Goal: Use online tool/utility: Utilize a website feature to perform a specific function

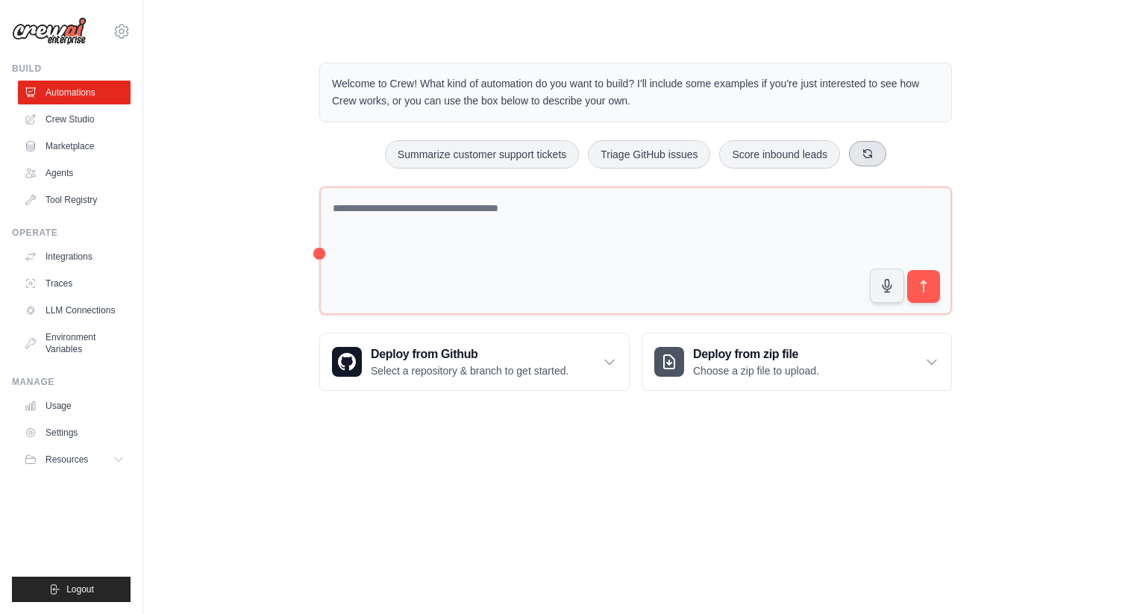
click at [861, 154] on icon at bounding box center [867, 154] width 12 height 12
click at [884, 153] on icon at bounding box center [879, 154] width 12 height 12
click at [884, 153] on button at bounding box center [891, 153] width 37 height 25
click at [884, 153] on button at bounding box center [895, 153] width 37 height 25
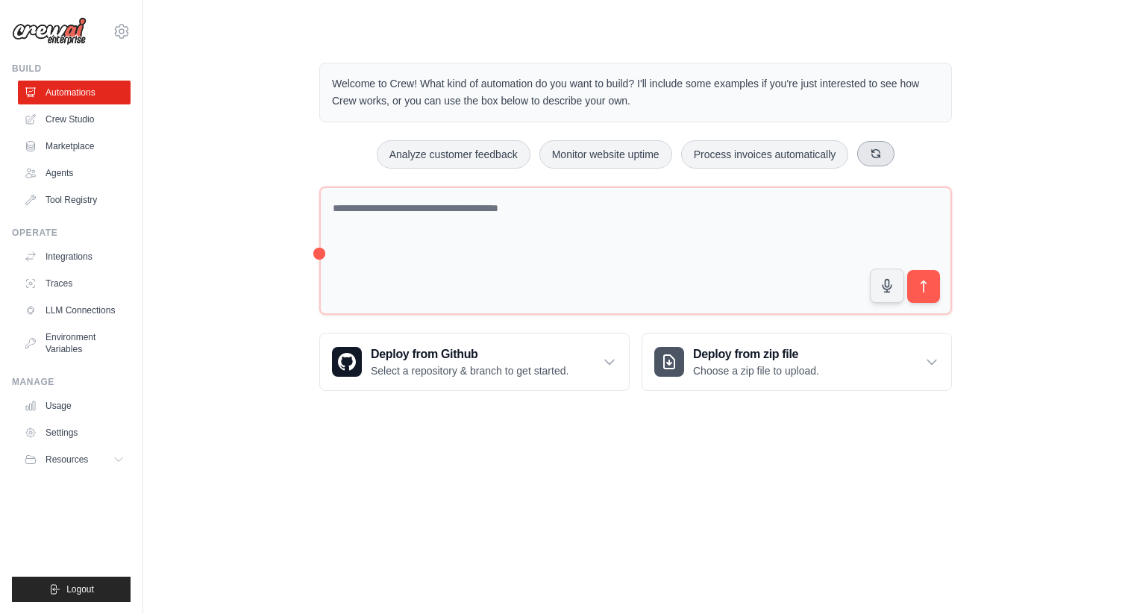
click at [884, 153] on button at bounding box center [875, 153] width 37 height 25
click at [261, 189] on div "Welcome to Crew! What kind of automation do you want to build? I'll include som…" at bounding box center [635, 227] width 937 height 376
click at [95, 117] on link "Crew Studio" at bounding box center [75, 119] width 113 height 24
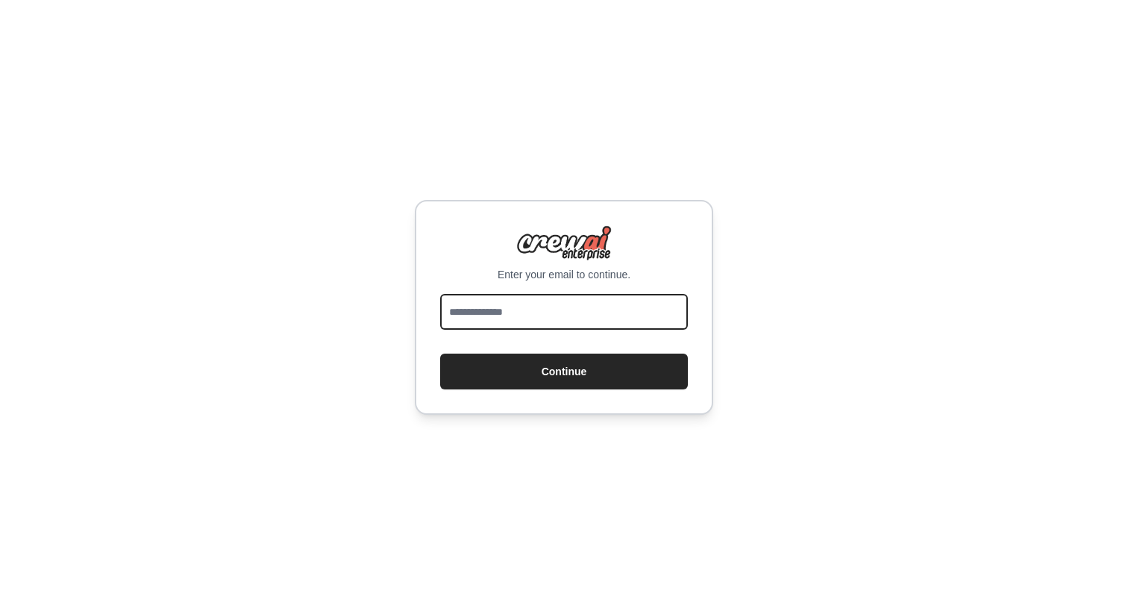
click at [500, 304] on input "email" at bounding box center [564, 312] width 248 height 36
type input "**********"
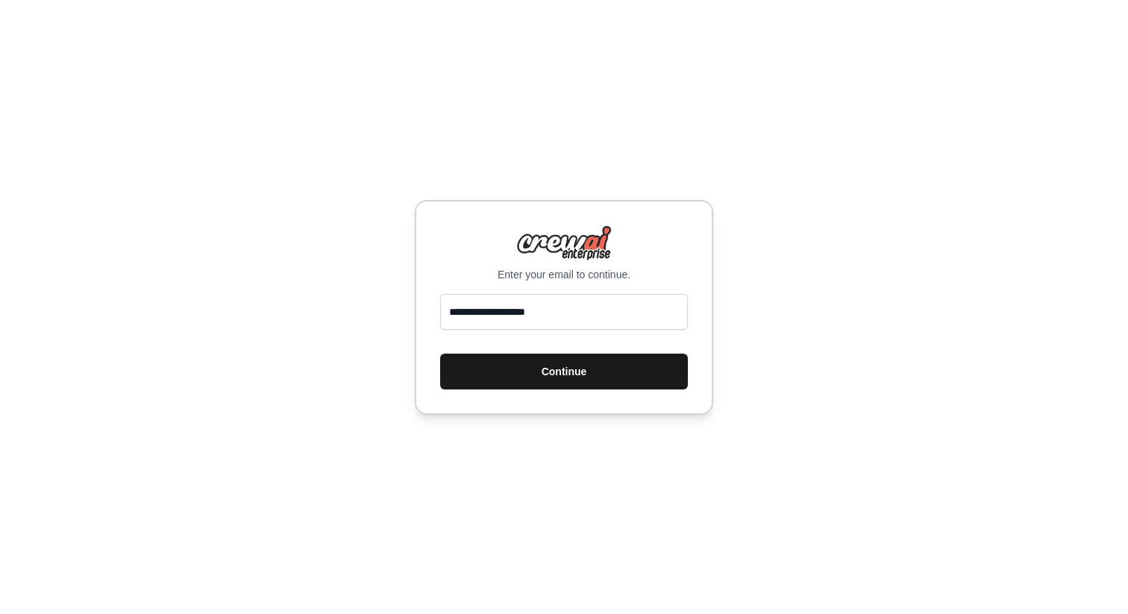
click at [565, 377] on button "Continue" at bounding box center [564, 371] width 248 height 36
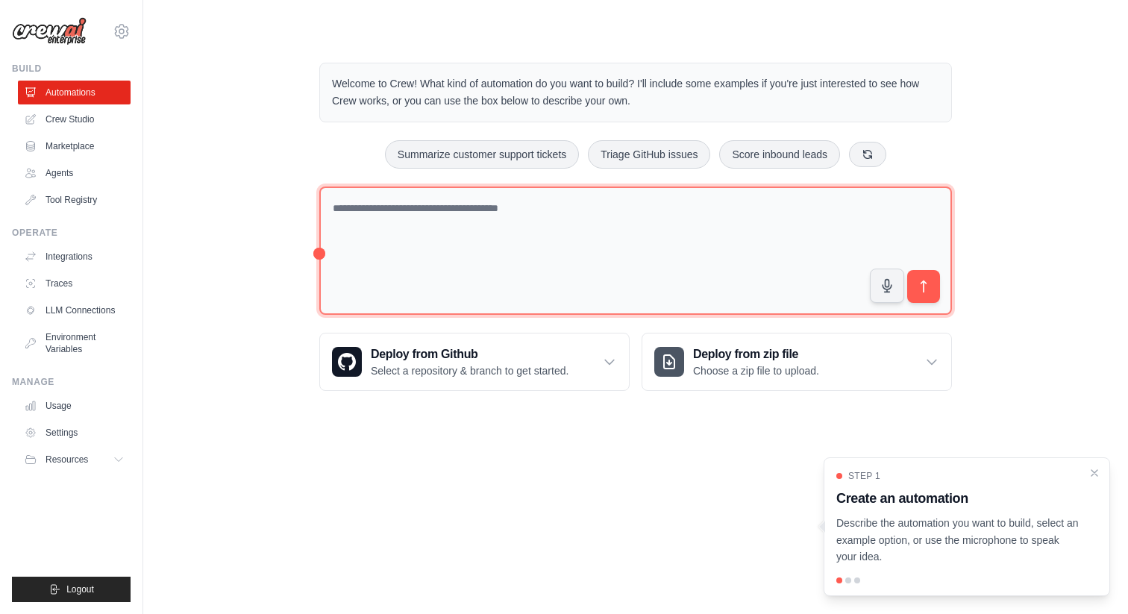
click at [508, 226] on textarea at bounding box center [635, 250] width 632 height 129
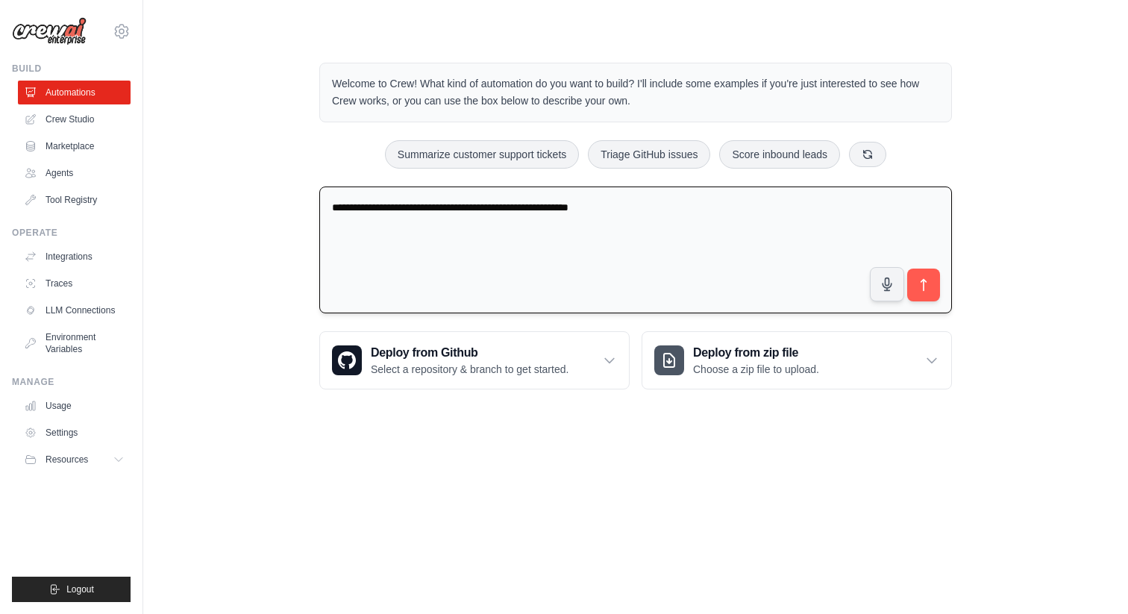
type textarea "**********"
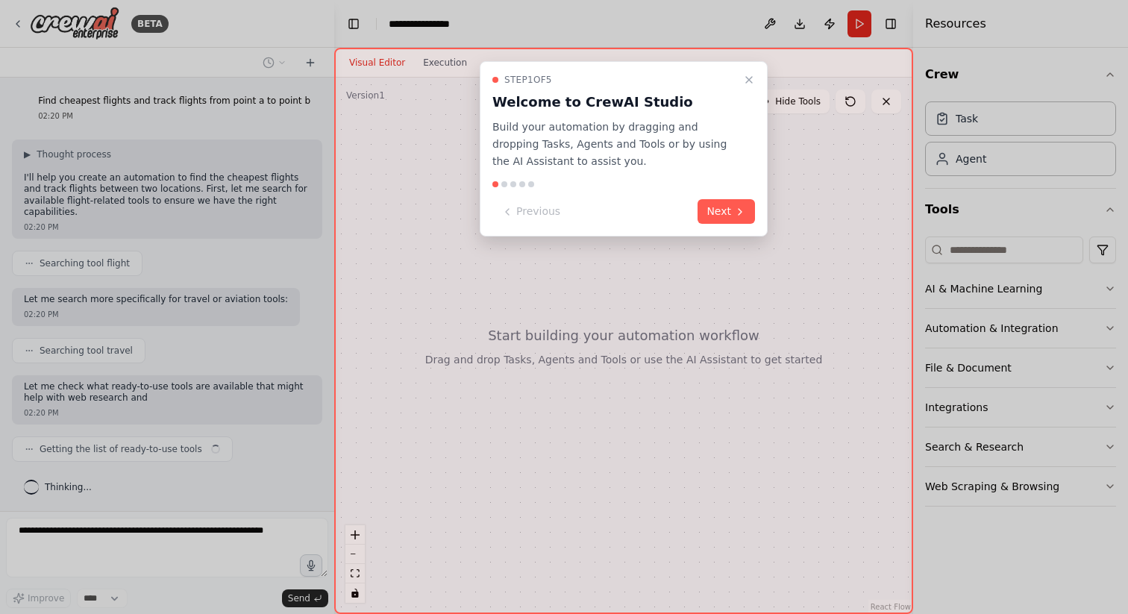
scroll to position [1, 0]
click at [738, 206] on icon at bounding box center [740, 212] width 12 height 12
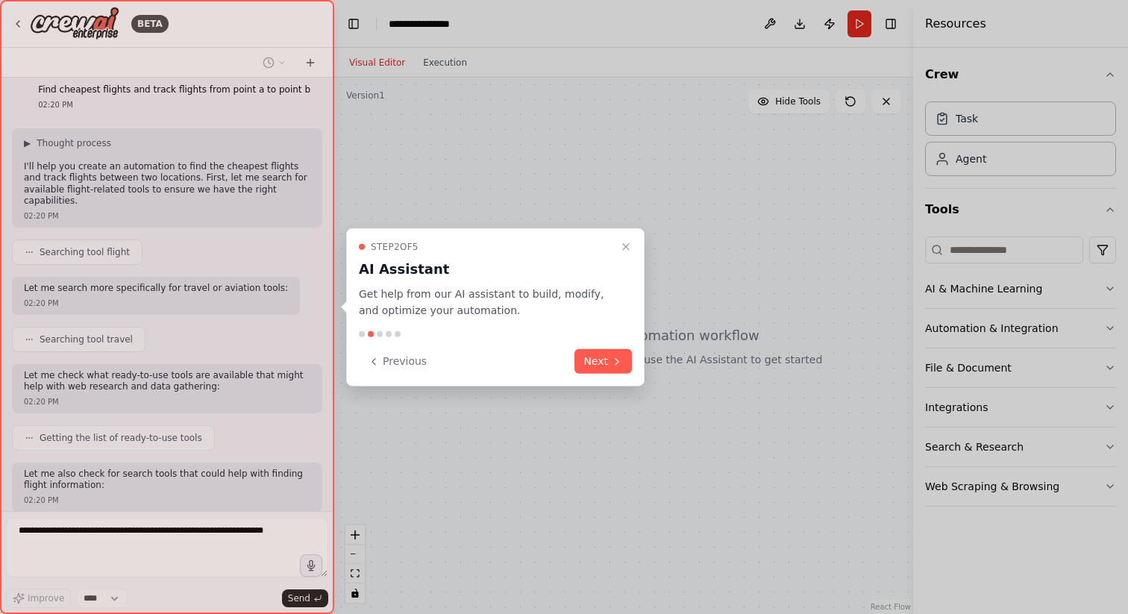
scroll to position [99, 0]
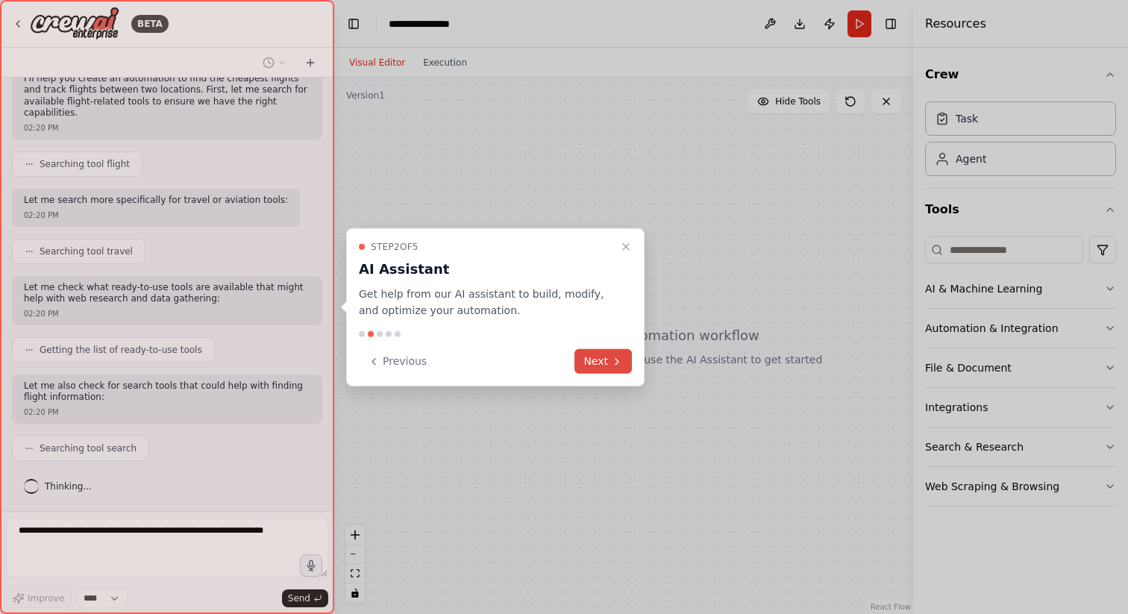
click at [600, 354] on button "Next" at bounding box center [602, 361] width 57 height 25
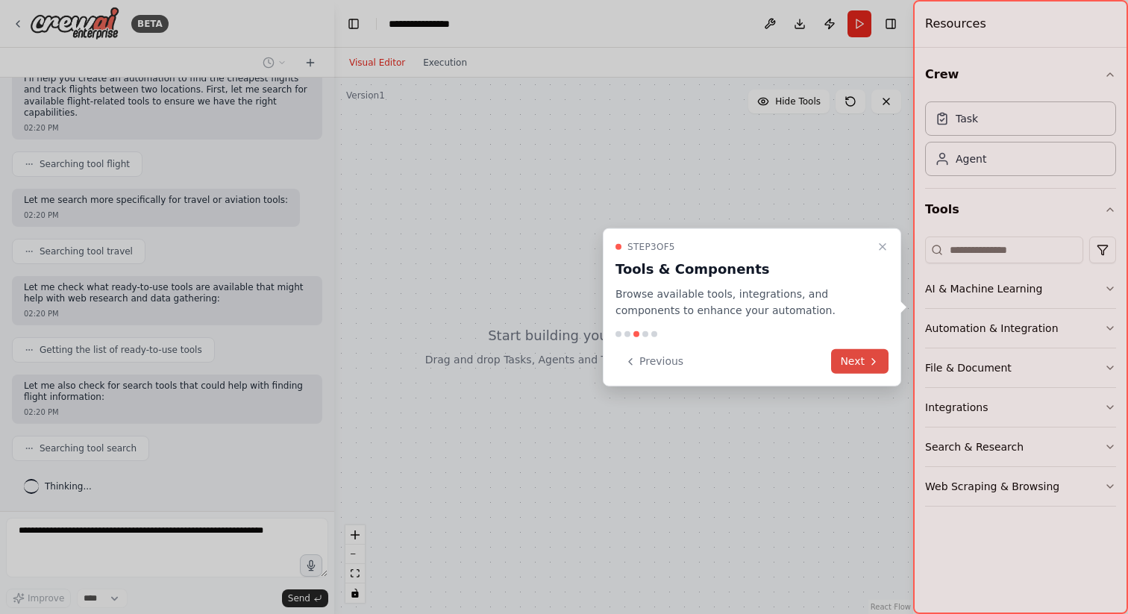
click at [849, 363] on button "Next" at bounding box center [859, 361] width 57 height 25
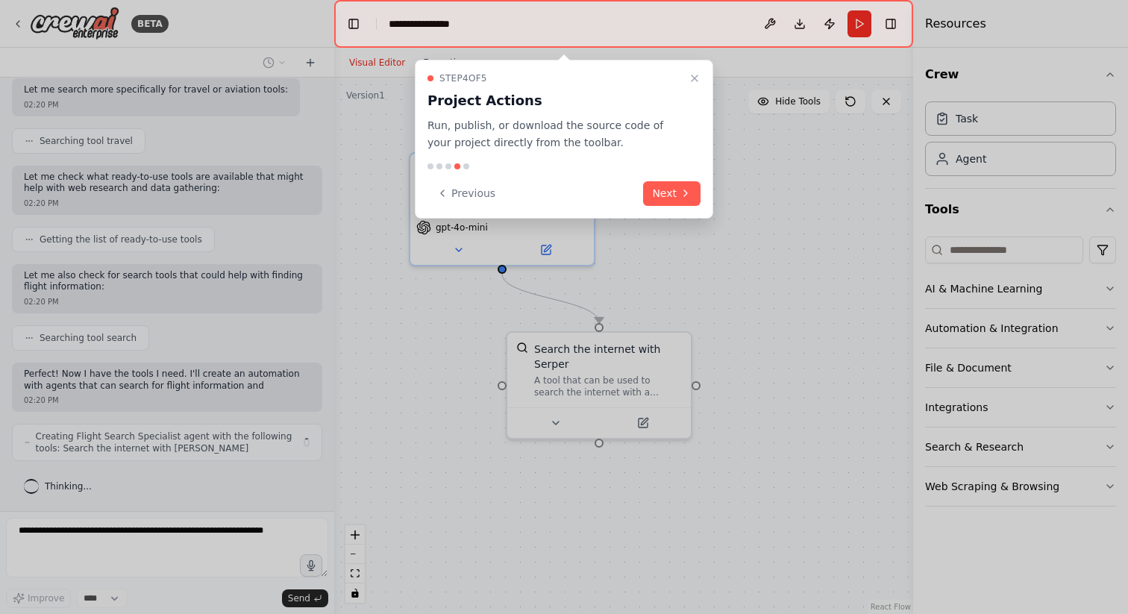
scroll to position [221, 0]
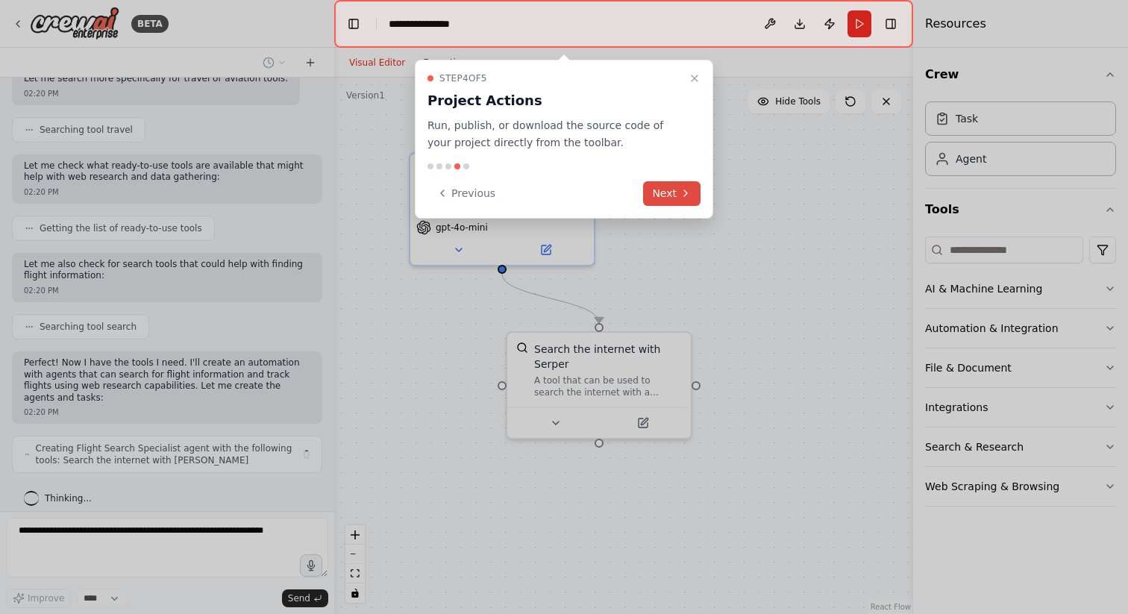
click at [666, 190] on button "Next" at bounding box center [671, 193] width 57 height 25
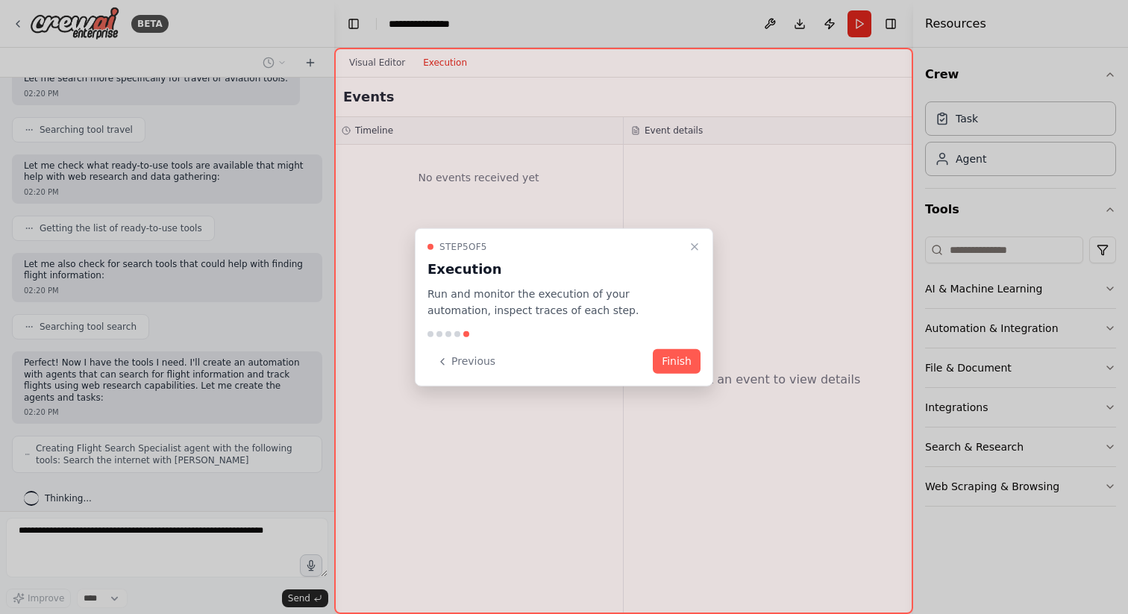
scroll to position [270, 0]
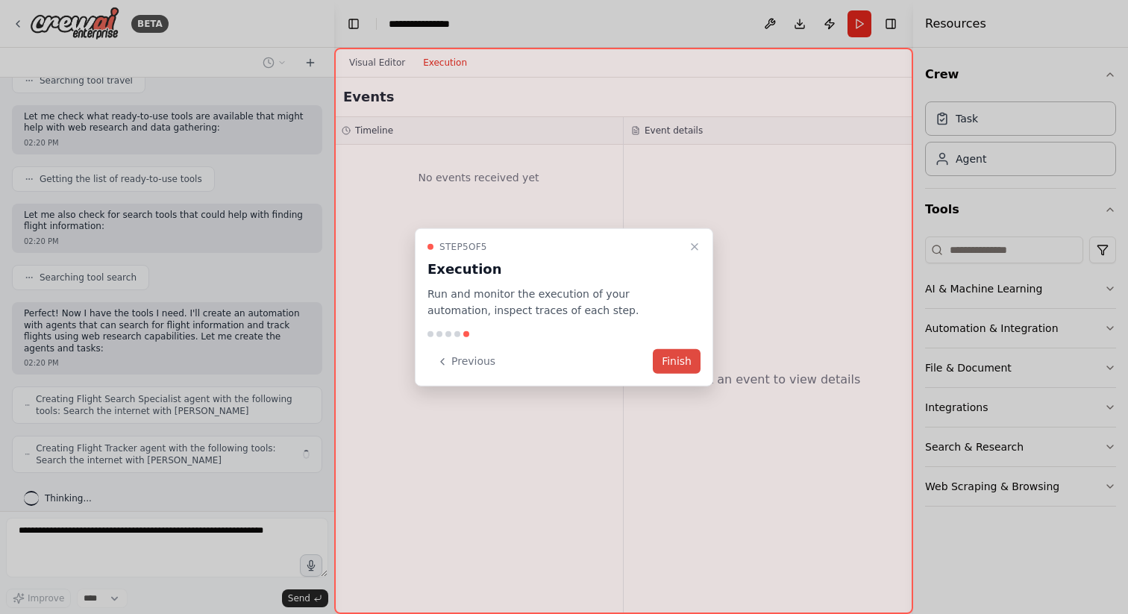
click at [667, 359] on button "Finish" at bounding box center [677, 361] width 48 height 25
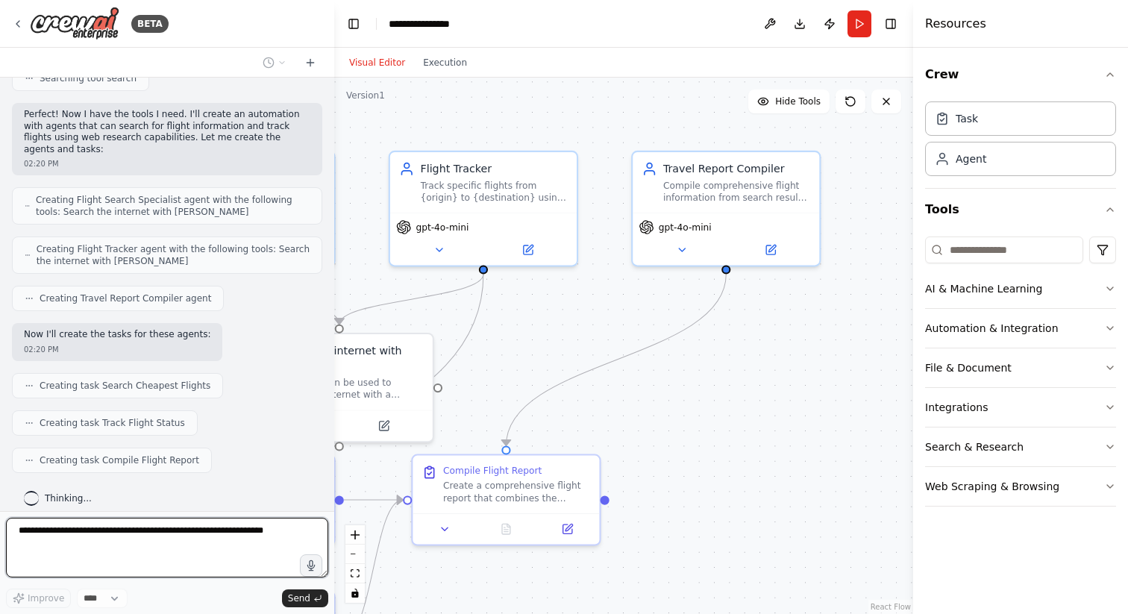
scroll to position [556, 0]
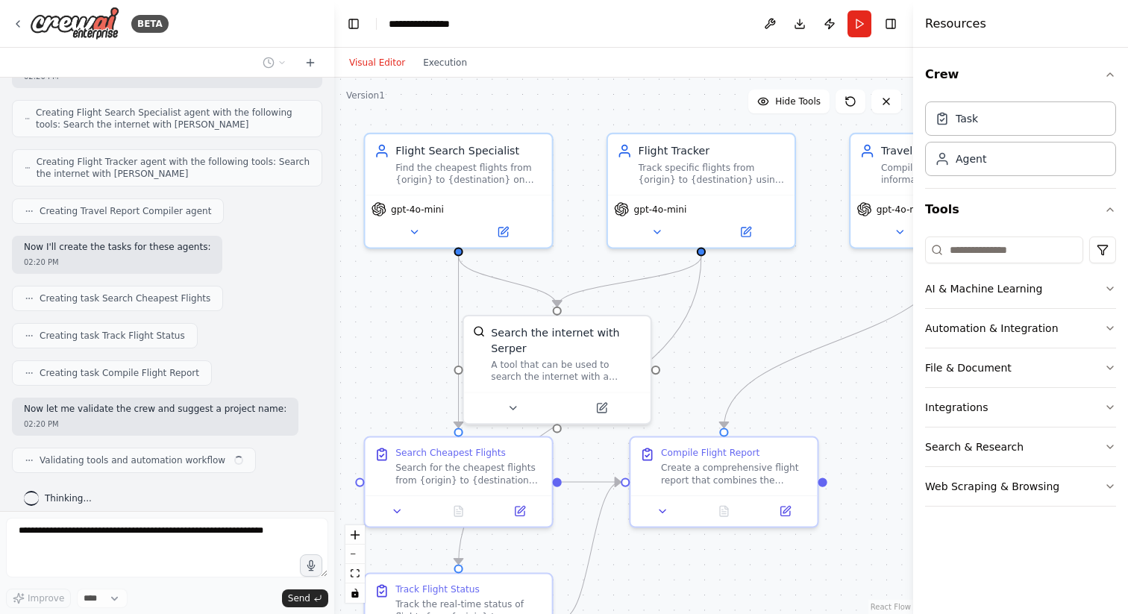
drag, startPoint x: 788, startPoint y: 353, endPoint x: 742, endPoint y: 335, distance: 49.6
click at [742, 335] on div ".deletable-edge-delete-btn { width: 20px; height: 20px; border: 0px solid #ffff…" at bounding box center [623, 346] width 579 height 536
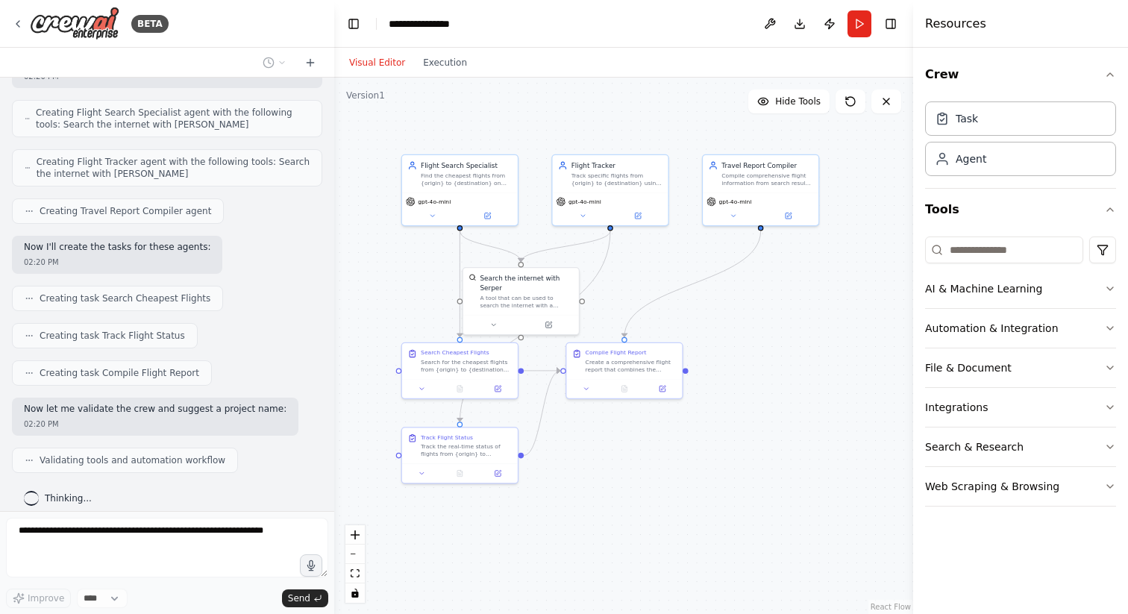
drag, startPoint x: 800, startPoint y: 327, endPoint x: 695, endPoint y: 272, distance: 118.4
click at [695, 272] on div ".deletable-edge-delete-btn { width: 20px; height: 20px; border: 0px solid #ffff…" at bounding box center [623, 346] width 579 height 536
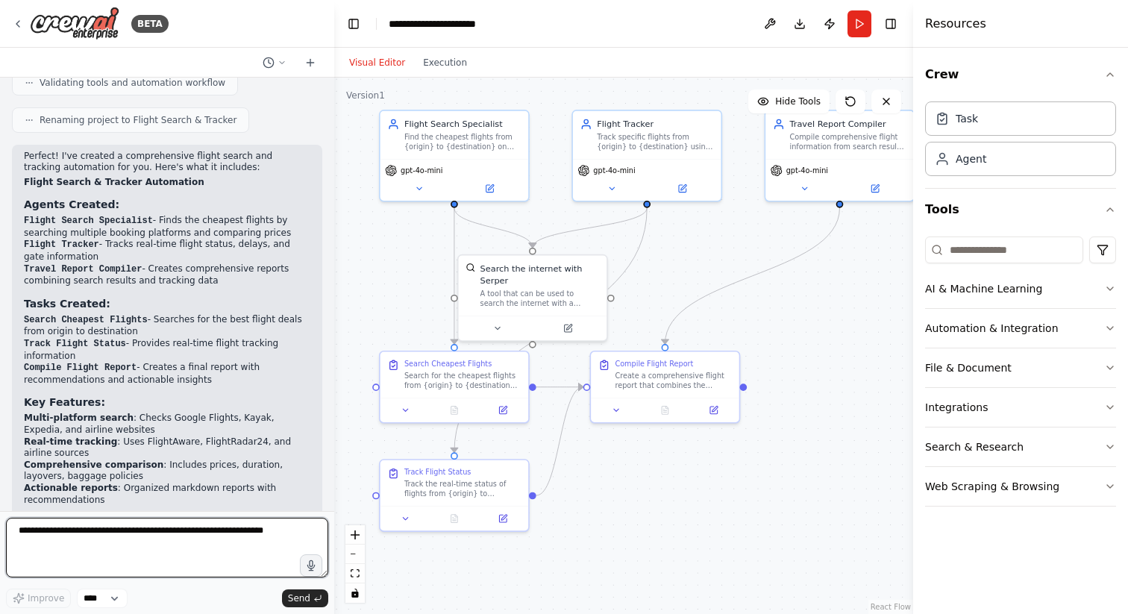
scroll to position [1076, 0]
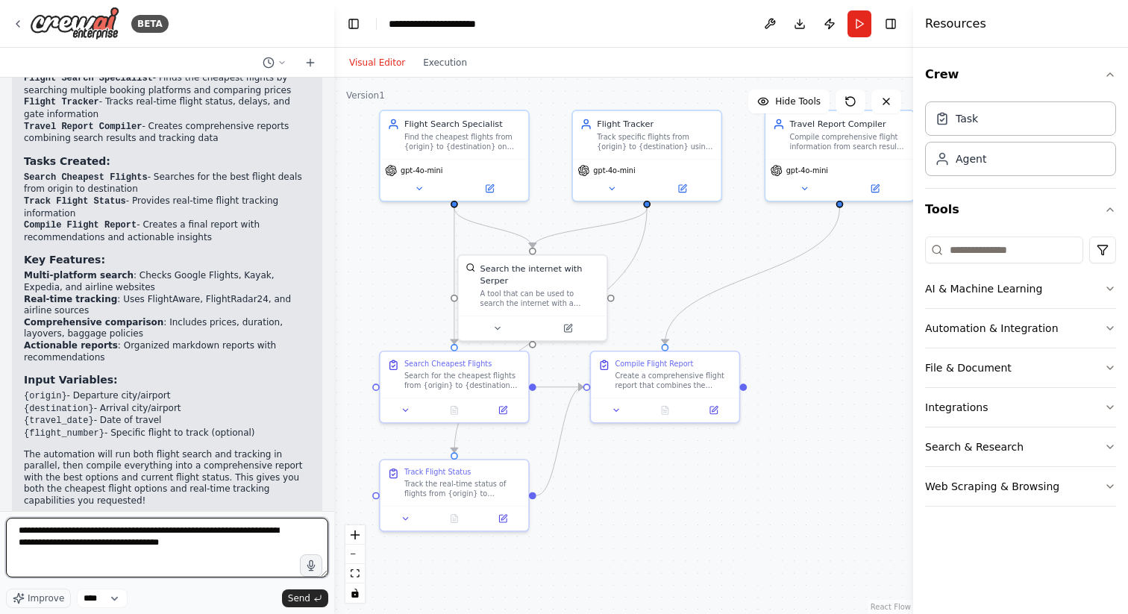
type textarea "**********"
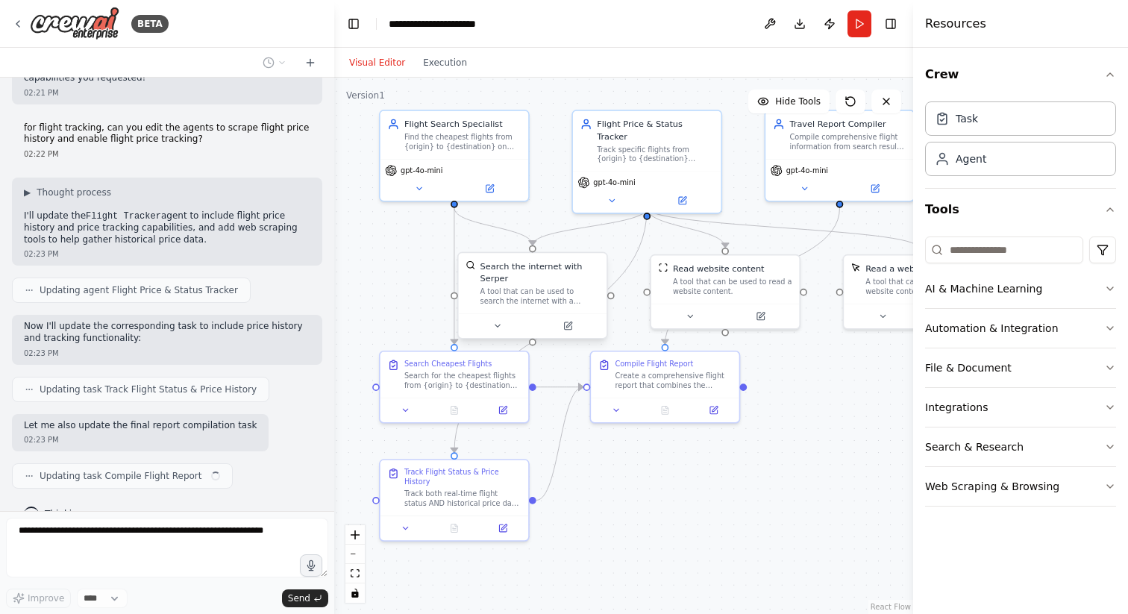
scroll to position [1511, 0]
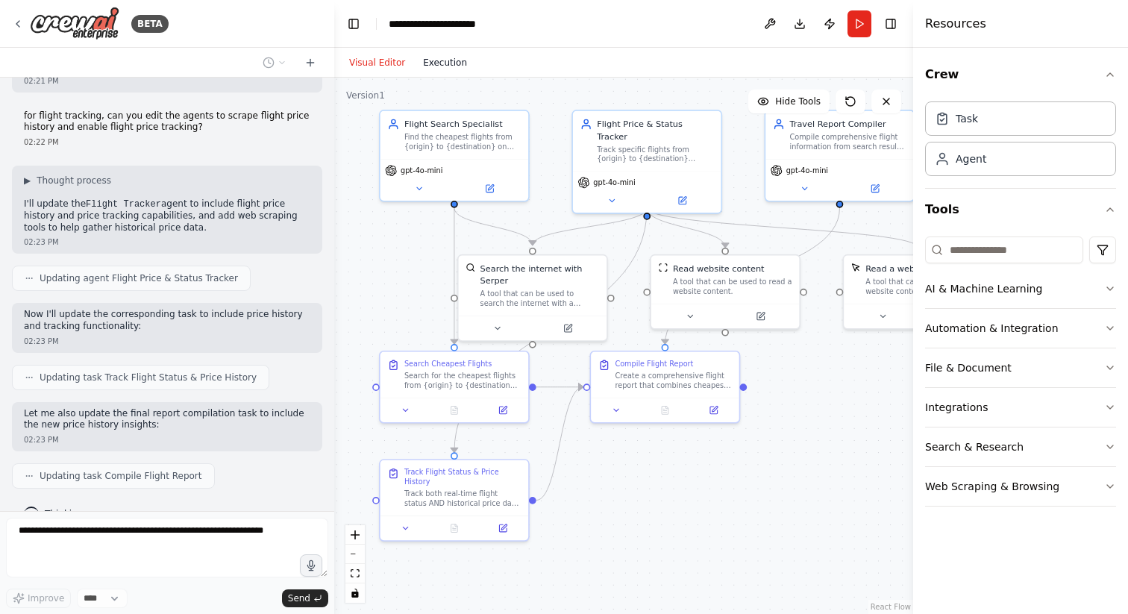
click at [438, 63] on button "Execution" at bounding box center [445, 63] width 62 height 18
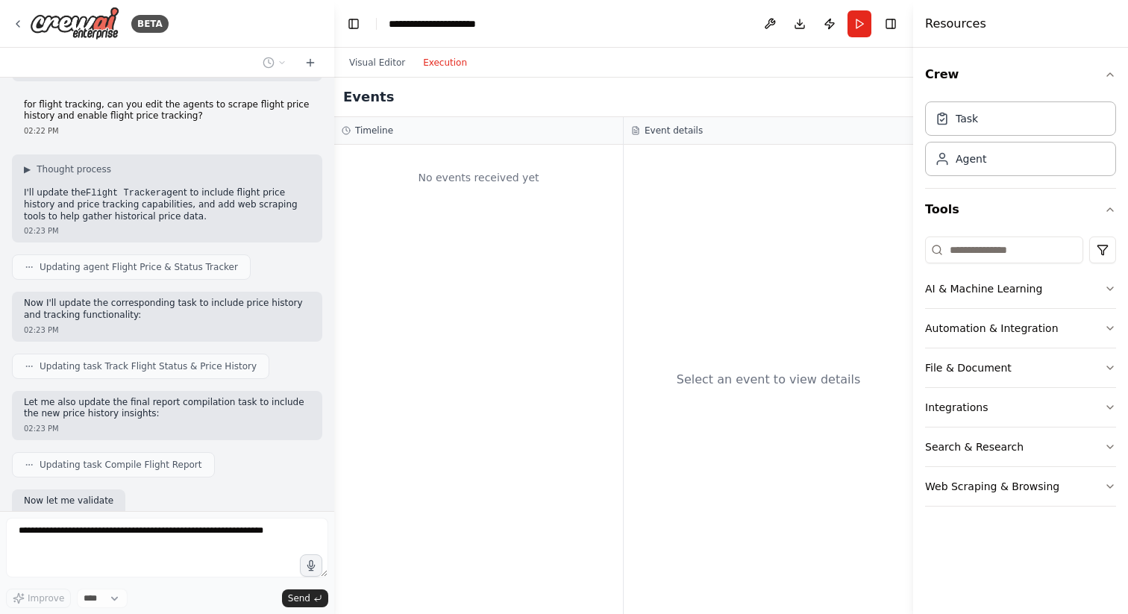
scroll to position [1598, 0]
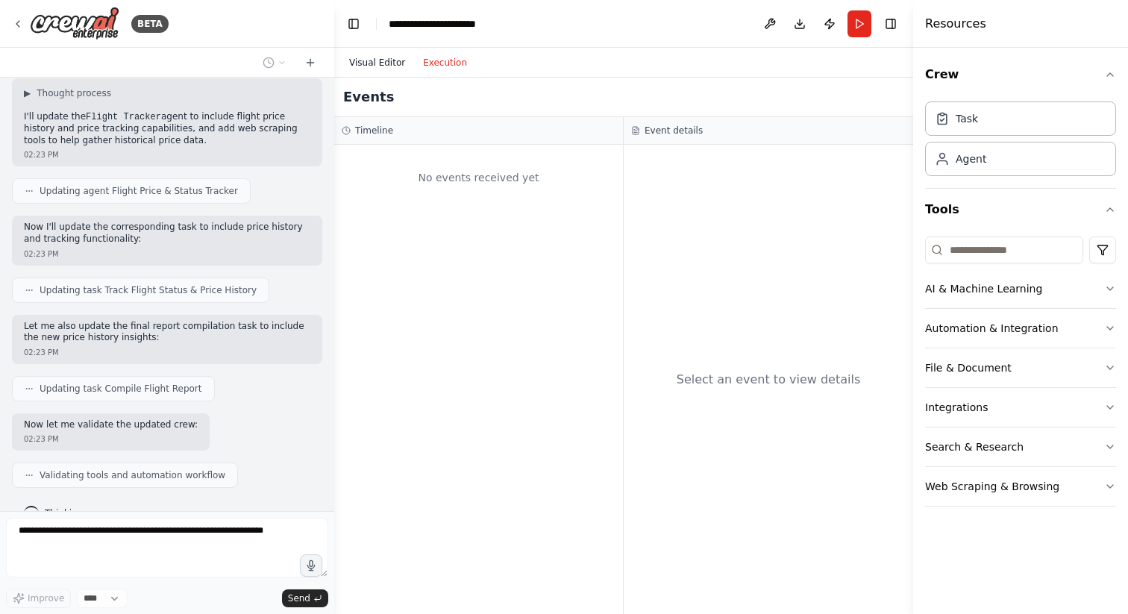
click at [381, 58] on button "Visual Editor" at bounding box center [377, 63] width 74 height 18
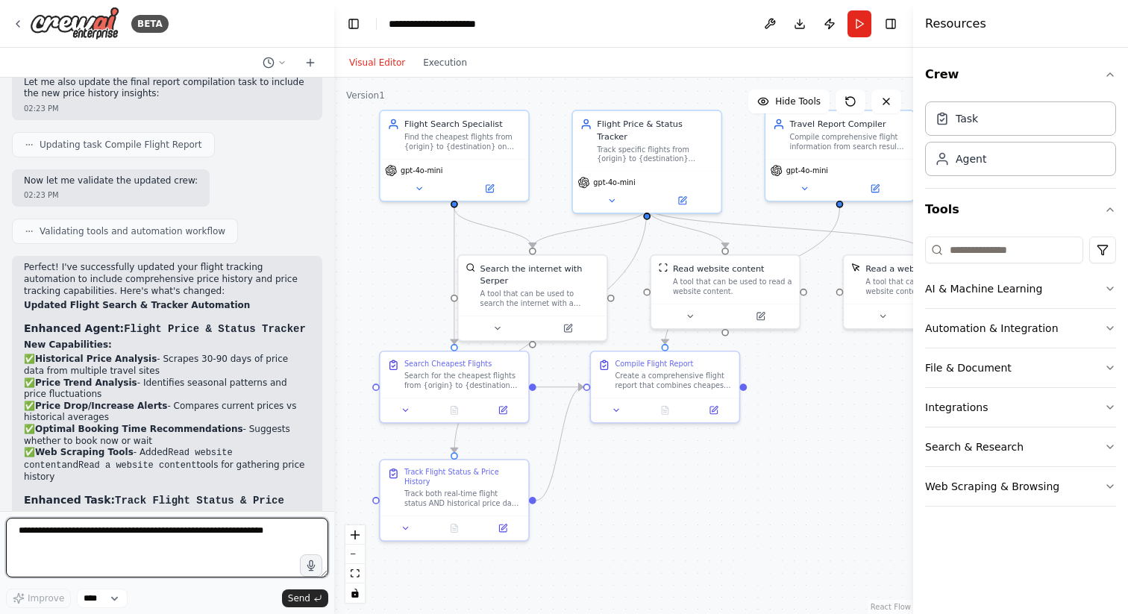
scroll to position [1840, 0]
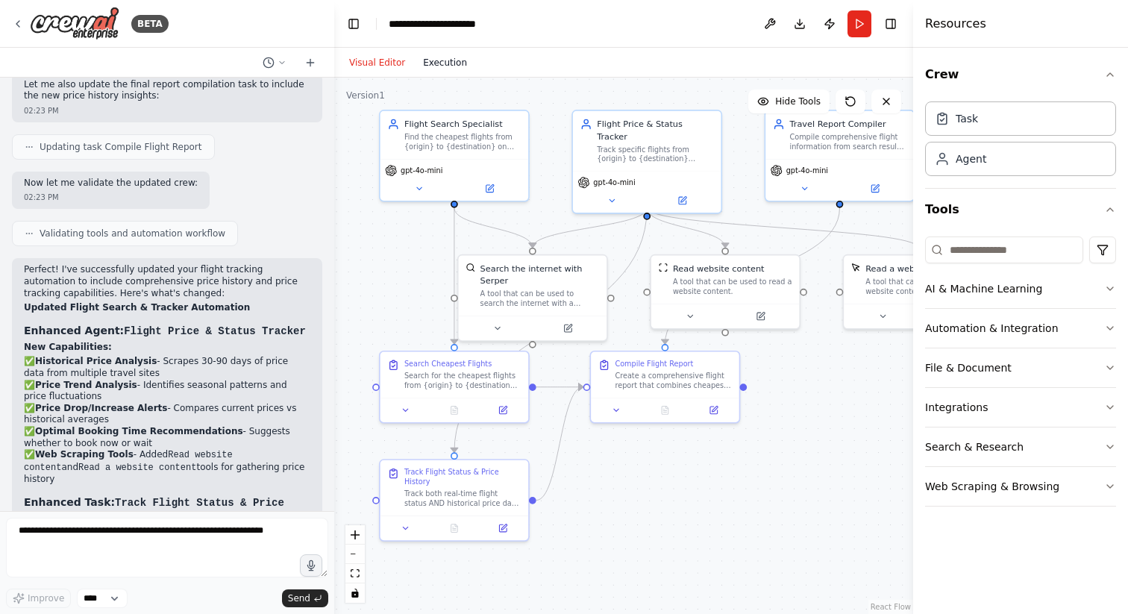
click at [435, 61] on button "Execution" at bounding box center [445, 63] width 62 height 18
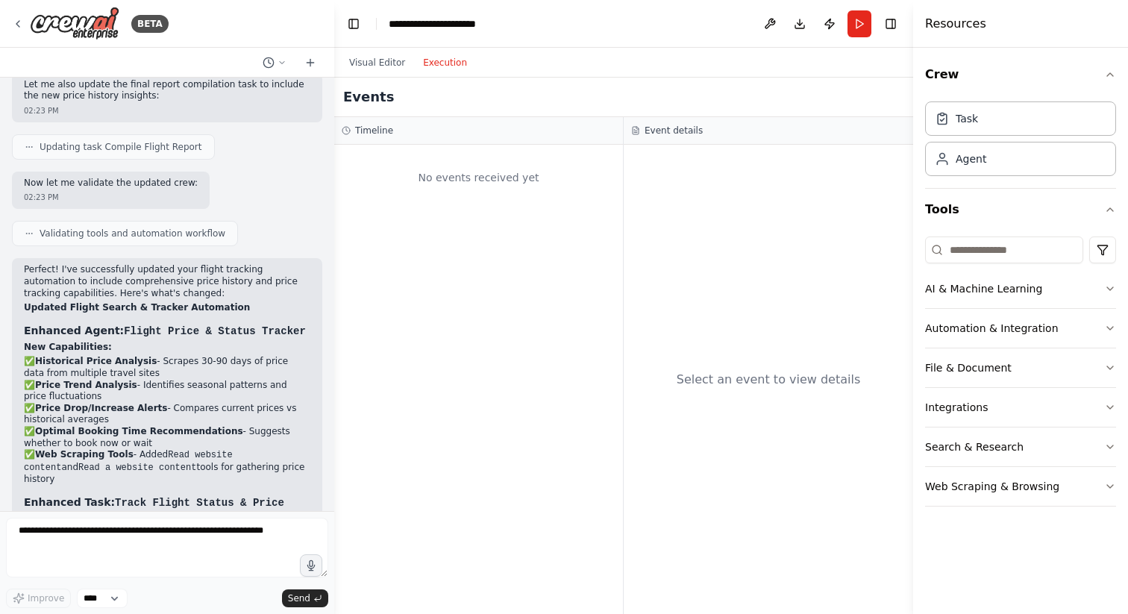
click at [427, 213] on div "No events received yet" at bounding box center [478, 379] width 289 height 469
click at [383, 63] on button "Visual Editor" at bounding box center [377, 63] width 74 height 18
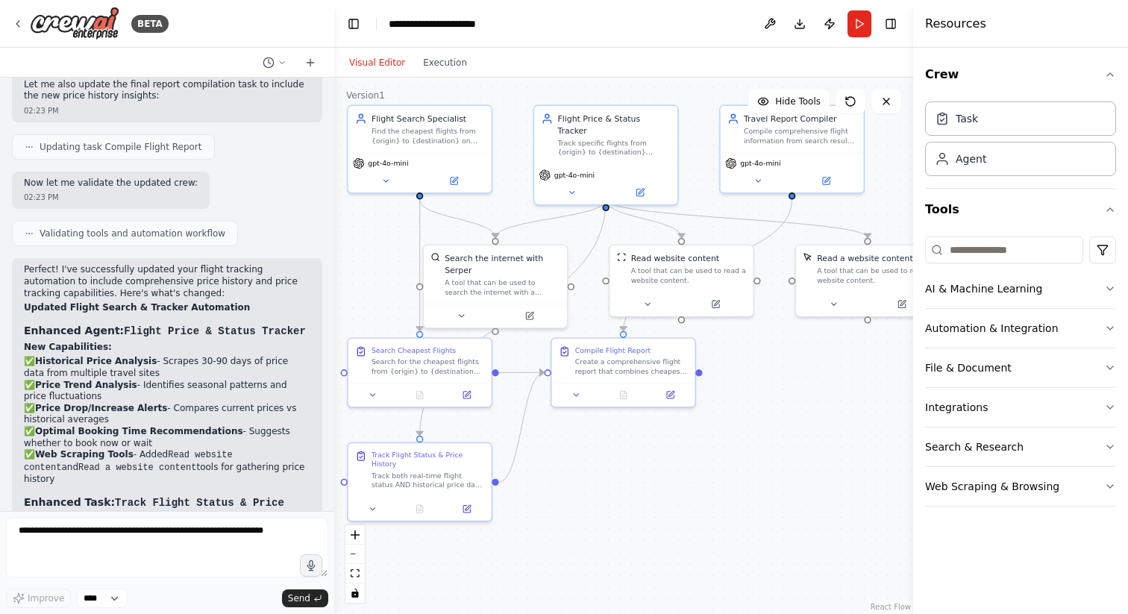
drag, startPoint x: 840, startPoint y: 422, endPoint x: 799, endPoint y: 409, distance: 42.9
click at [799, 409] on div ".deletable-edge-delete-btn { width: 20px; height: 20px; border: 0px solid #ffff…" at bounding box center [623, 346] width 579 height 536
click at [621, 167] on div "gpt-4o-mini" at bounding box center [604, 173] width 133 height 12
click at [611, 136] on div "Track specific flights from {origin} to {destination} including real-time statu…" at bounding box center [613, 145] width 113 height 19
click at [641, 186] on icon at bounding box center [639, 189] width 7 height 7
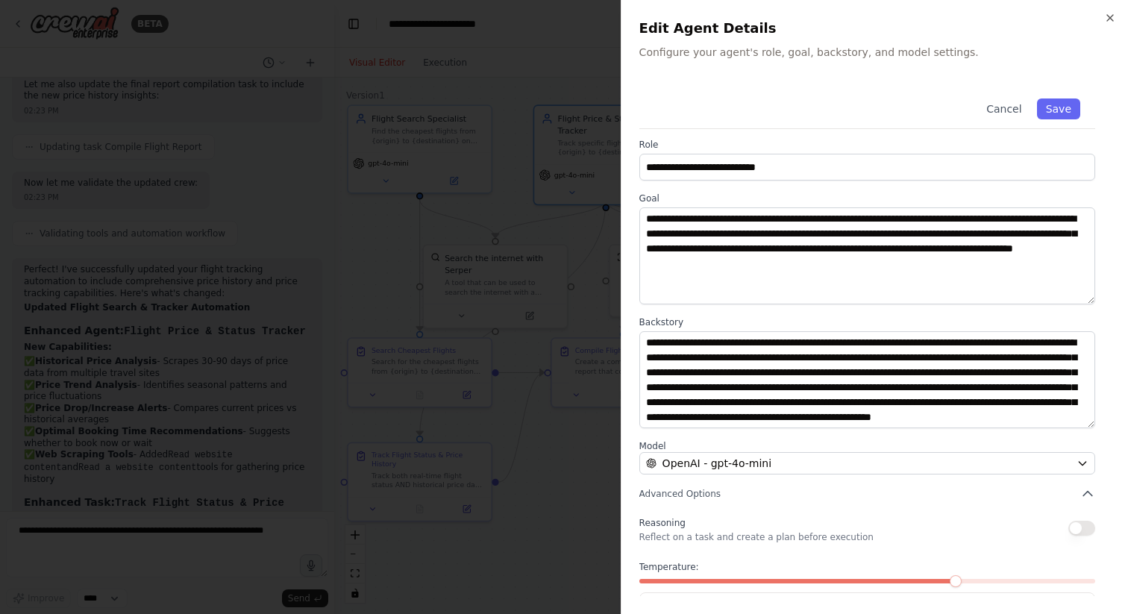
scroll to position [0, 0]
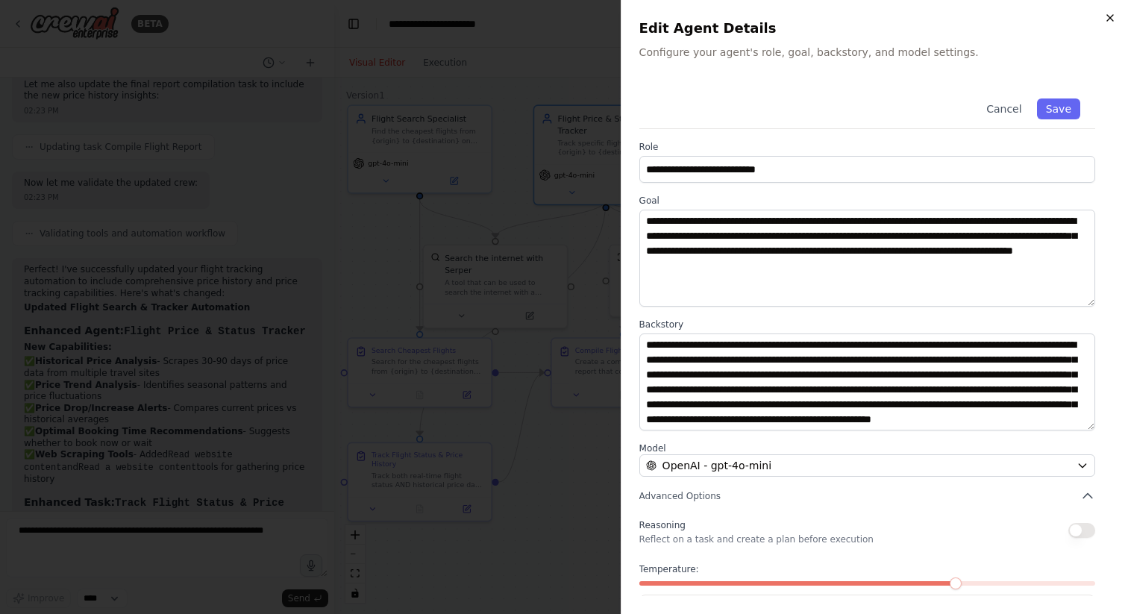
click at [1110, 19] on icon "button" at bounding box center [1110, 18] width 12 height 12
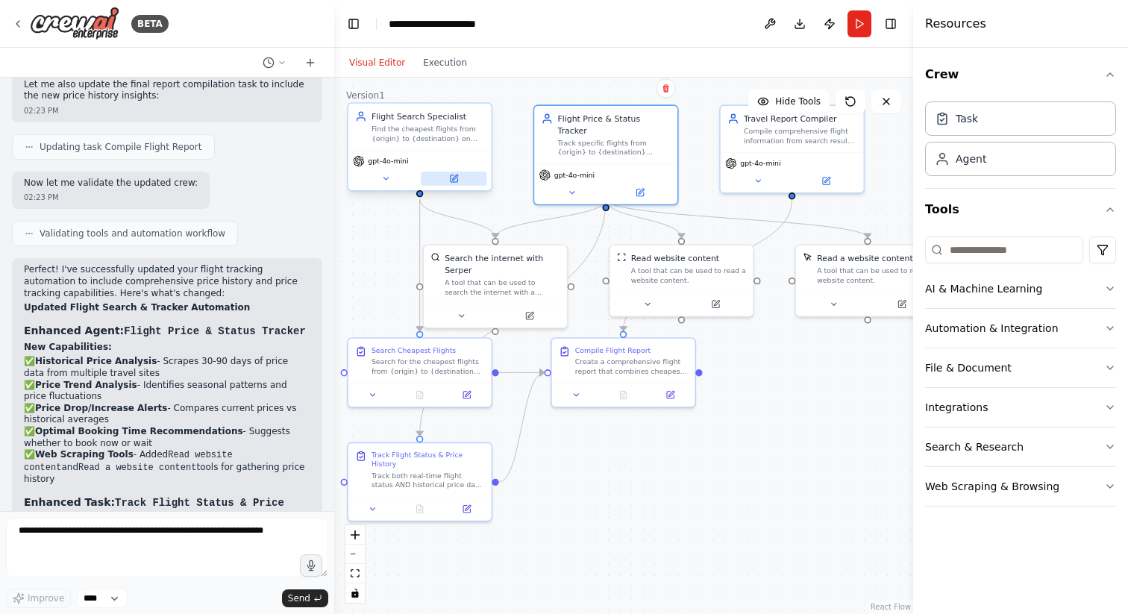
click at [454, 180] on icon at bounding box center [453, 178] width 7 height 7
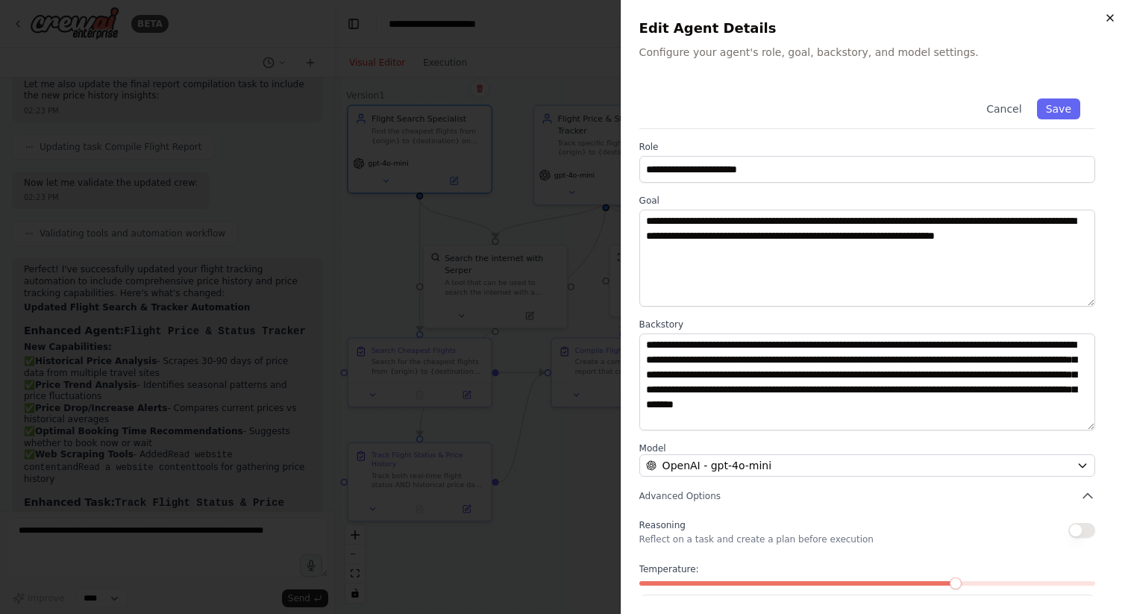
click at [1109, 21] on icon "button" at bounding box center [1110, 18] width 12 height 12
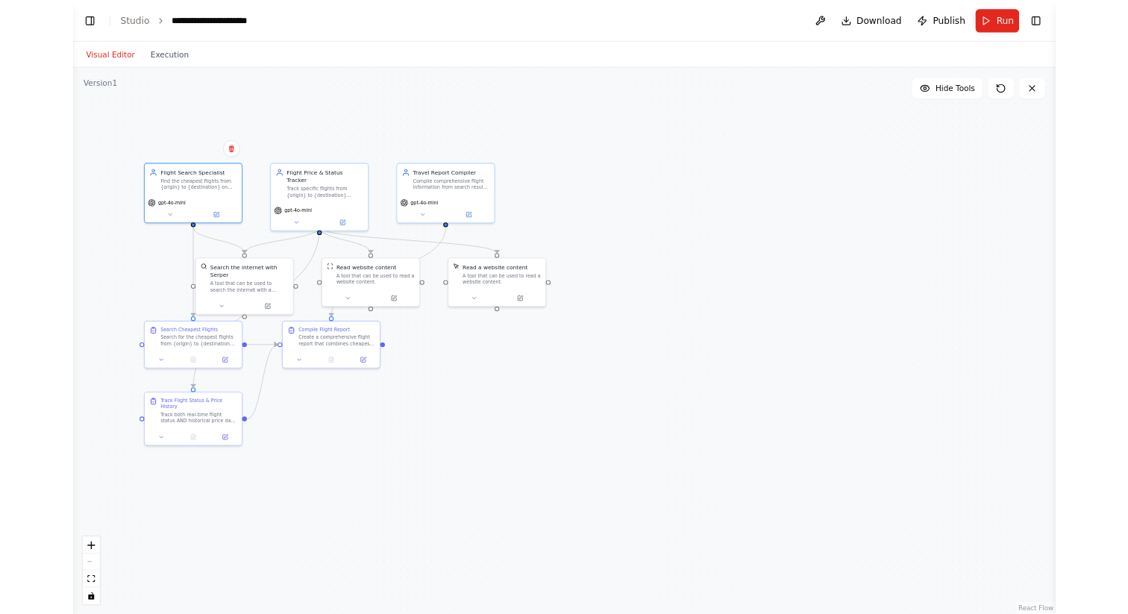
scroll to position [2132, 0]
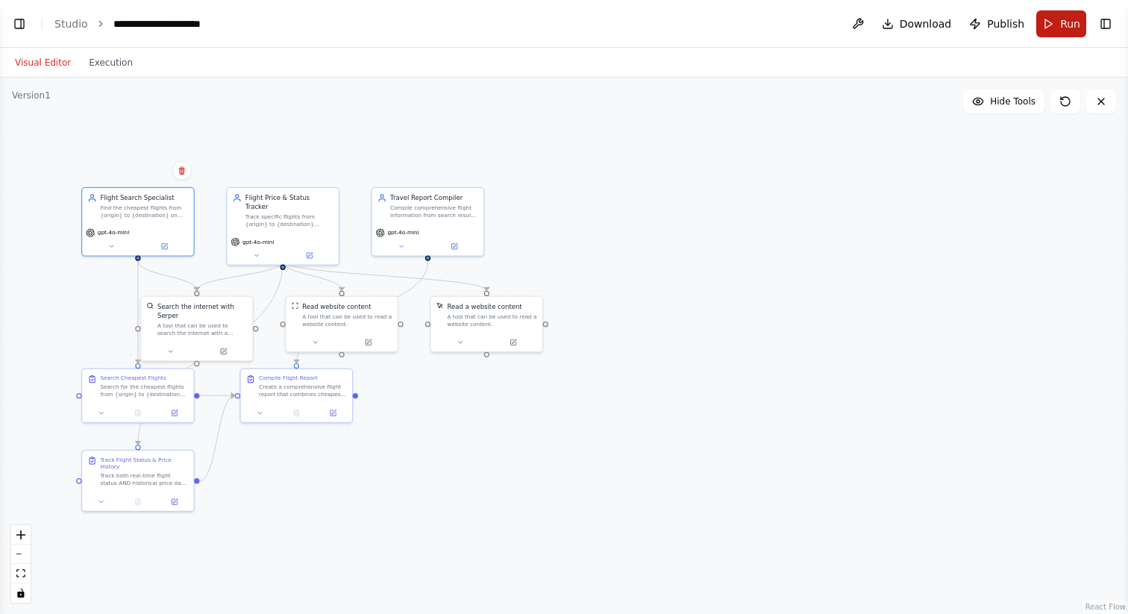
click at [1061, 18] on span "Run" at bounding box center [1070, 23] width 20 height 15
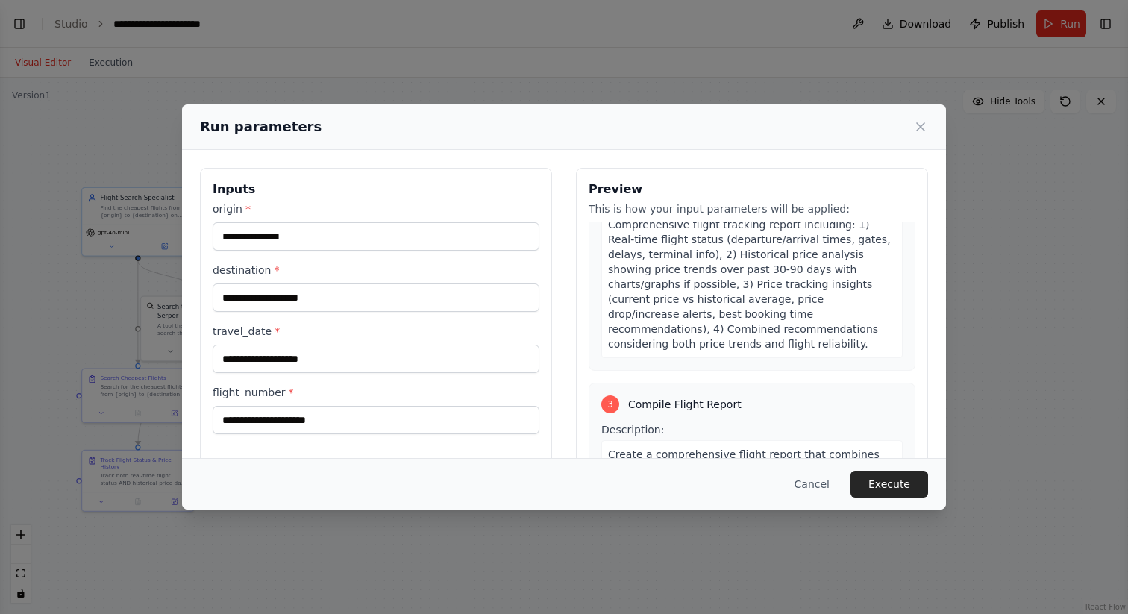
scroll to position [619, 0]
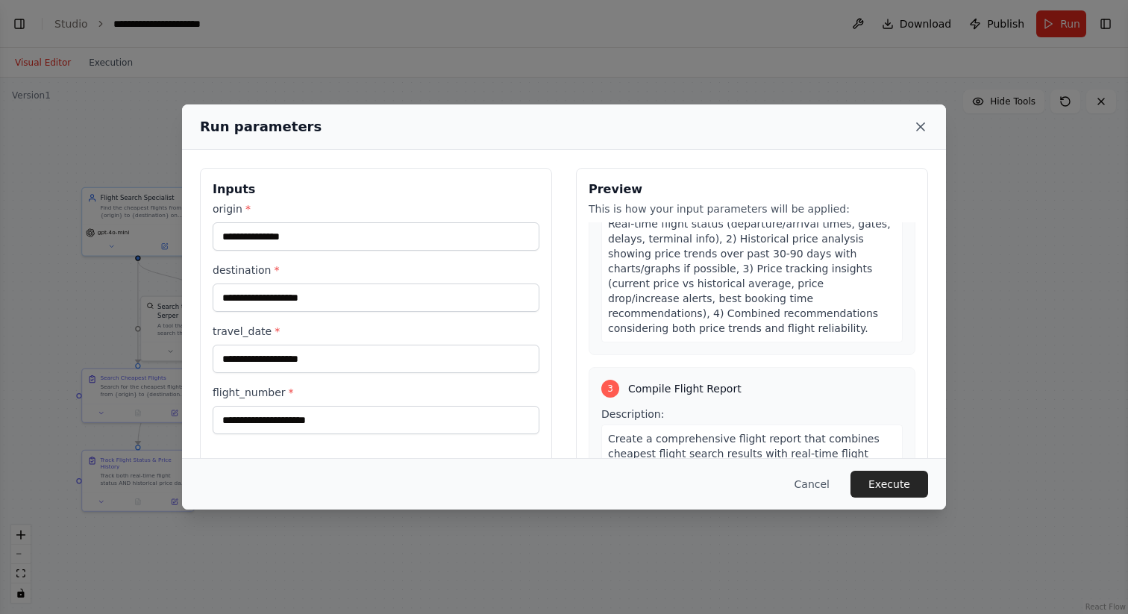
click at [919, 124] on icon at bounding box center [920, 126] width 15 height 15
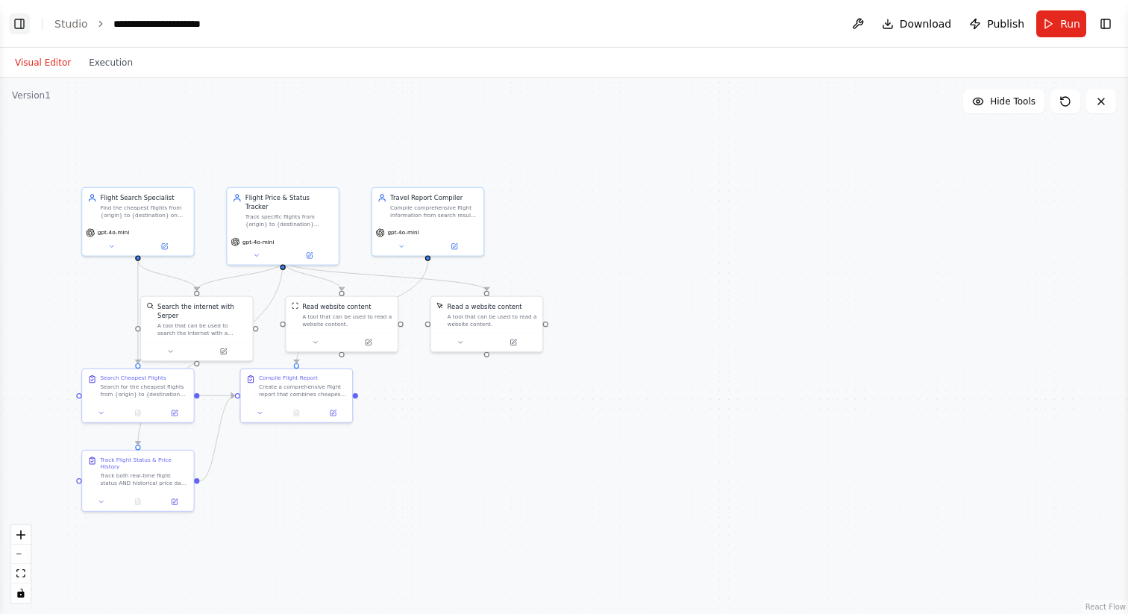
click at [23, 24] on button "Toggle Left Sidebar" at bounding box center [19, 23] width 21 height 21
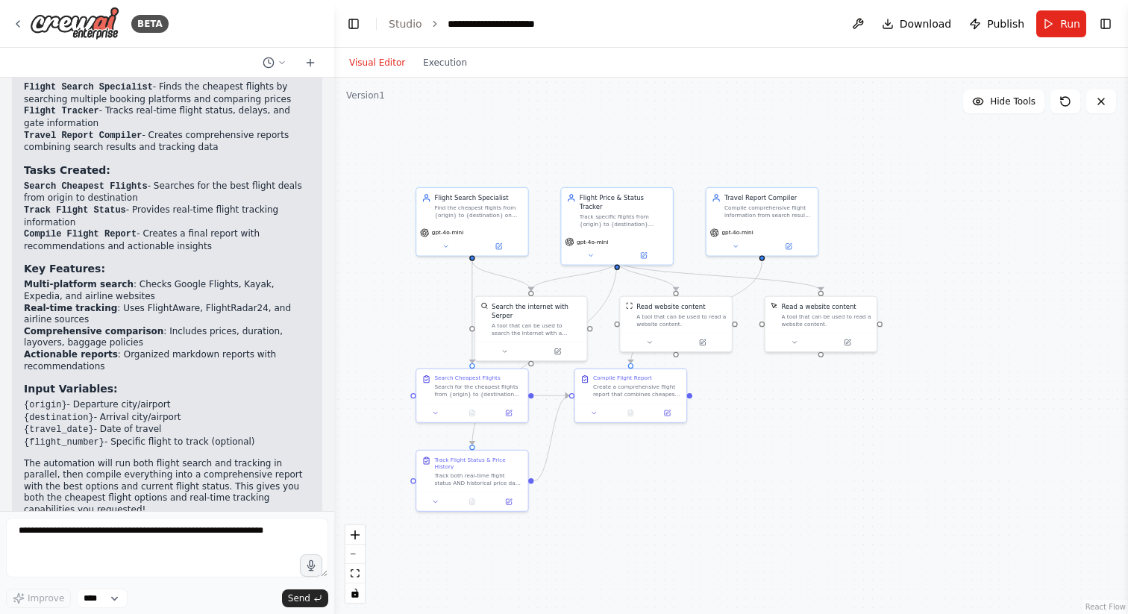
scroll to position [1056, 0]
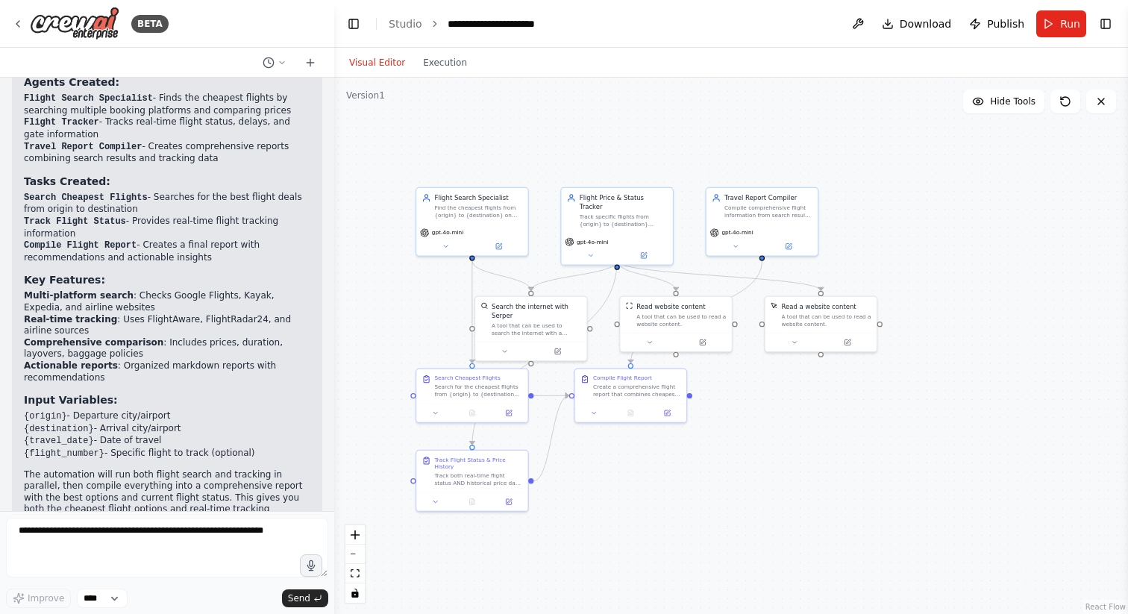
click at [83, 448] on code "{flight_number}" at bounding box center [64, 453] width 81 height 10
copy code "flight_number"
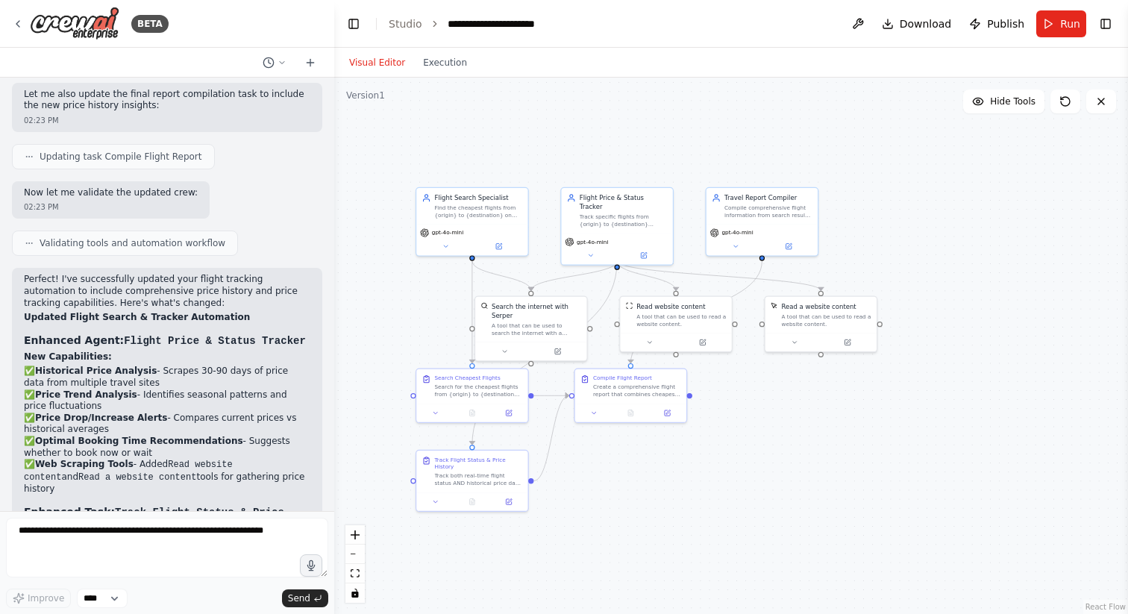
scroll to position [2132, 0]
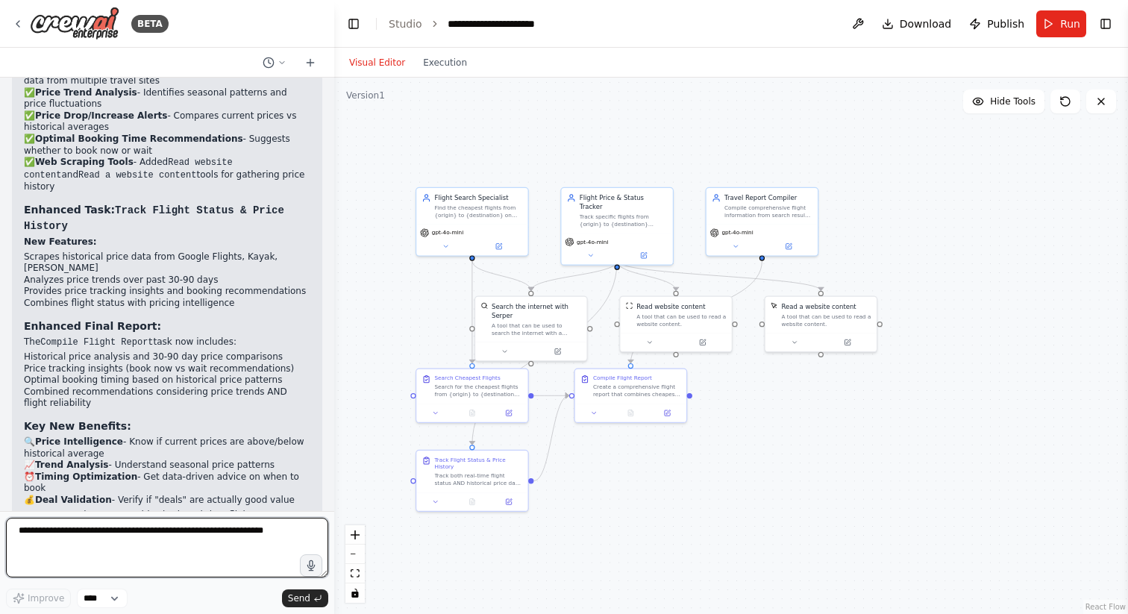
click at [57, 538] on textarea at bounding box center [167, 548] width 322 height 60
paste textarea "**********"
type textarea "**********"
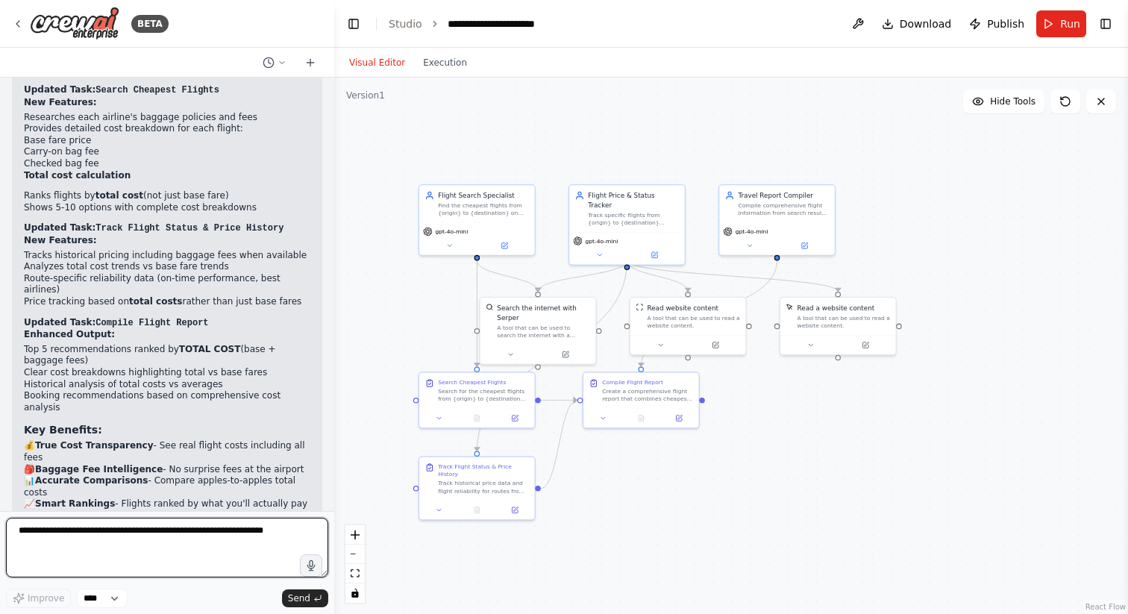
scroll to position [3368, 0]
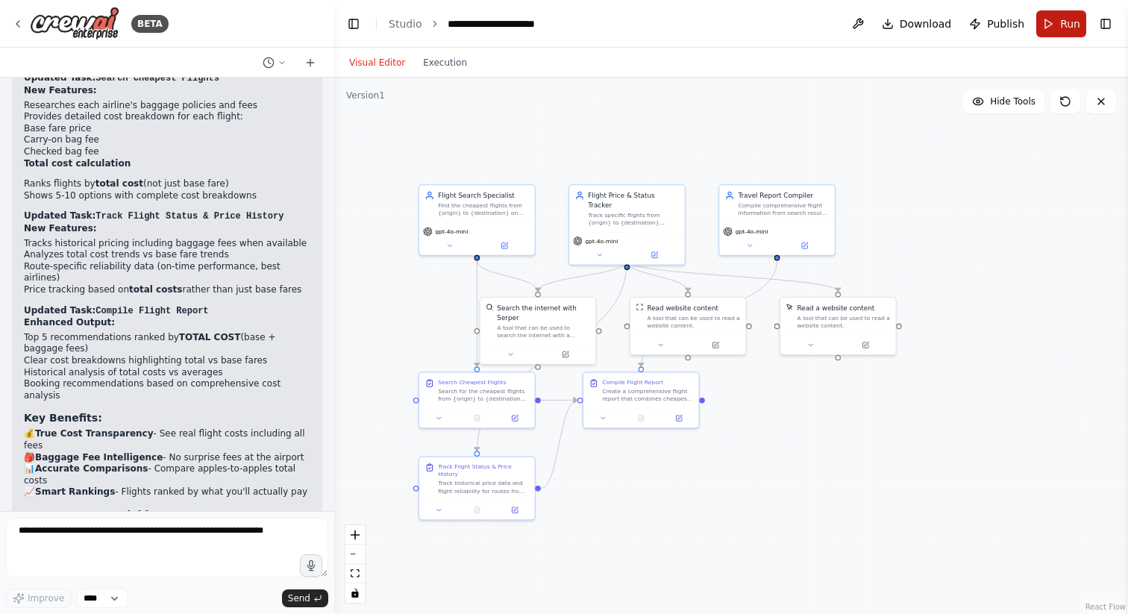
click at [1060, 31] on button "Run" at bounding box center [1061, 23] width 50 height 27
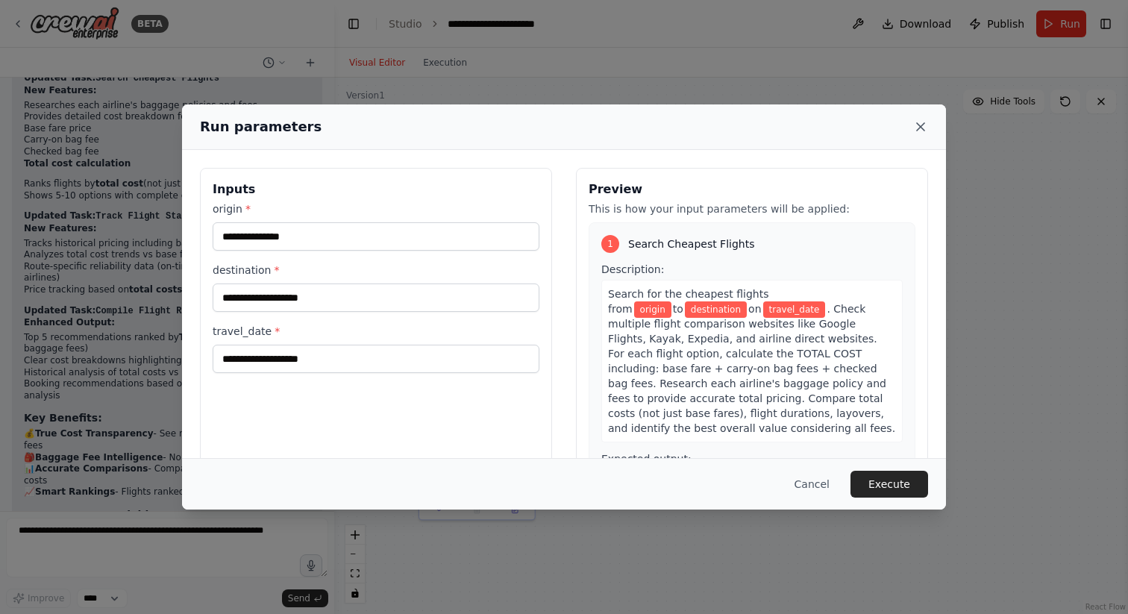
click at [916, 130] on icon at bounding box center [920, 126] width 15 height 15
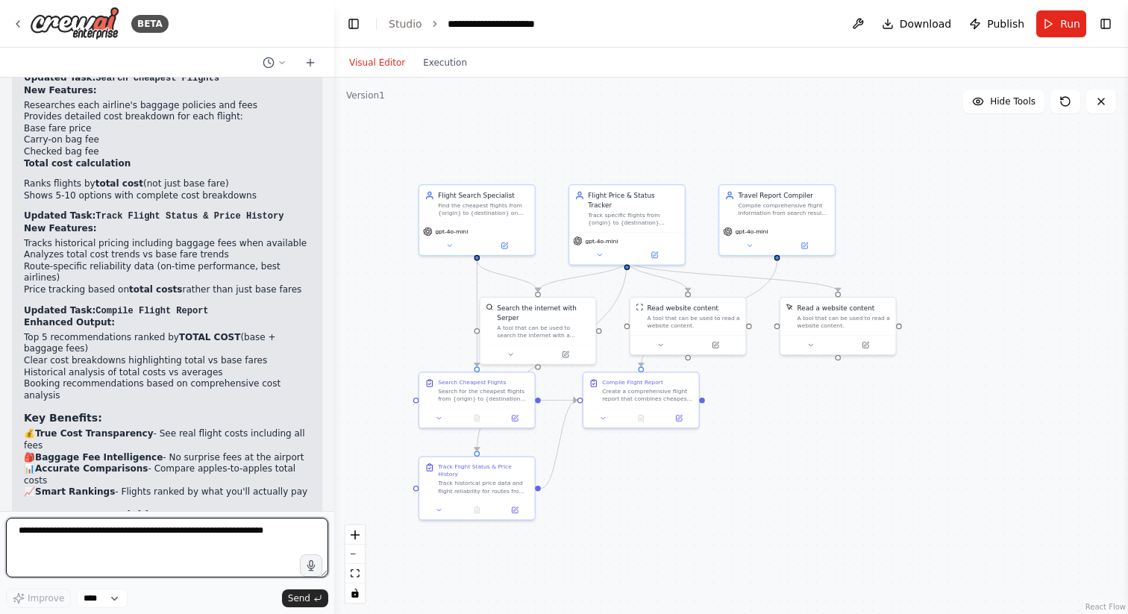
click at [156, 529] on textarea at bounding box center [167, 548] width 322 height 60
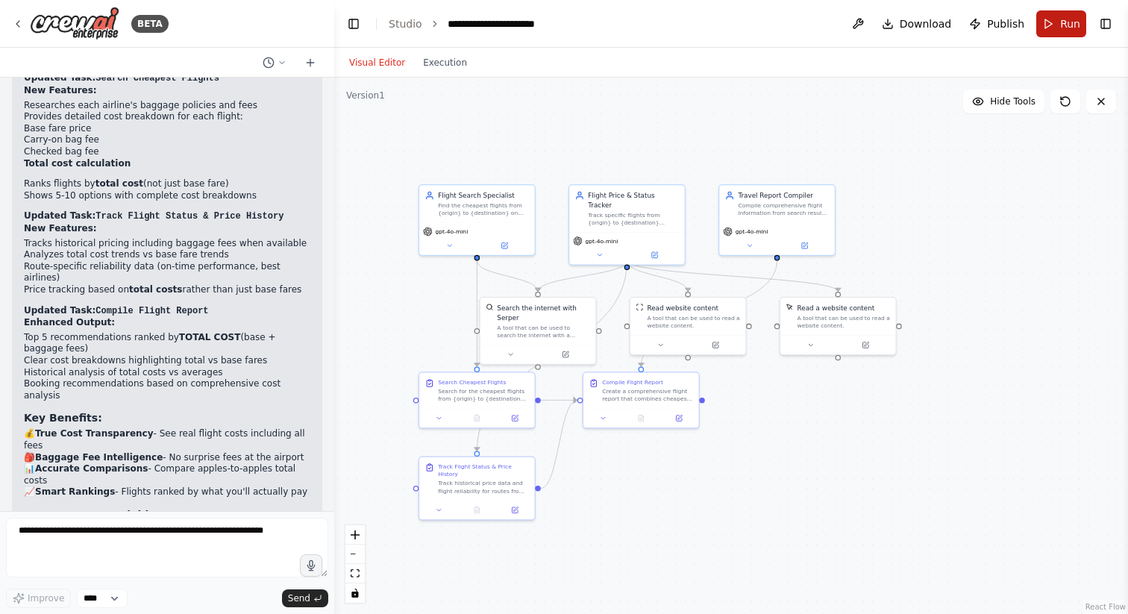
click at [1056, 25] on button "Run" at bounding box center [1061, 23] width 50 height 27
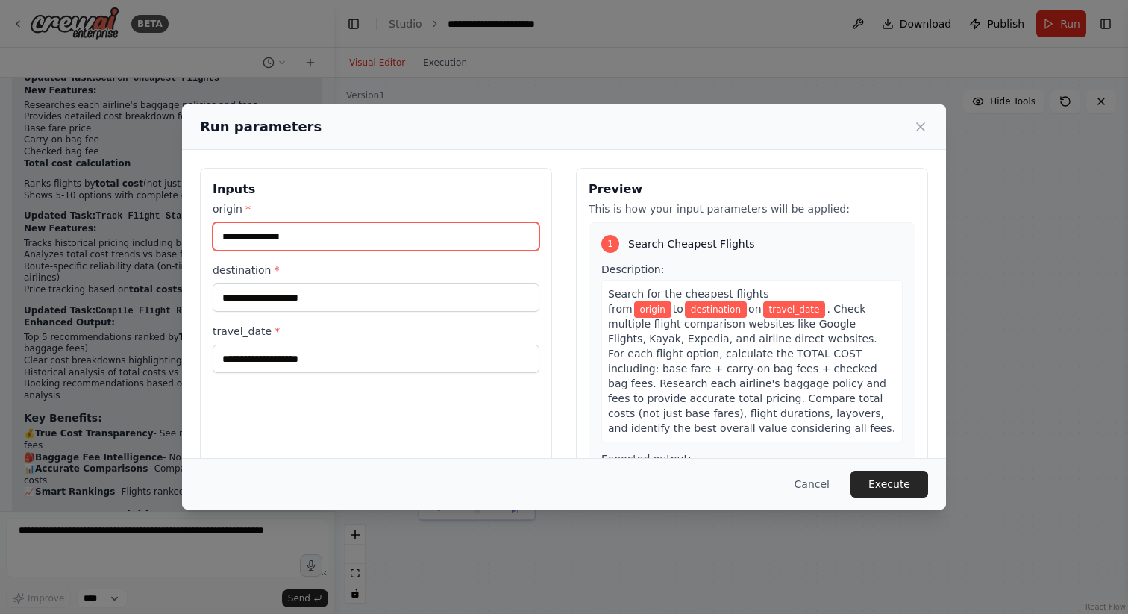
click at [389, 230] on input "origin *" at bounding box center [376, 236] width 327 height 28
type input "*****"
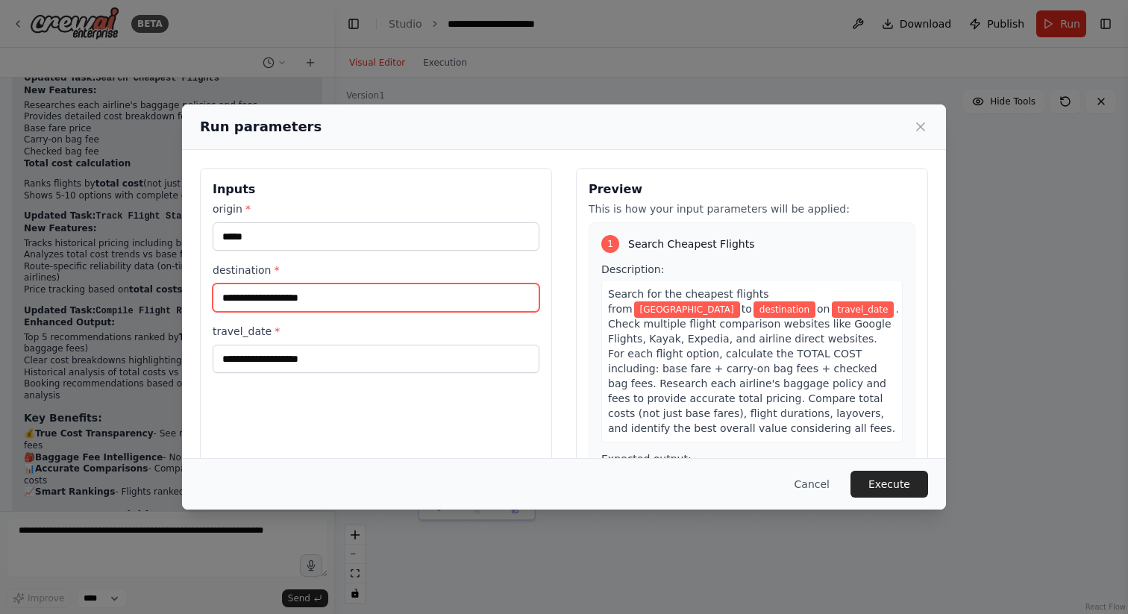
click at [322, 298] on input "destination *" at bounding box center [376, 297] width 327 height 28
type input "****"
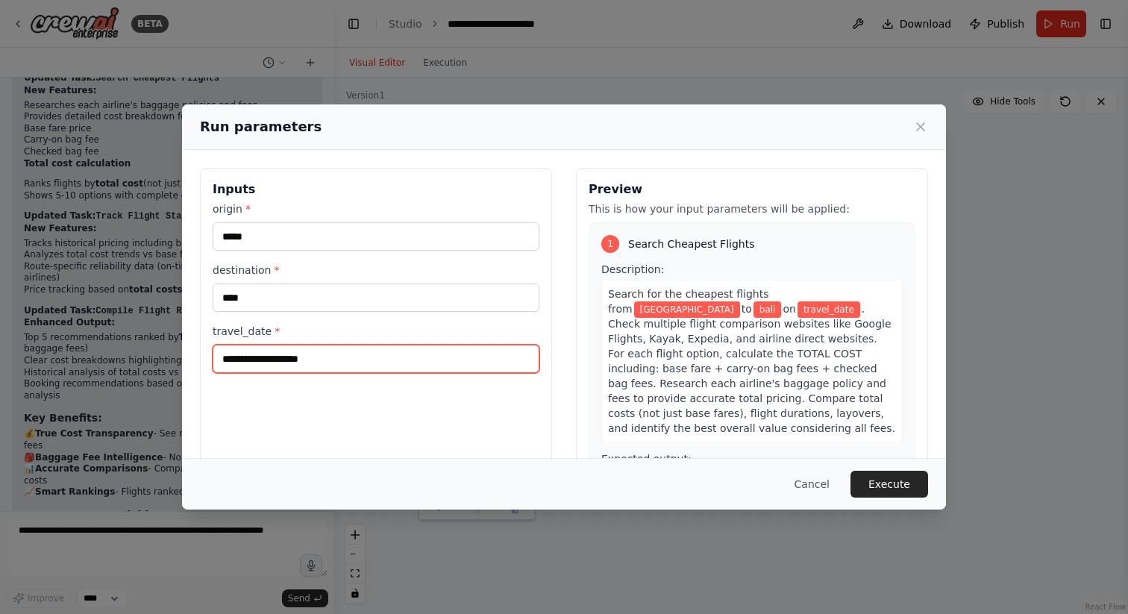
click at [359, 350] on input "travel_date *" at bounding box center [376, 359] width 327 height 28
click at [255, 362] on input "**********" at bounding box center [376, 359] width 327 height 28
type input "**********"
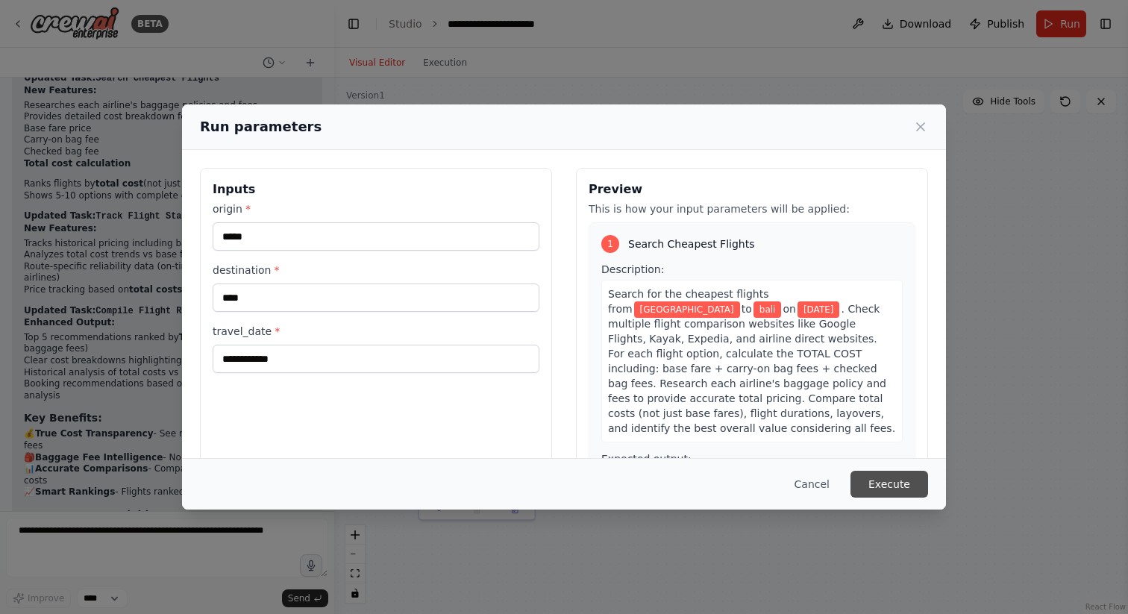
click at [899, 482] on button "Execute" at bounding box center [889, 484] width 78 height 27
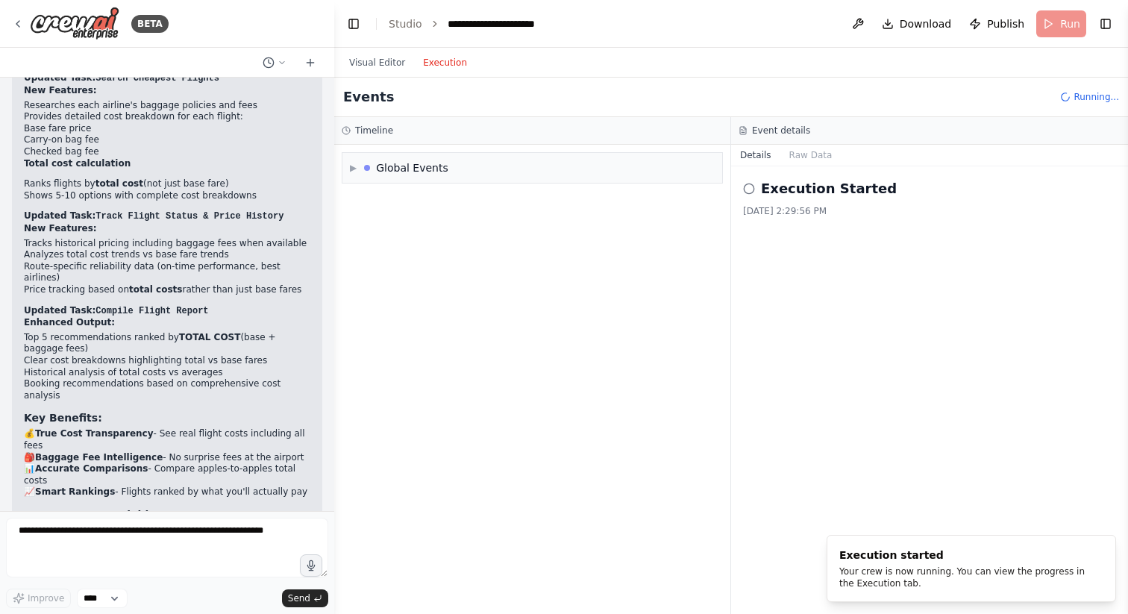
click at [440, 65] on button "Execution" at bounding box center [445, 63] width 62 height 18
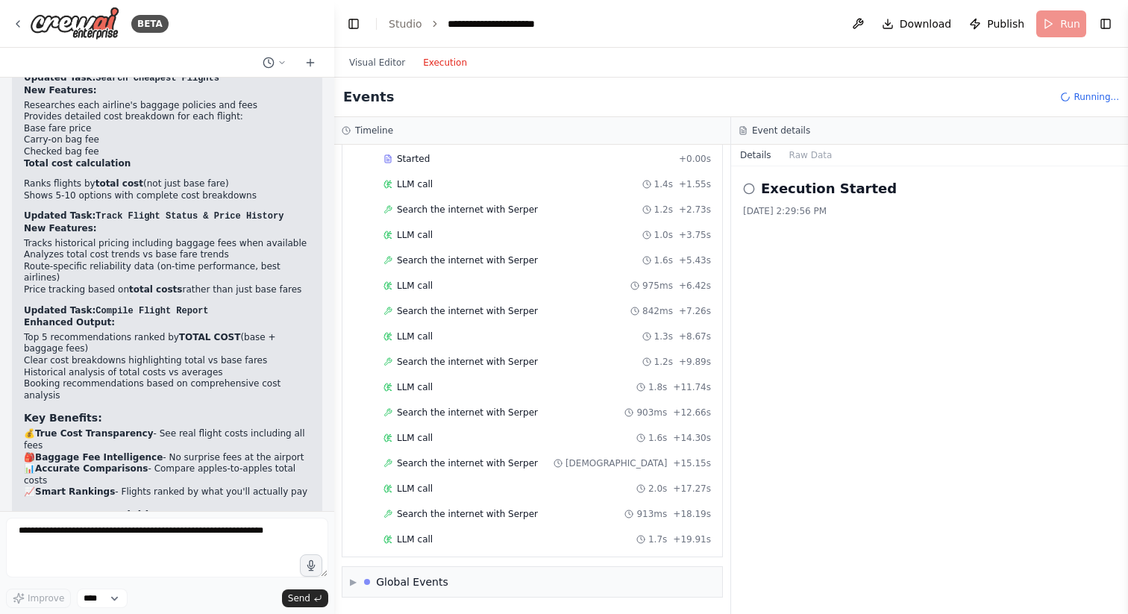
scroll to position [102, 0]
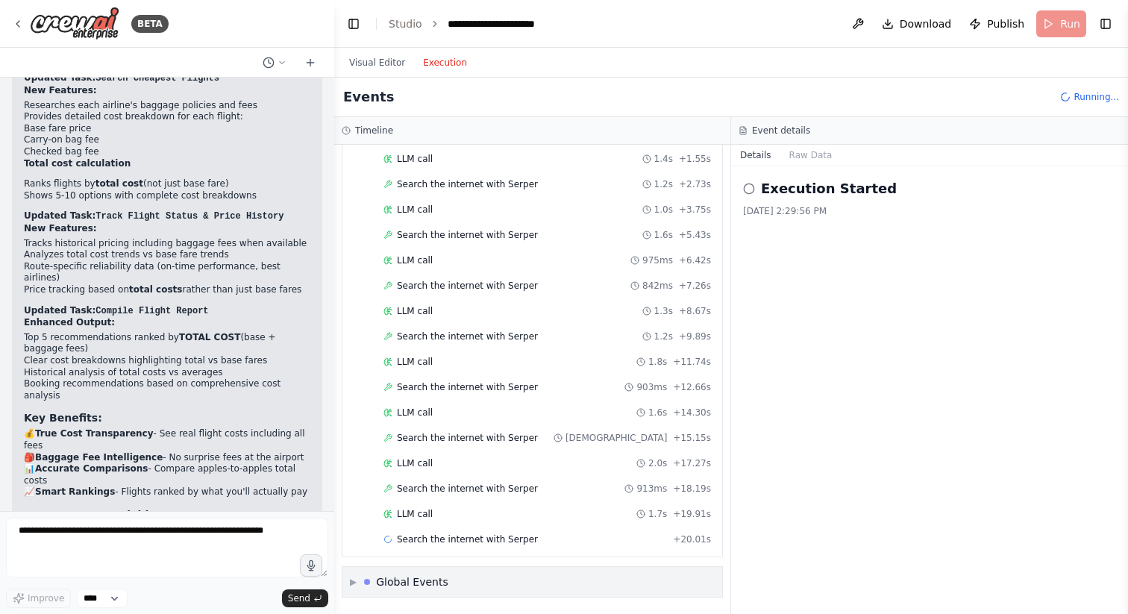
click at [349, 581] on div "▶ Global Events" at bounding box center [532, 582] width 380 height 30
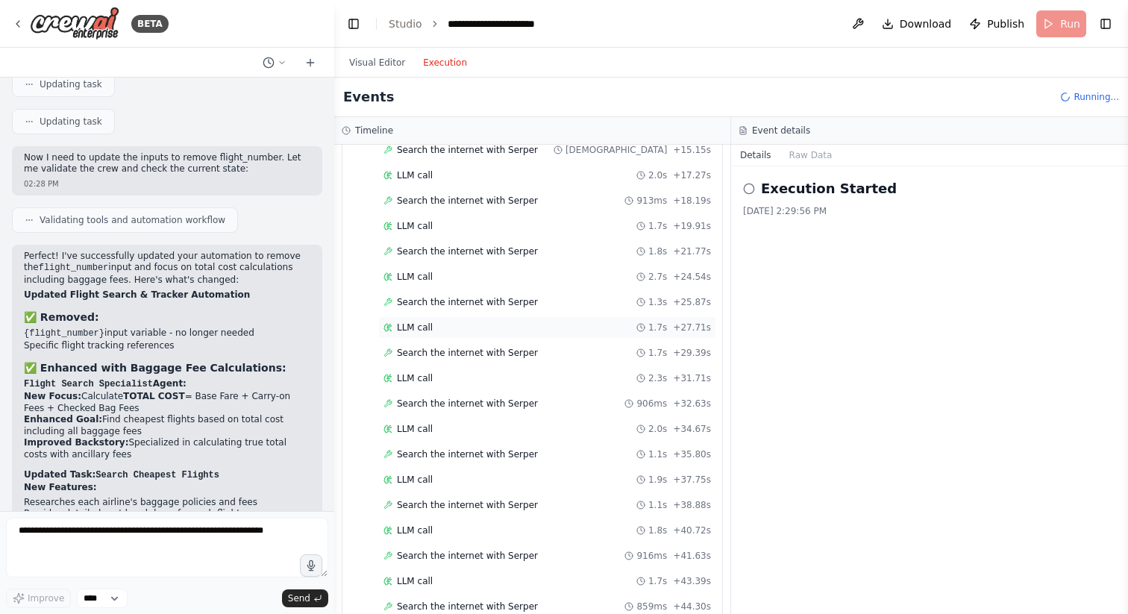
scroll to position [593, 0]
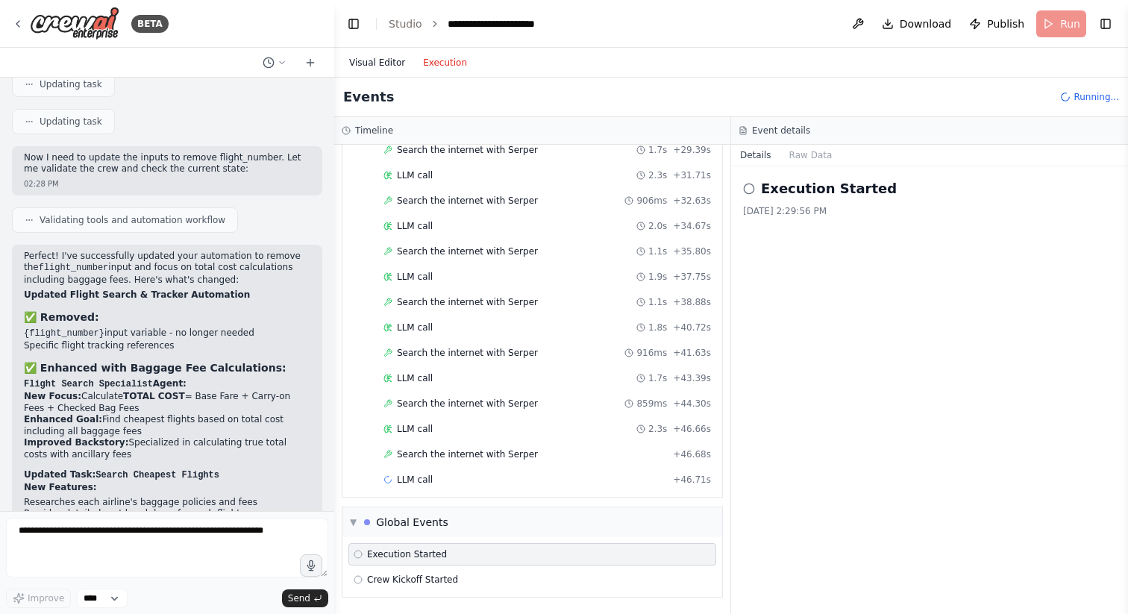
click at [379, 69] on button "Visual Editor" at bounding box center [377, 63] width 74 height 18
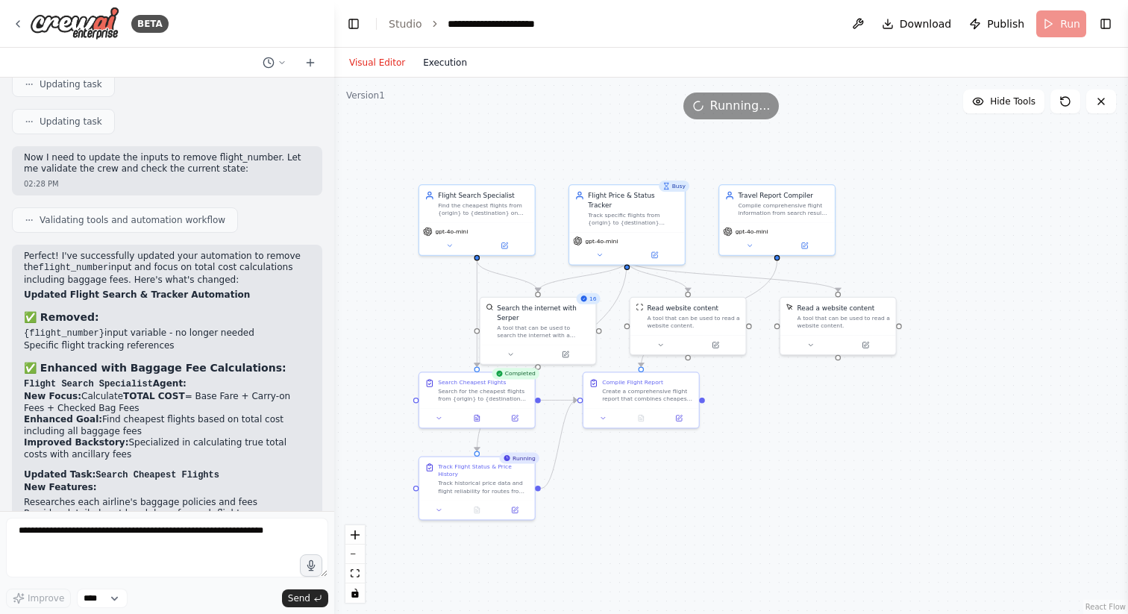
click at [439, 64] on button "Execution" at bounding box center [445, 63] width 62 height 18
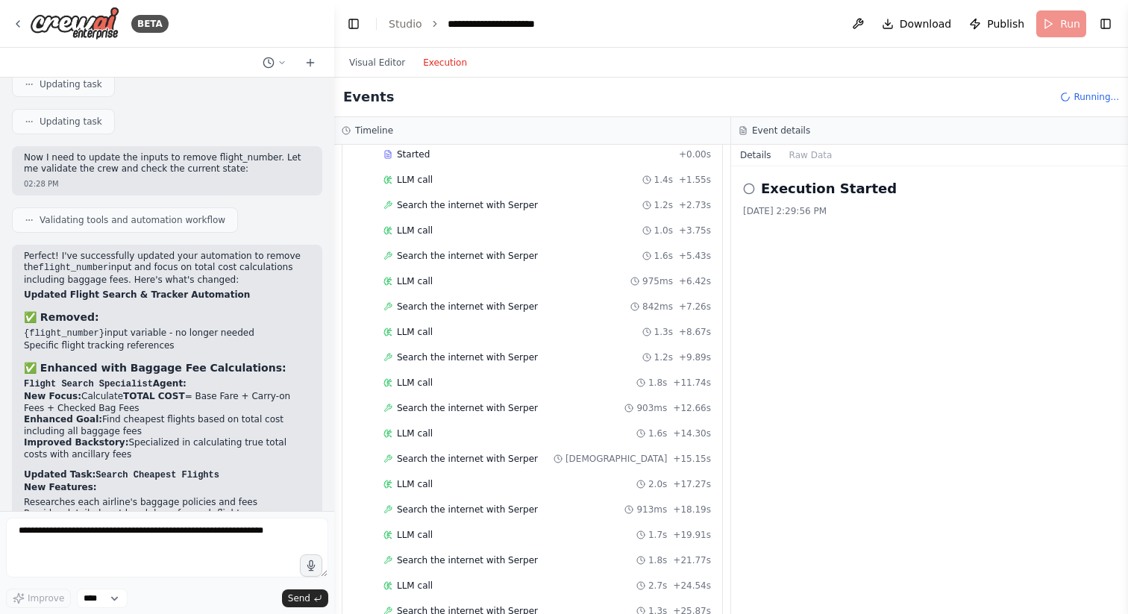
scroll to position [0, 0]
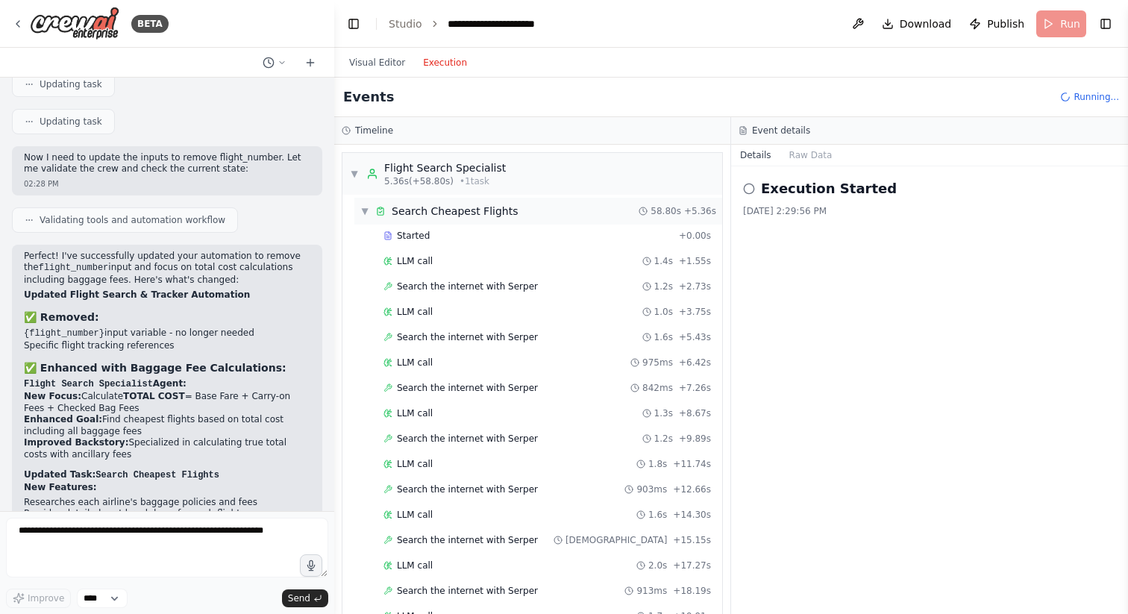
click at [359, 210] on div "▼ Search Cheapest Flights 58.80s + 5.36s" at bounding box center [538, 211] width 368 height 27
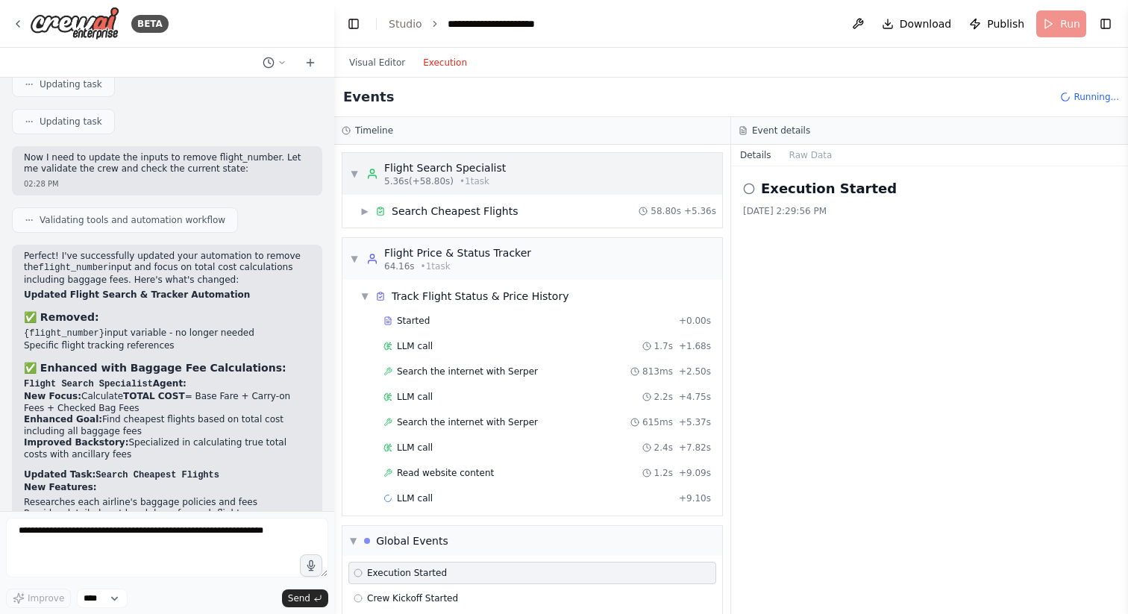
click at [540, 172] on div "▼ Flight Search Specialist 5.36s (+58.80s) • 1 task" at bounding box center [532, 174] width 380 height 42
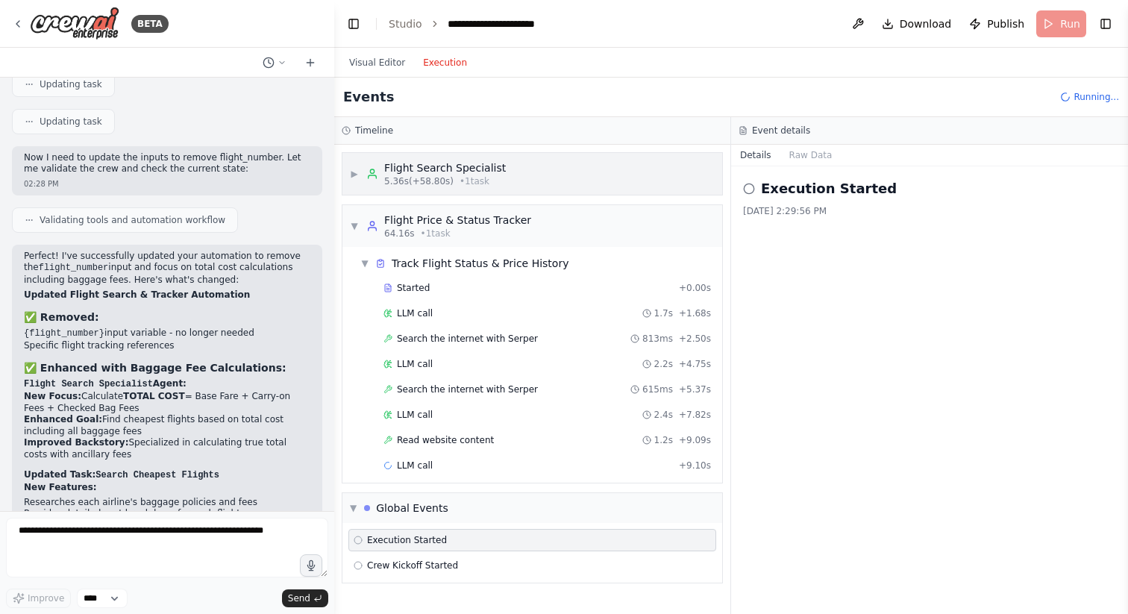
click at [540, 172] on div "▶ Flight Search Specialist 5.36s (+58.80s) • 1 task" at bounding box center [532, 174] width 380 height 42
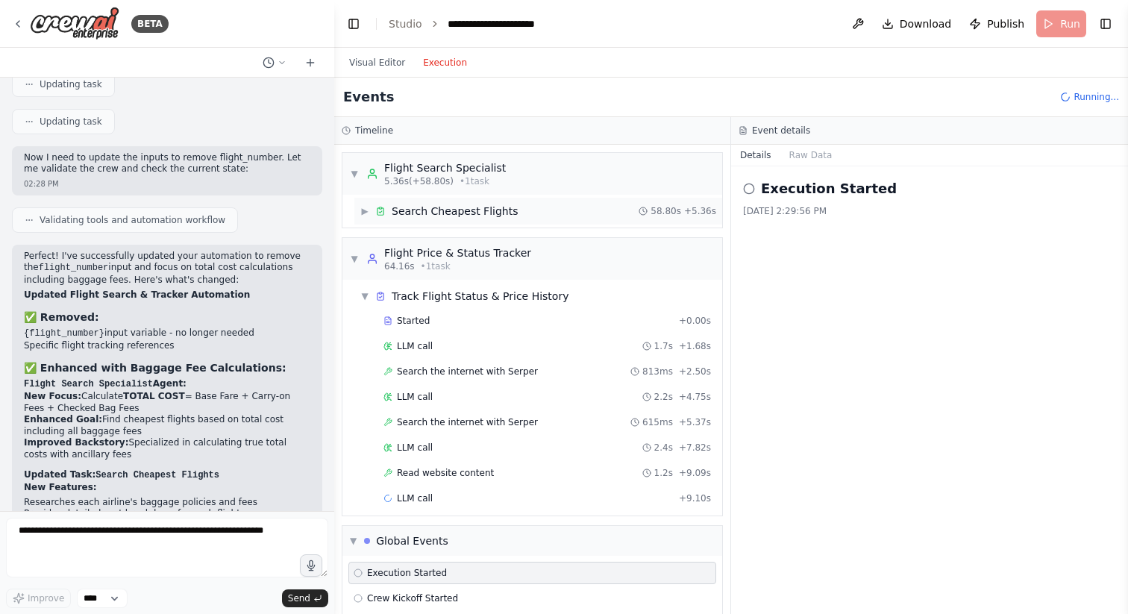
click at [548, 210] on div "▶ Search Cheapest Flights 58.80s + 5.36s" at bounding box center [538, 211] width 368 height 27
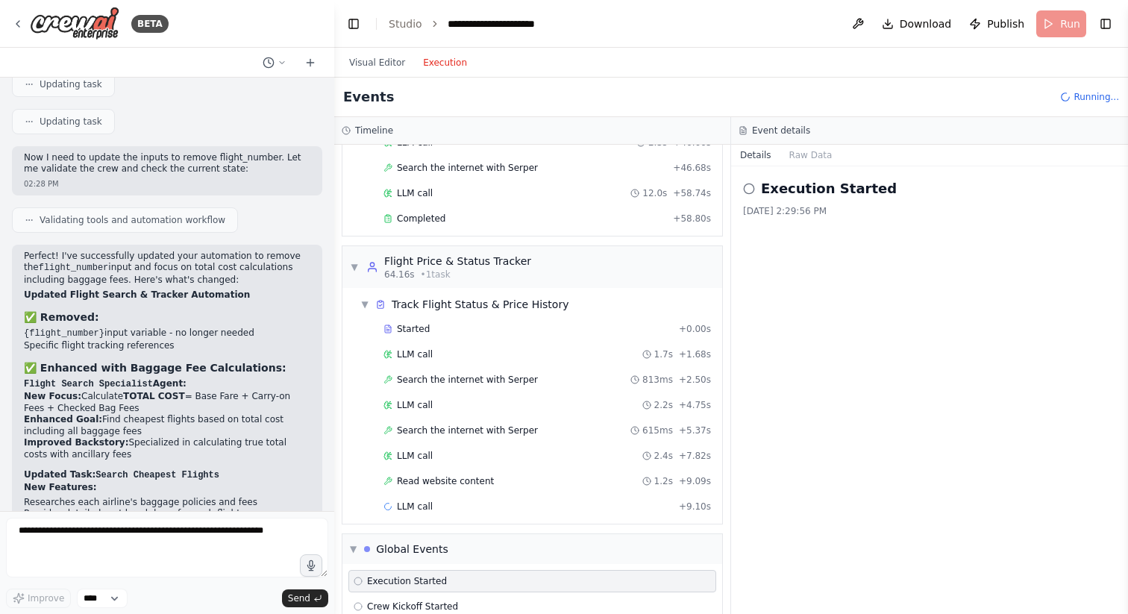
scroll to position [878, 0]
click at [541, 216] on div "Completed" at bounding box center [524, 220] width 283 height 12
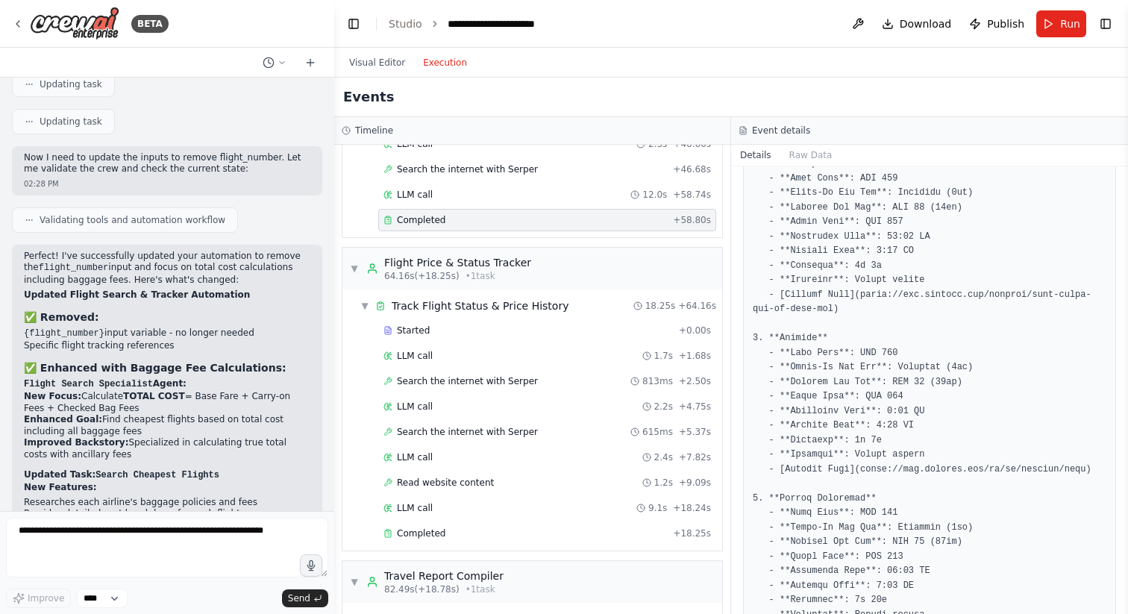
scroll to position [166, 0]
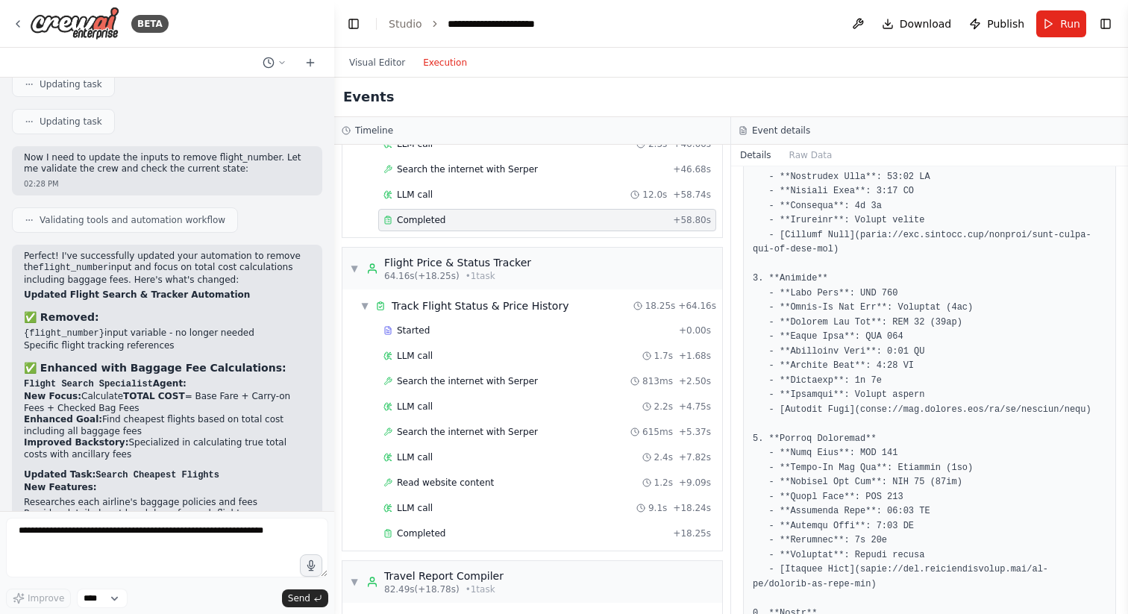
click at [863, 411] on pre at bounding box center [928, 548] width 353 height 902
drag, startPoint x: 861, startPoint y: 409, endPoint x: 1089, endPoint y: 411, distance: 228.2
click at [1089, 411] on pre at bounding box center [928, 548] width 353 height 902
copy pre "https://www.jetstar.com/au/en/flights/bali"
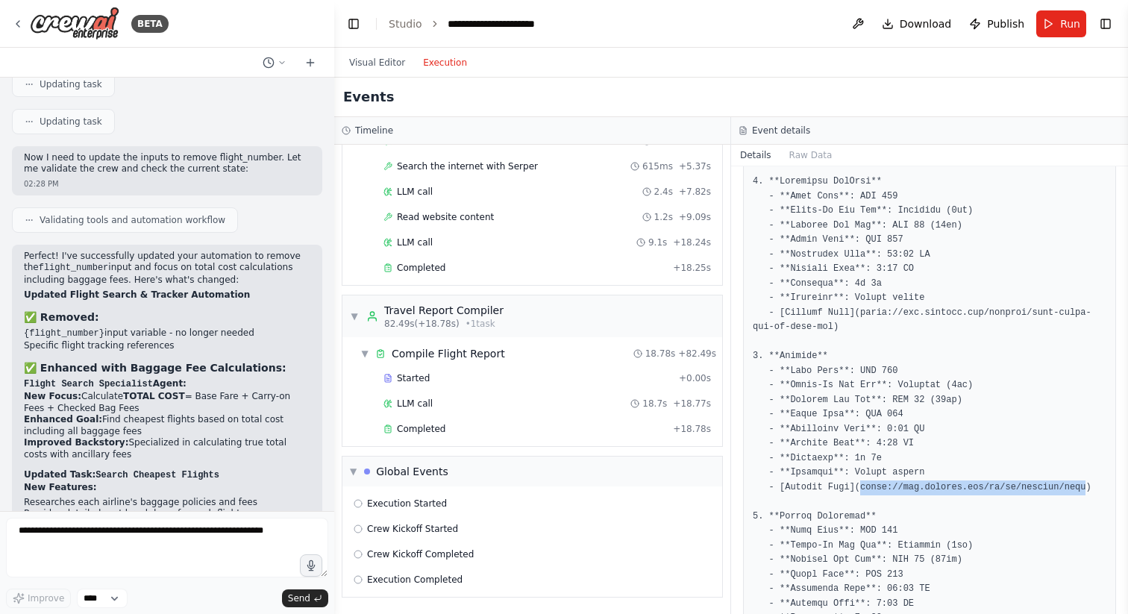
scroll to position [0, 0]
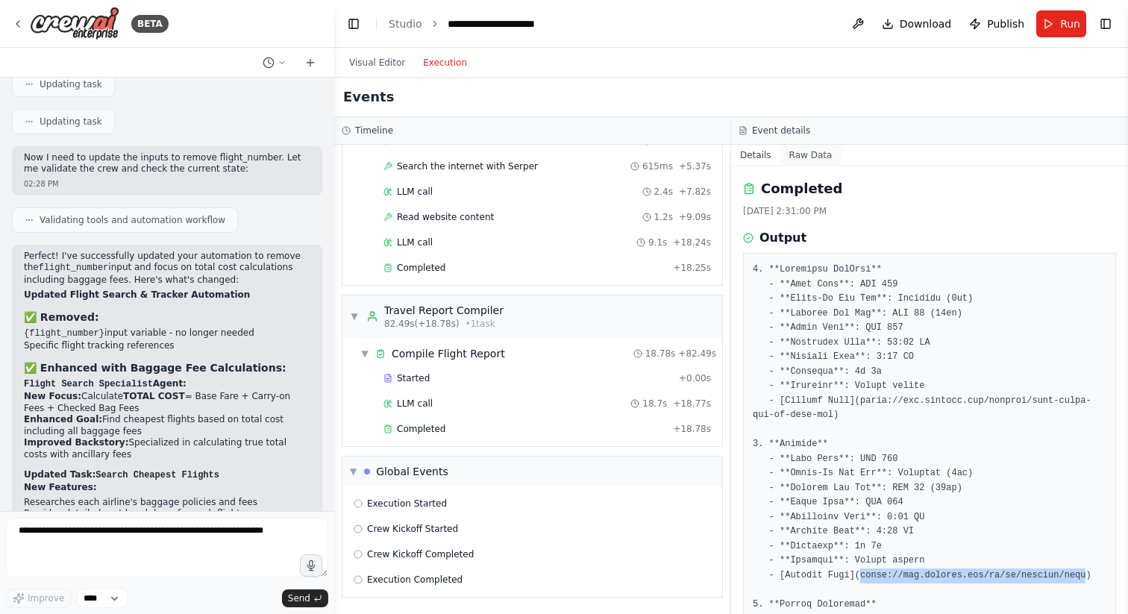
click at [810, 154] on button "Raw Data" at bounding box center [810, 155] width 61 height 21
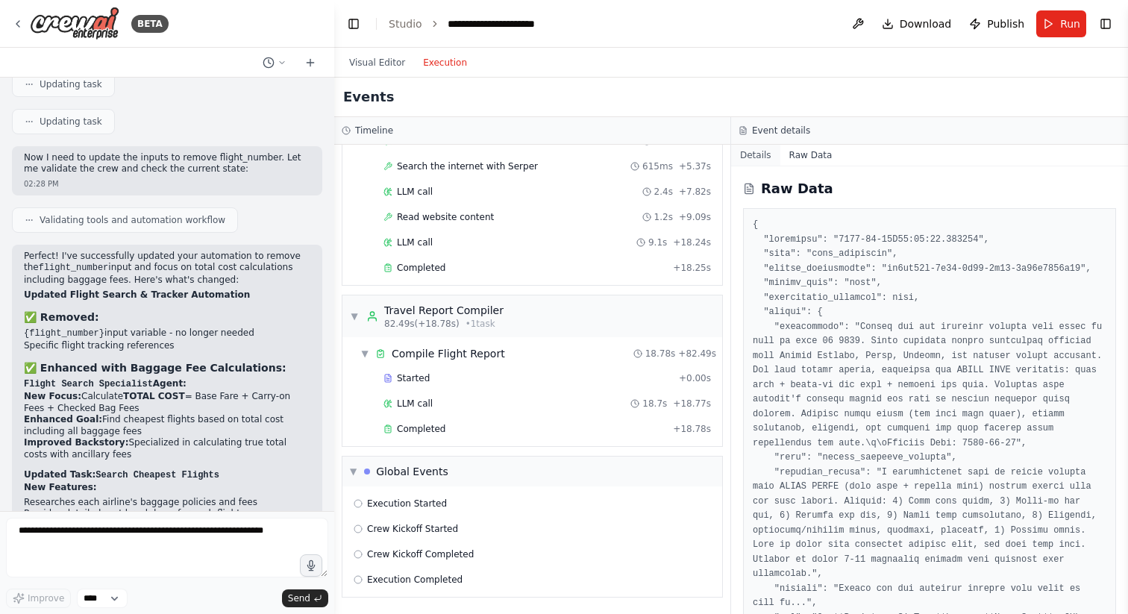
click at [749, 158] on button "Details" at bounding box center [755, 155] width 49 height 21
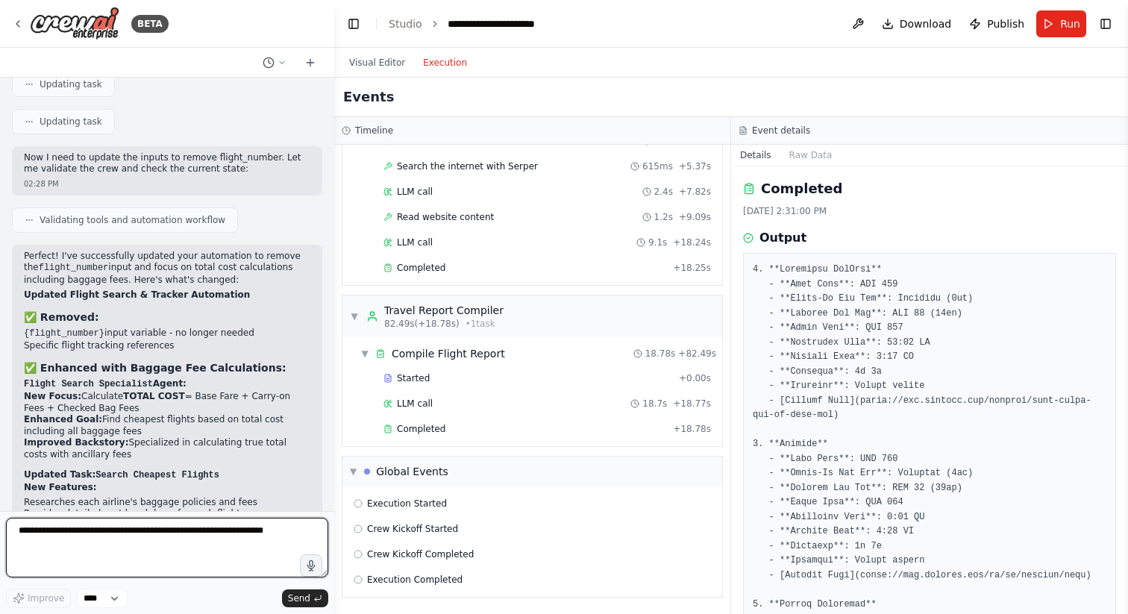
click at [206, 545] on textarea at bounding box center [167, 548] width 322 height 60
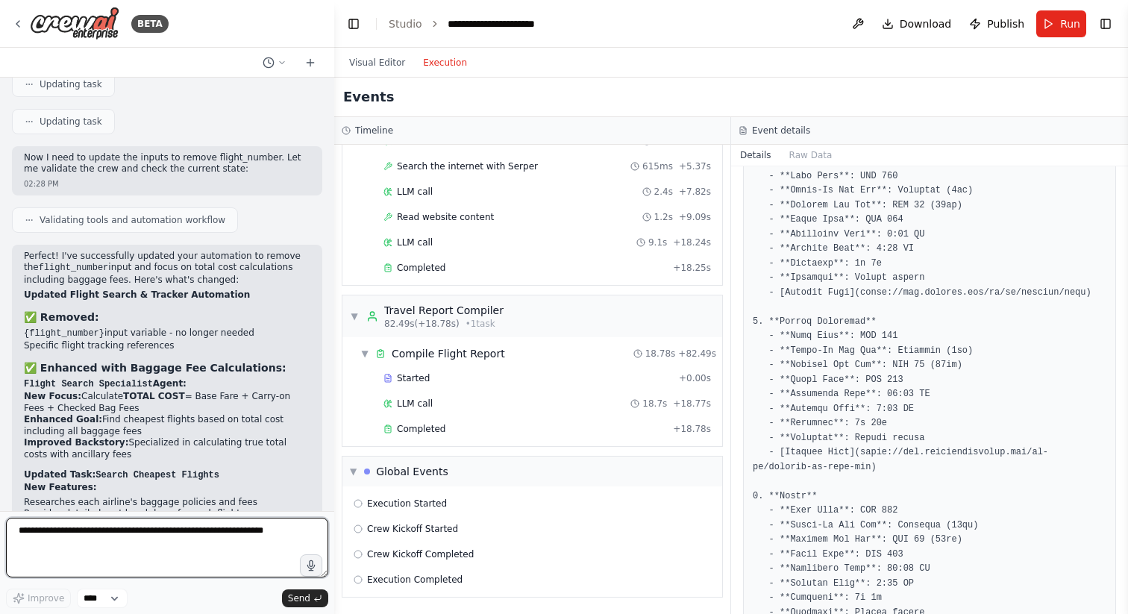
scroll to position [231, 0]
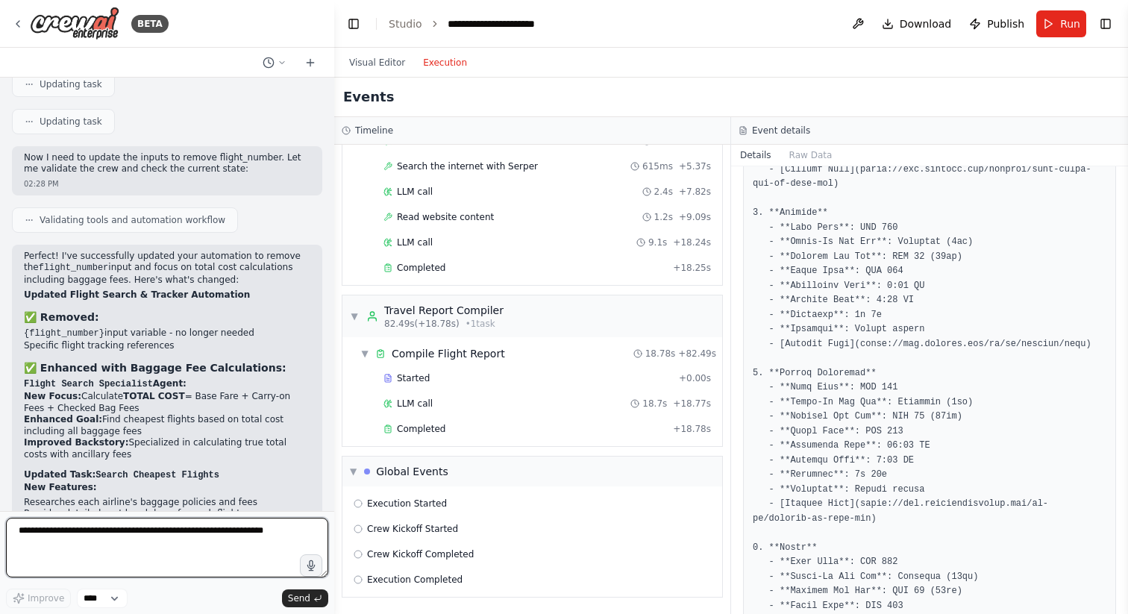
click at [216, 543] on textarea at bounding box center [167, 548] width 322 height 60
type textarea "*"
drag, startPoint x: 177, startPoint y: 544, endPoint x: 28, endPoint y: 547, distance: 149.9
click at [28, 547] on textarea "**********" at bounding box center [167, 548] width 322 height 60
click at [69, 543] on textarea "**********" at bounding box center [167, 548] width 322 height 60
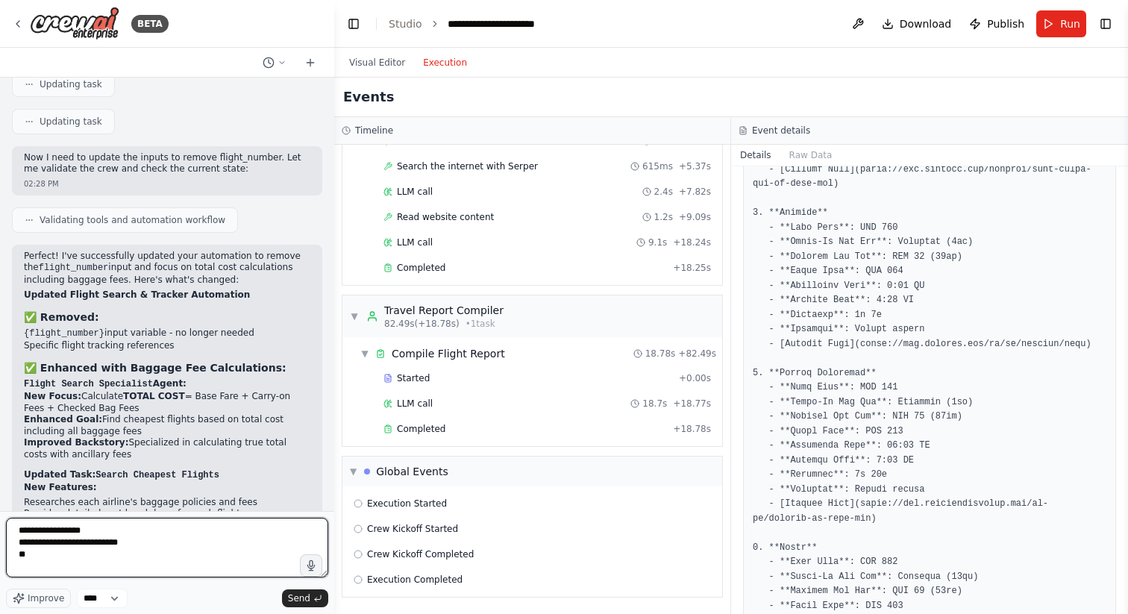
click at [69, 543] on textarea "**********" at bounding box center [167, 548] width 322 height 60
click at [72, 554] on textarea "**********" at bounding box center [167, 548] width 322 height 60
drag, startPoint x: 68, startPoint y: 559, endPoint x: 330, endPoint y: 567, distance: 261.9
click at [330, 567] on div "BETA Find cheapest flights and track flights from point a to point b 02:20 PM ▶…" at bounding box center [167, 307] width 334 height 614
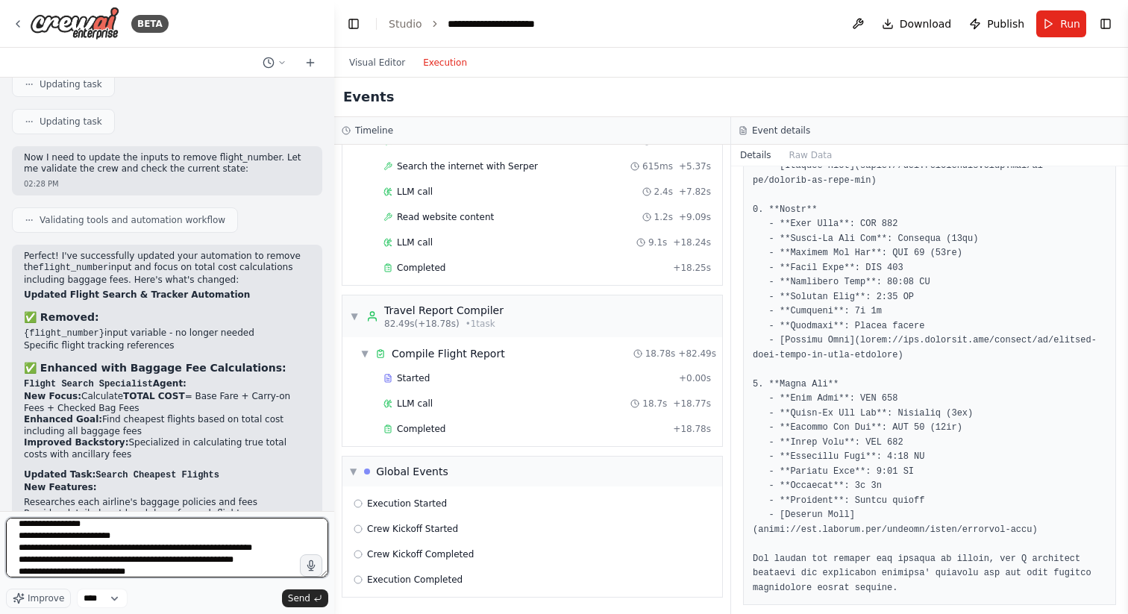
scroll to position [584, 0]
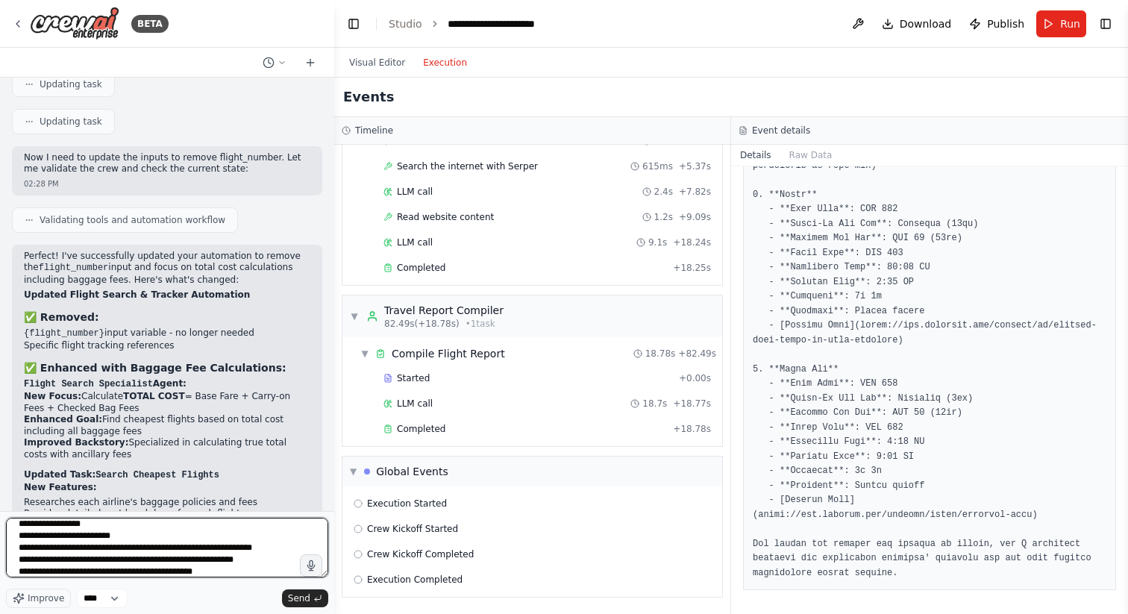
type textarea "**********"
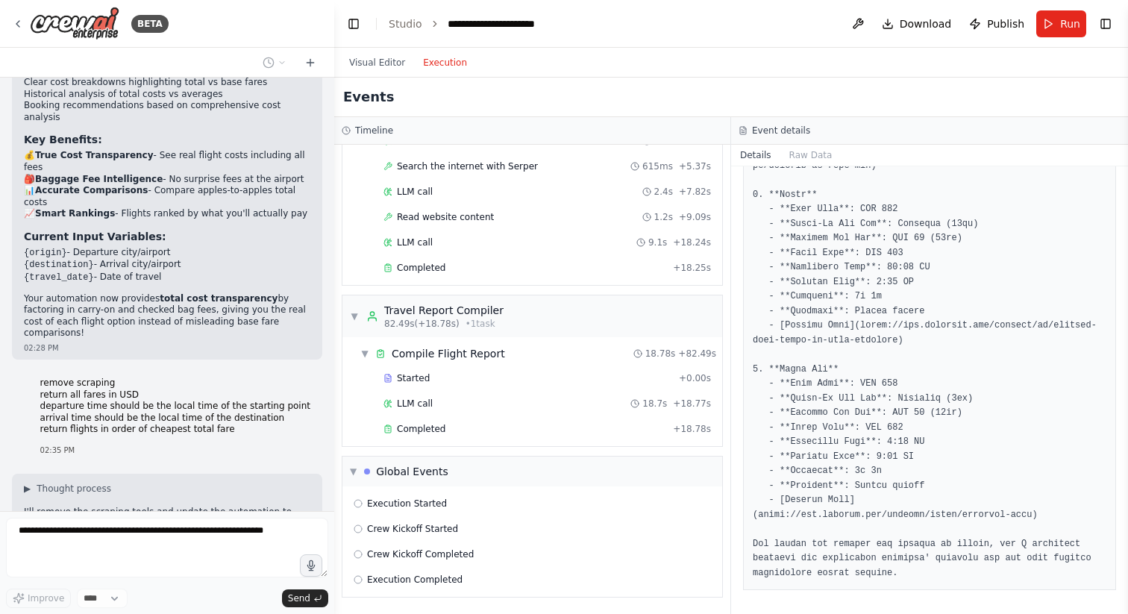
scroll to position [3684, 0]
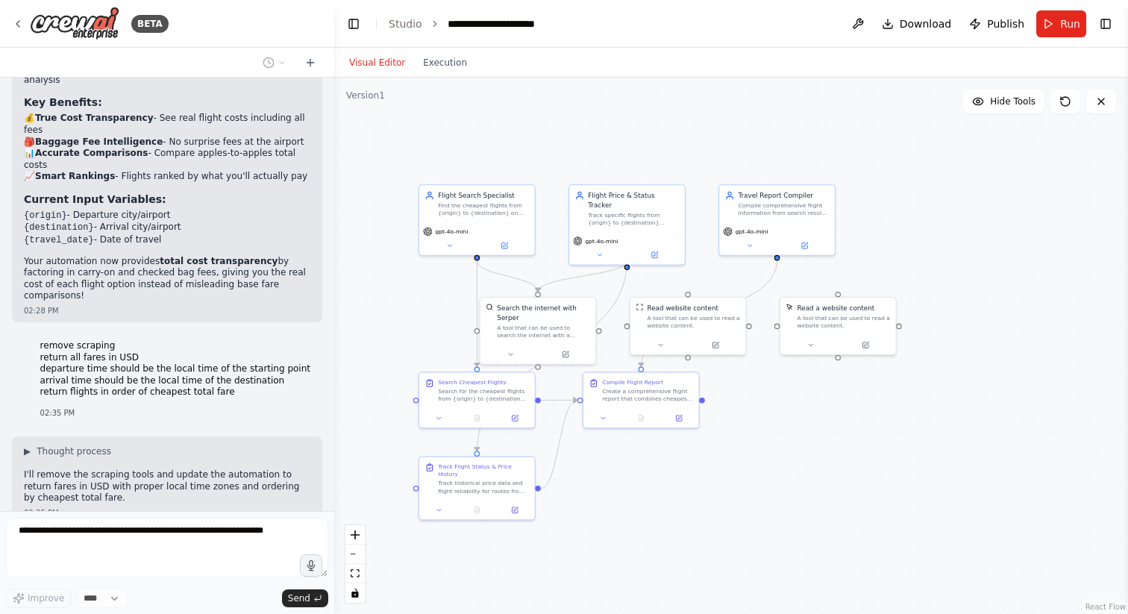
click at [384, 63] on button "Visual Editor" at bounding box center [377, 63] width 74 height 18
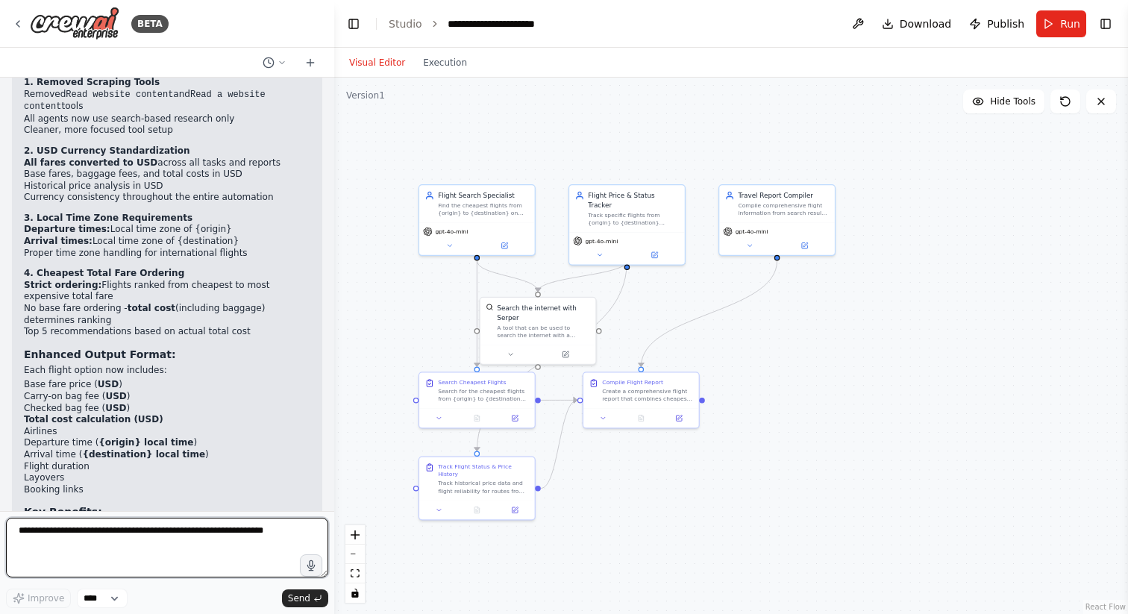
scroll to position [4646, 0]
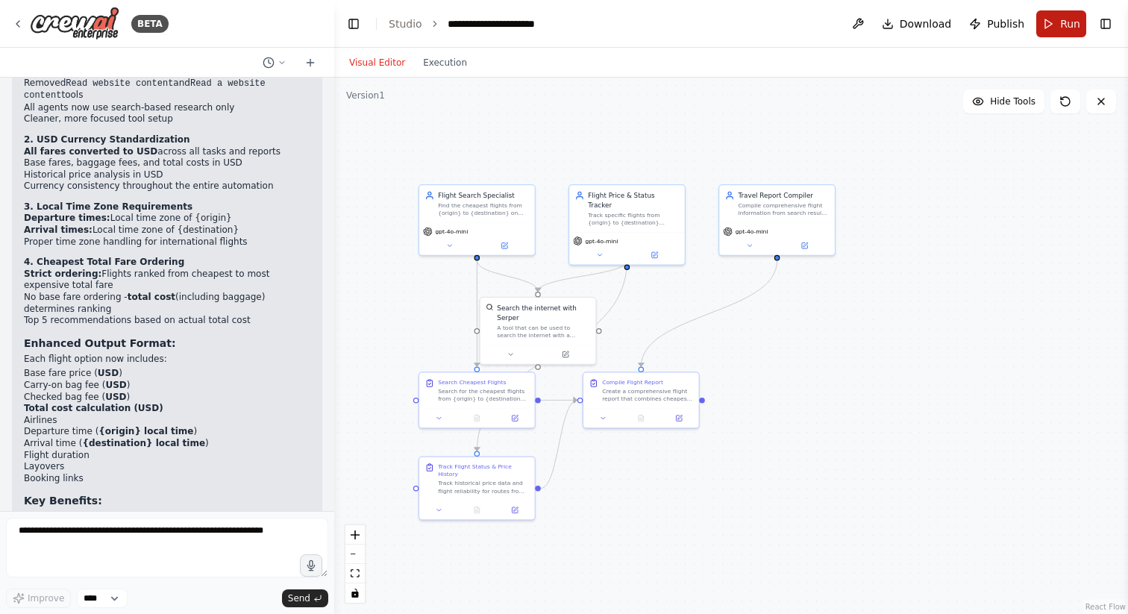
click at [1066, 25] on span "Run" at bounding box center [1070, 23] width 20 height 15
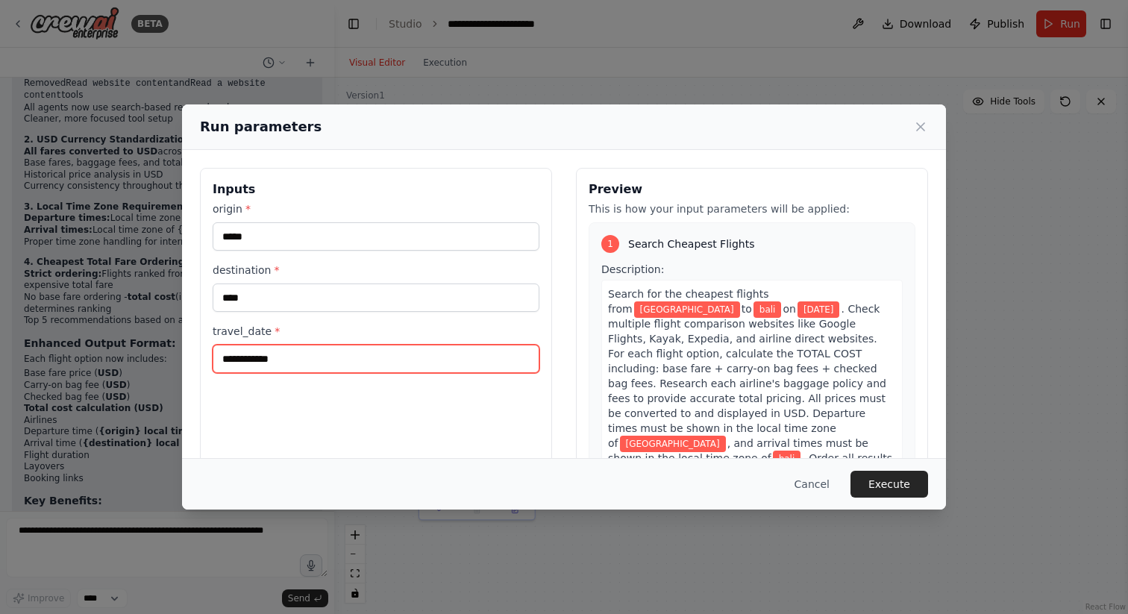
click at [257, 353] on input "**********" at bounding box center [376, 359] width 327 height 28
click at [285, 413] on div "**********" at bounding box center [376, 344] width 352 height 353
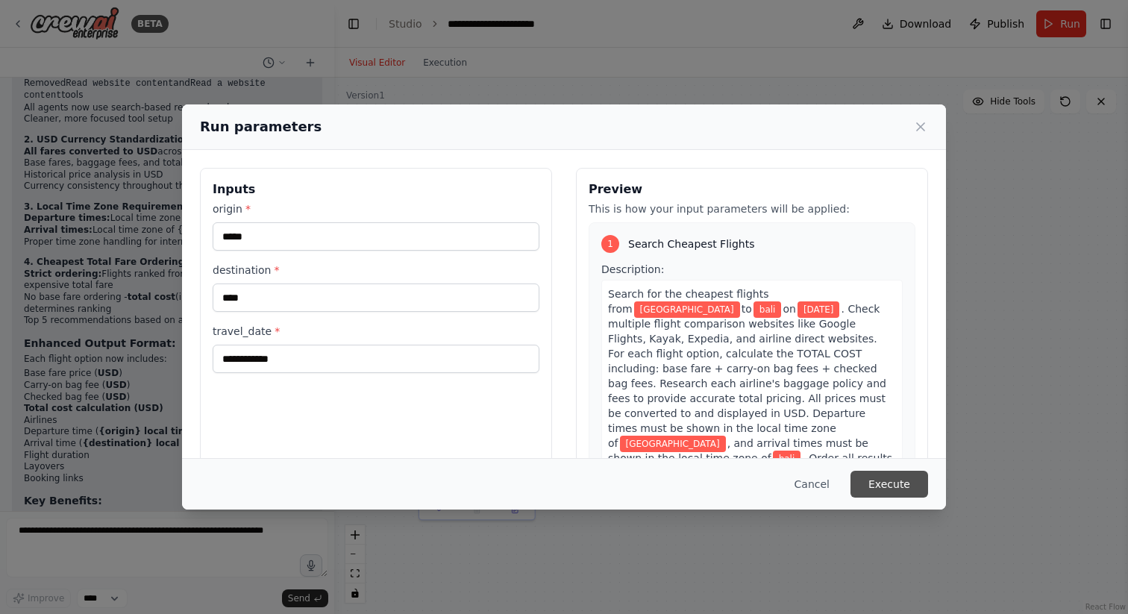
click at [893, 480] on button "Execute" at bounding box center [889, 484] width 78 height 27
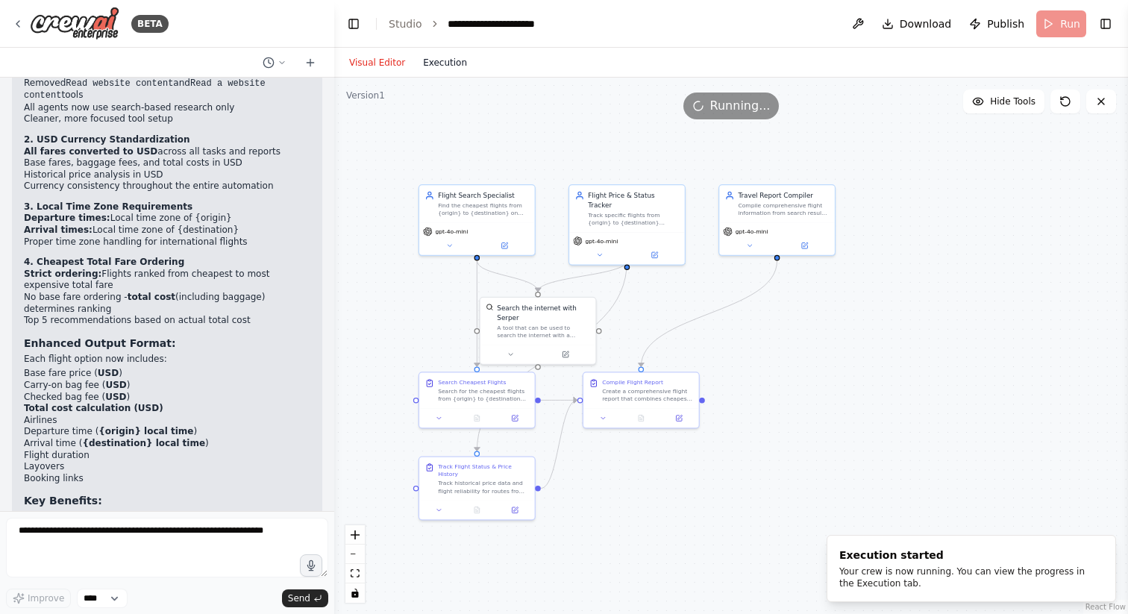
click at [453, 67] on button "Execution" at bounding box center [445, 63] width 62 height 18
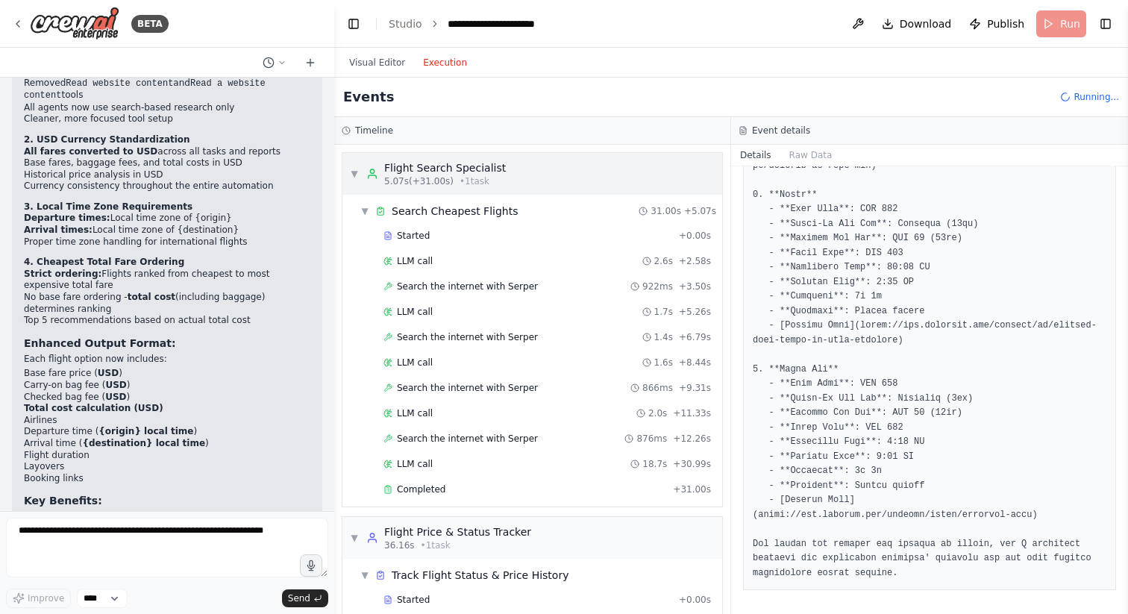
click at [515, 175] on div "▼ Flight Search Specialist 5.07s (+31.00s) • 1 task" at bounding box center [532, 174] width 380 height 42
click at [553, 186] on div "▼ Flight Search Specialist 5.07s (+31.00s) • 1 task" at bounding box center [532, 174] width 380 height 42
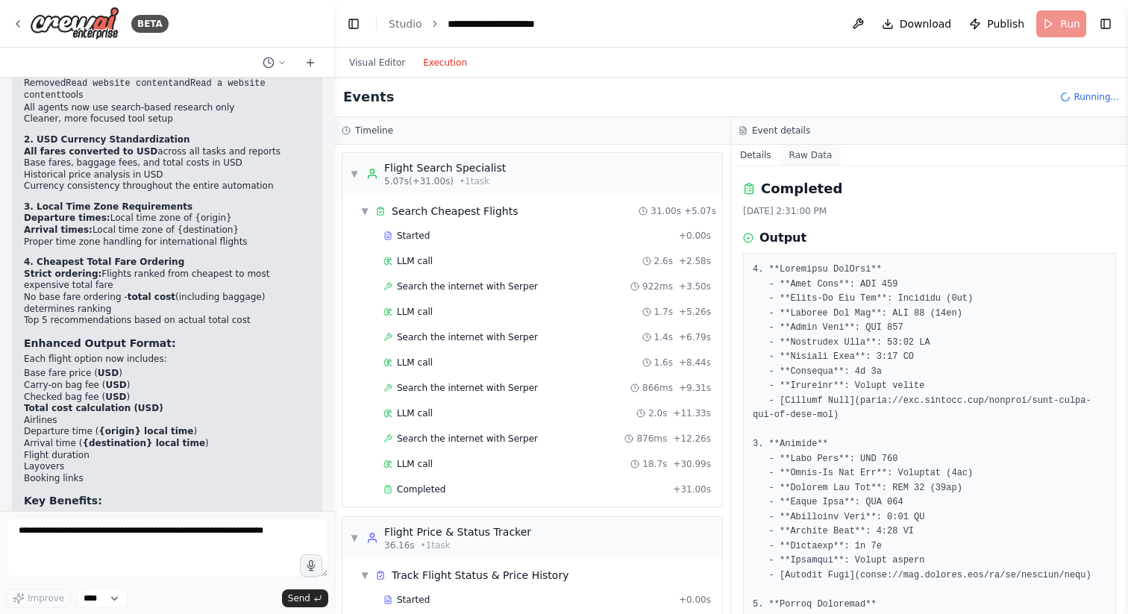
click at [800, 153] on button "Raw Data" at bounding box center [810, 155] width 61 height 21
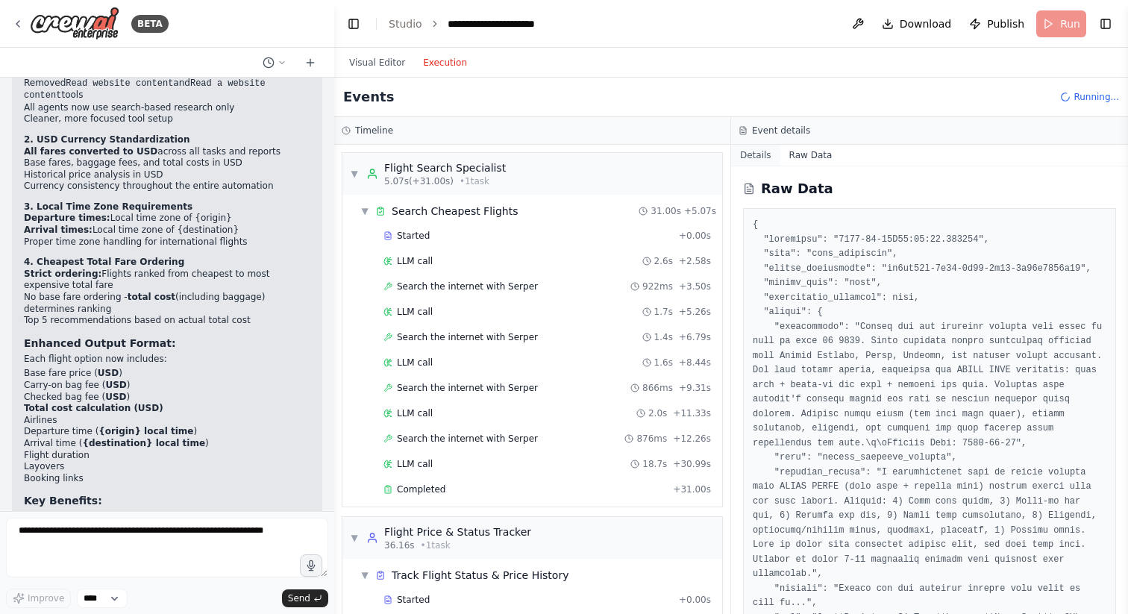
click at [766, 154] on button "Details" at bounding box center [755, 155] width 49 height 21
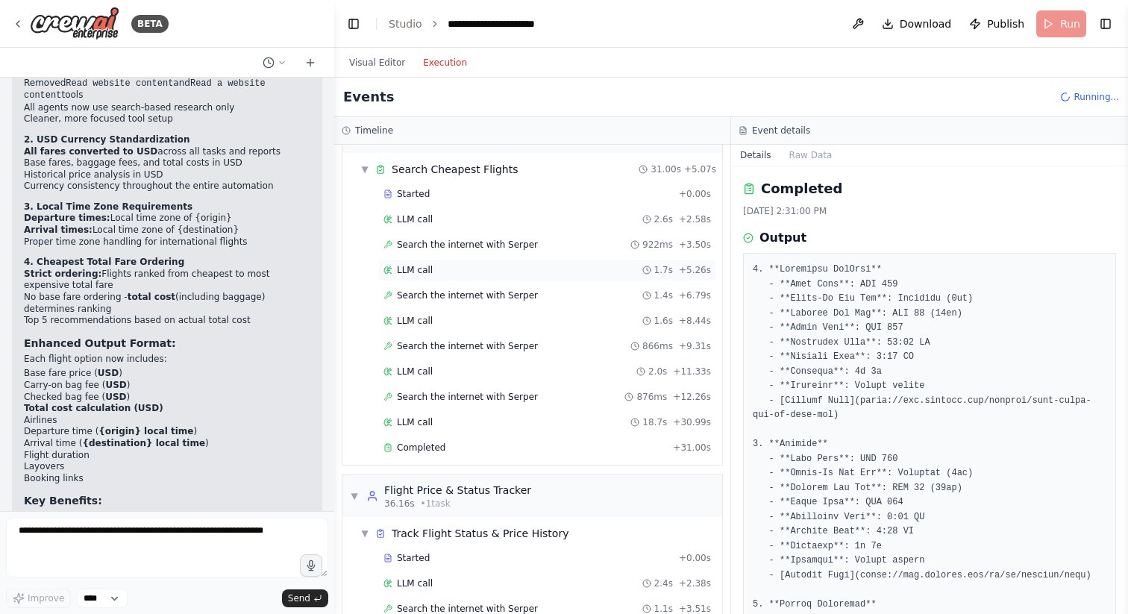
scroll to position [56, 0]
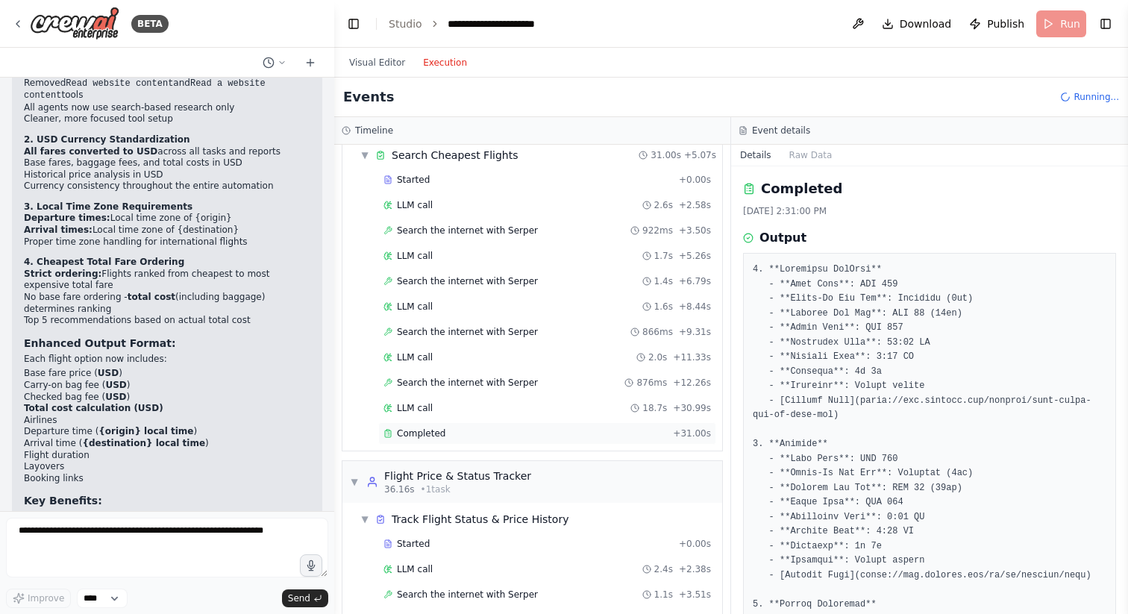
click at [452, 428] on div "Completed" at bounding box center [524, 433] width 283 height 12
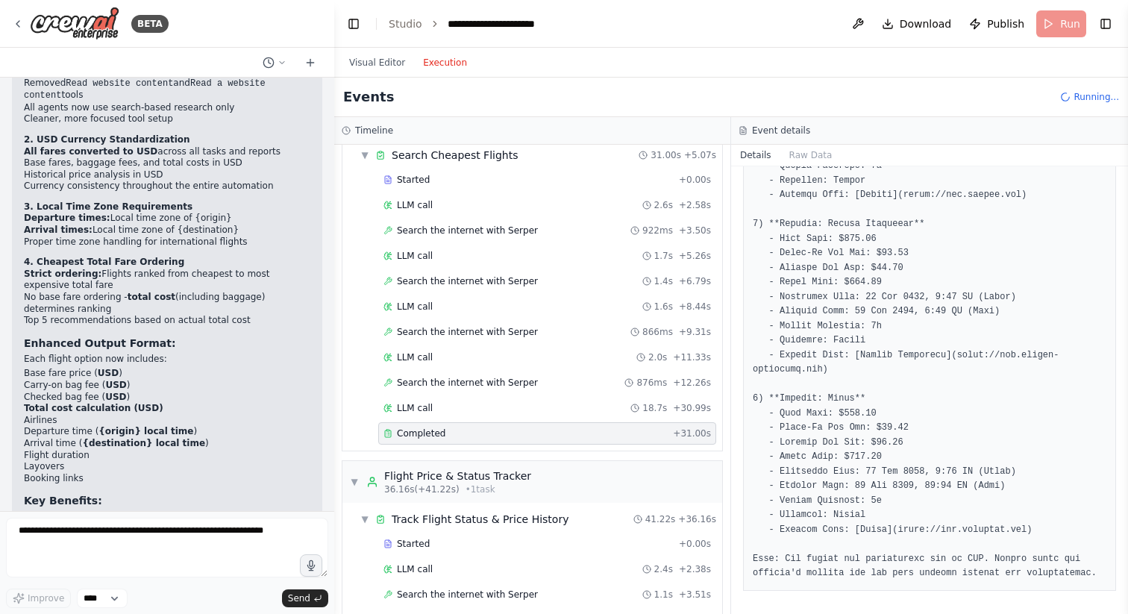
scroll to position [540, 0]
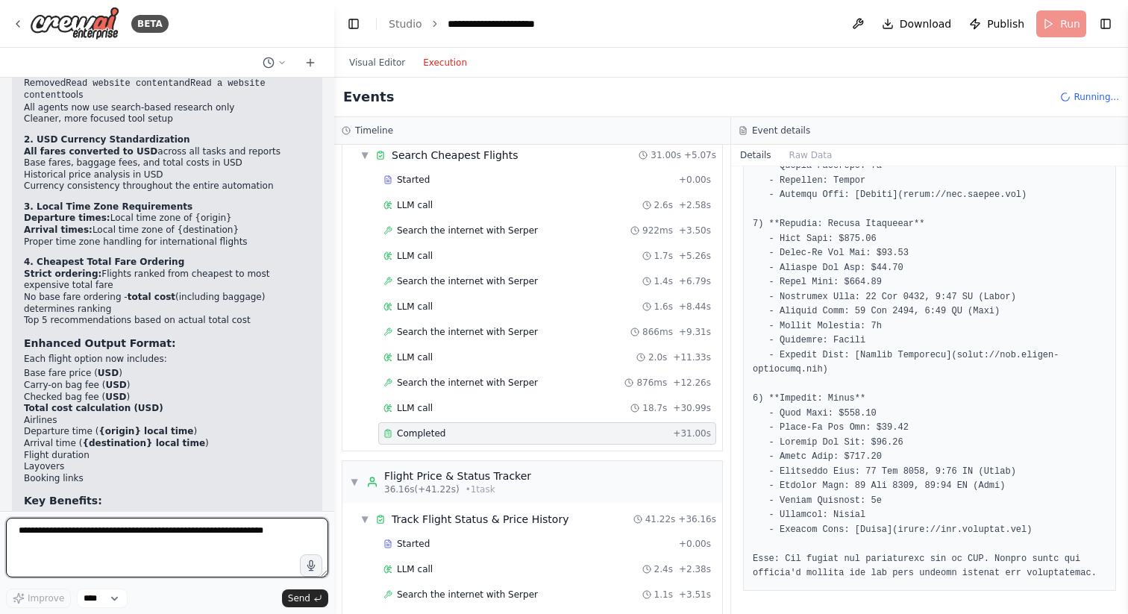
click at [115, 562] on textarea at bounding box center [167, 548] width 322 height 60
type textarea "**********"
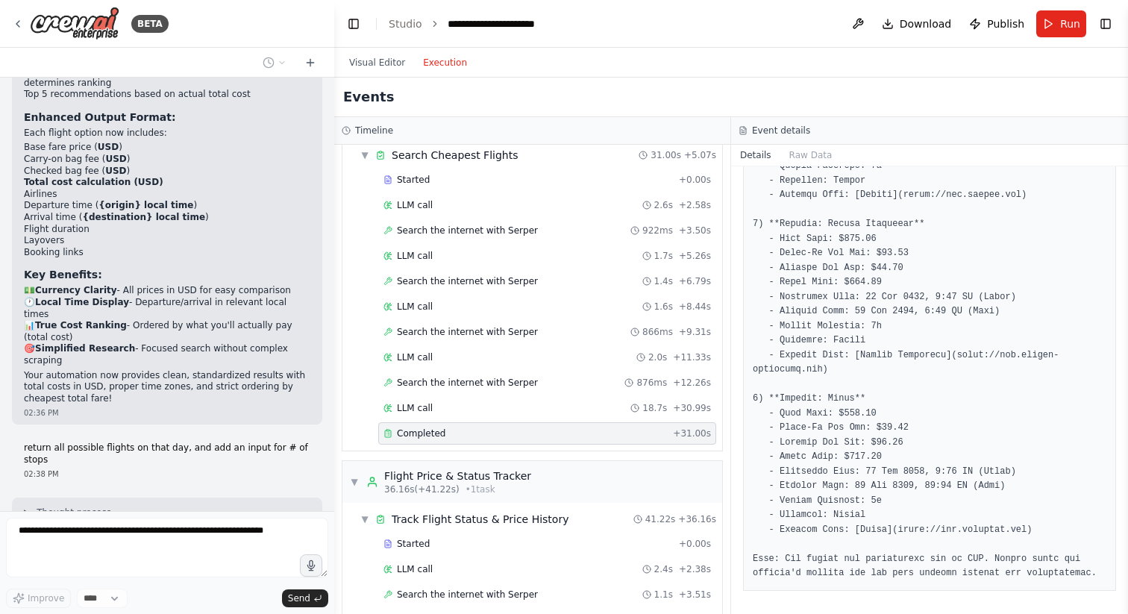
scroll to position [4909, 0]
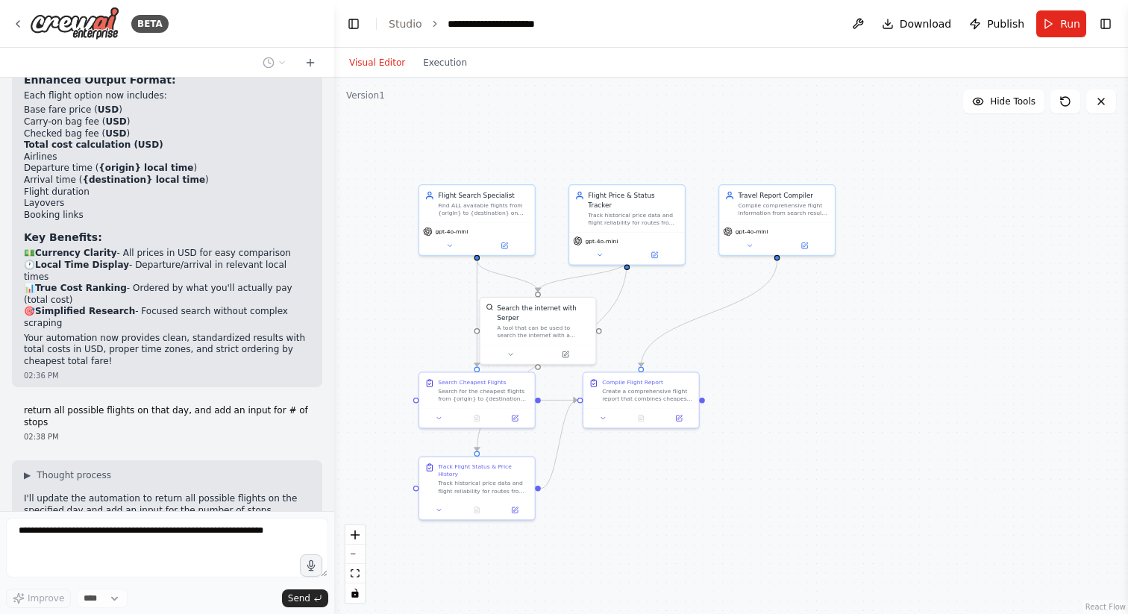
click at [373, 60] on button "Visual Editor" at bounding box center [377, 63] width 74 height 18
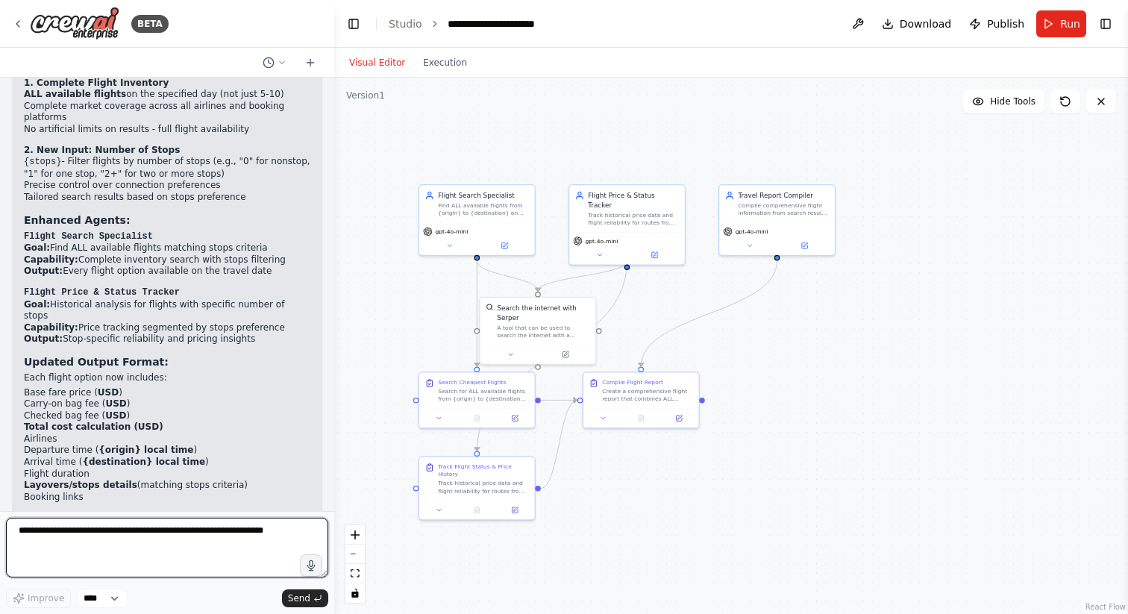
scroll to position [5709, 0]
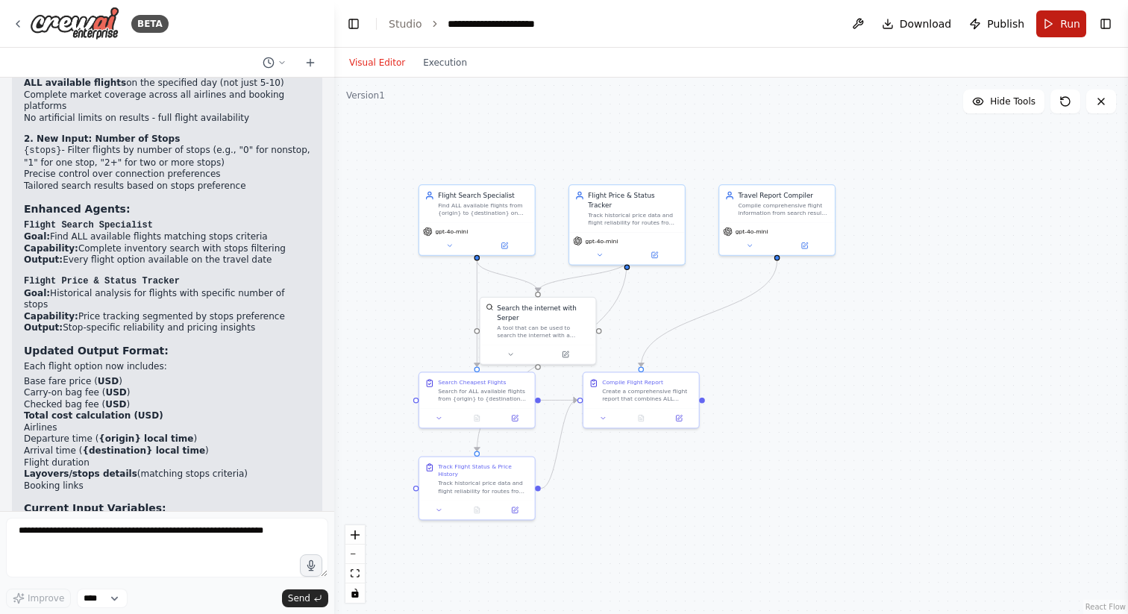
click at [1068, 30] on span "Run" at bounding box center [1070, 23] width 20 height 15
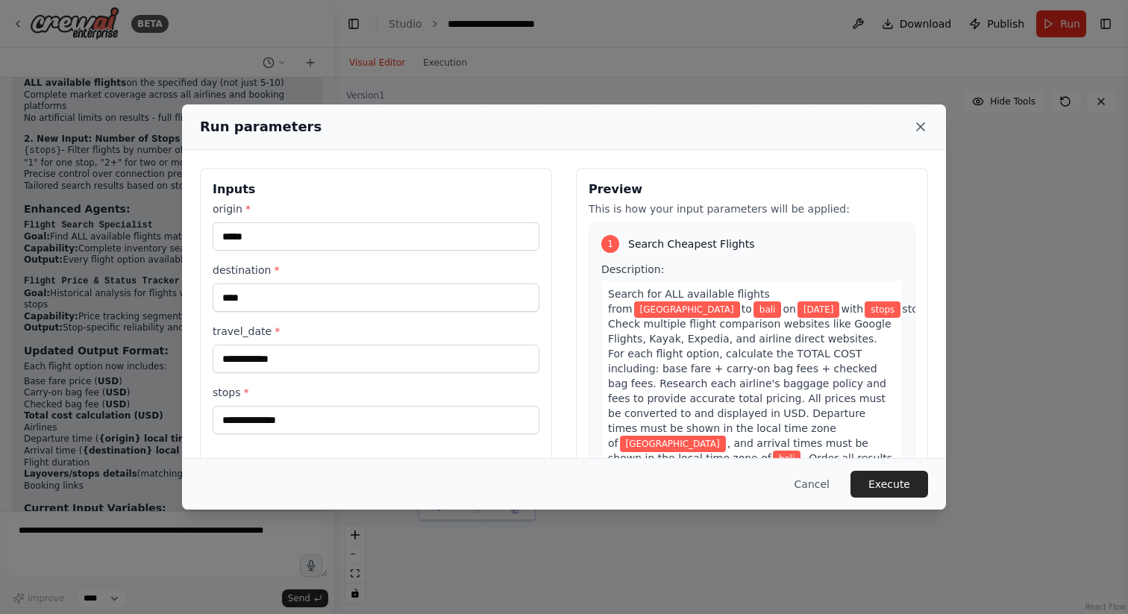
click at [919, 129] on icon at bounding box center [920, 126] width 15 height 15
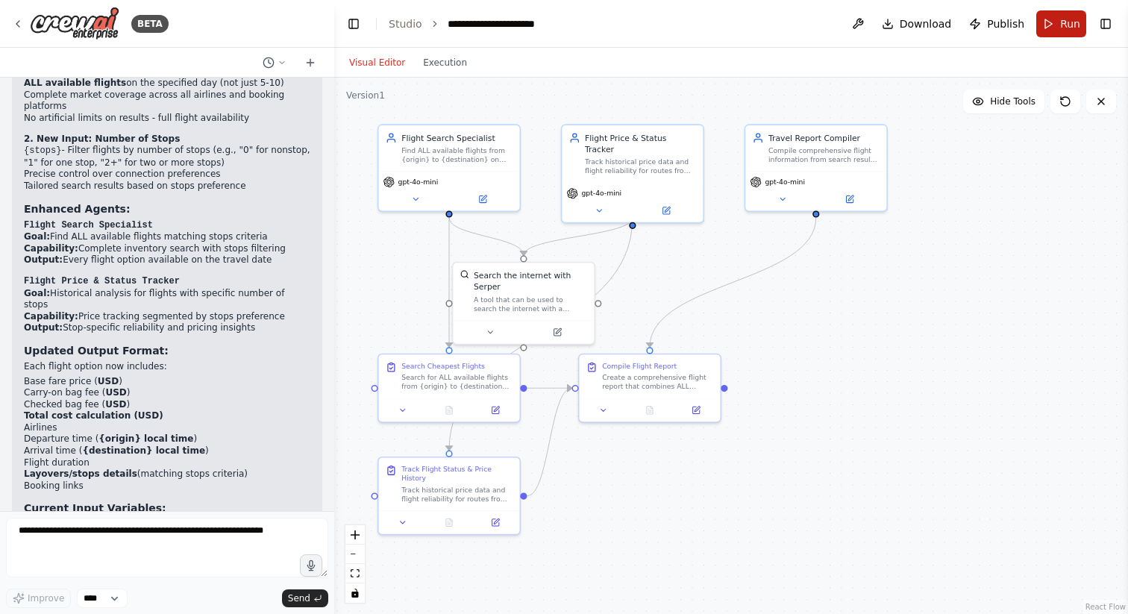
click at [1066, 19] on span "Run" at bounding box center [1070, 23] width 20 height 15
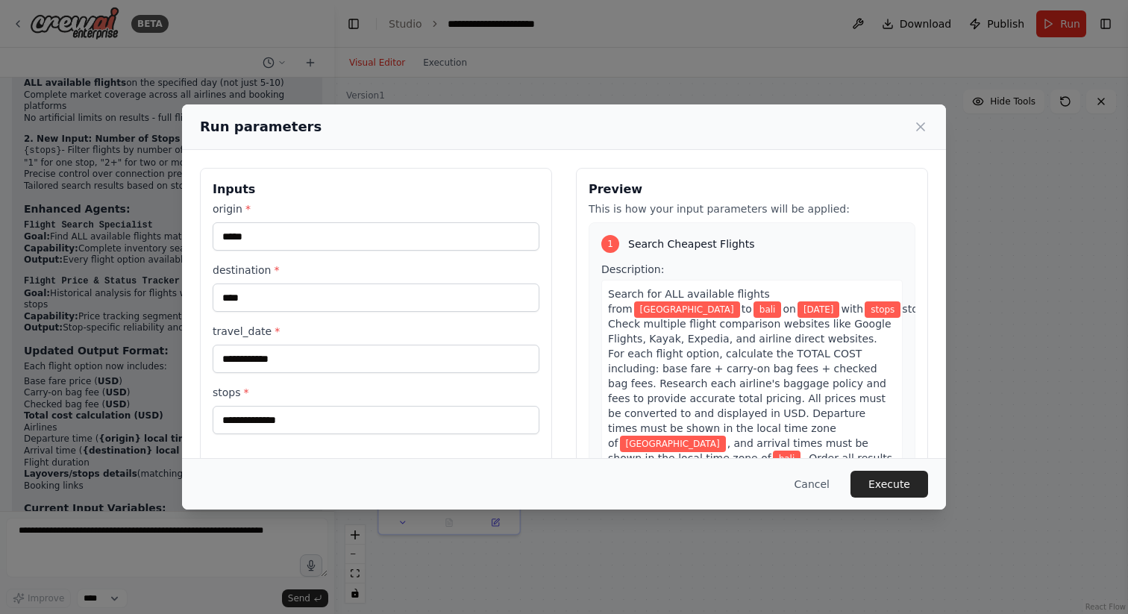
click at [347, 438] on div "**********" at bounding box center [376, 344] width 352 height 353
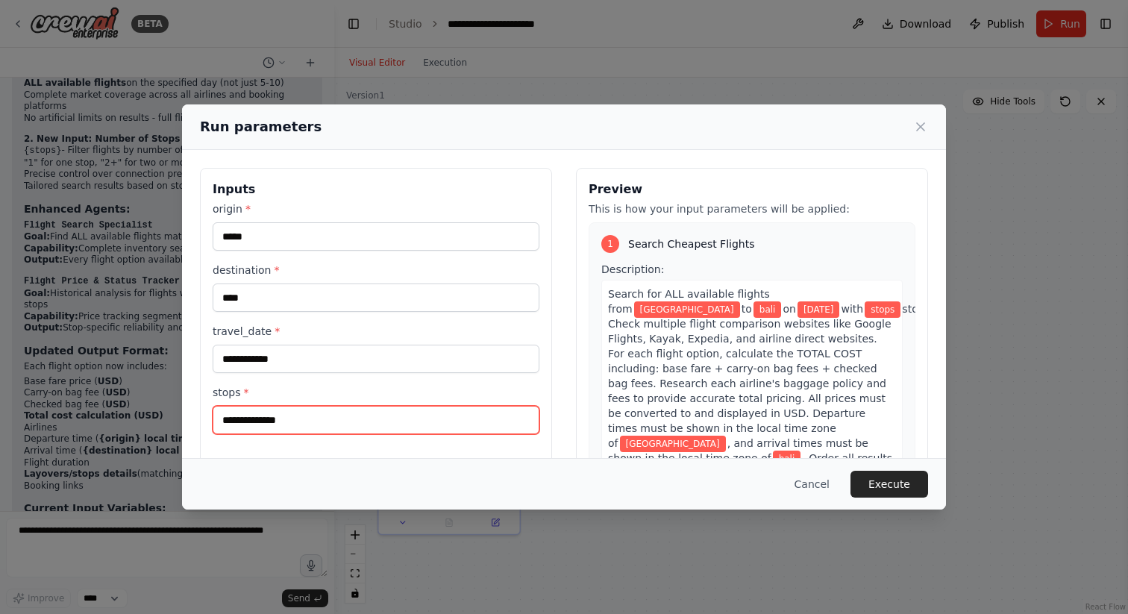
click at [363, 417] on input "stops *" at bounding box center [376, 420] width 327 height 28
type input "*"
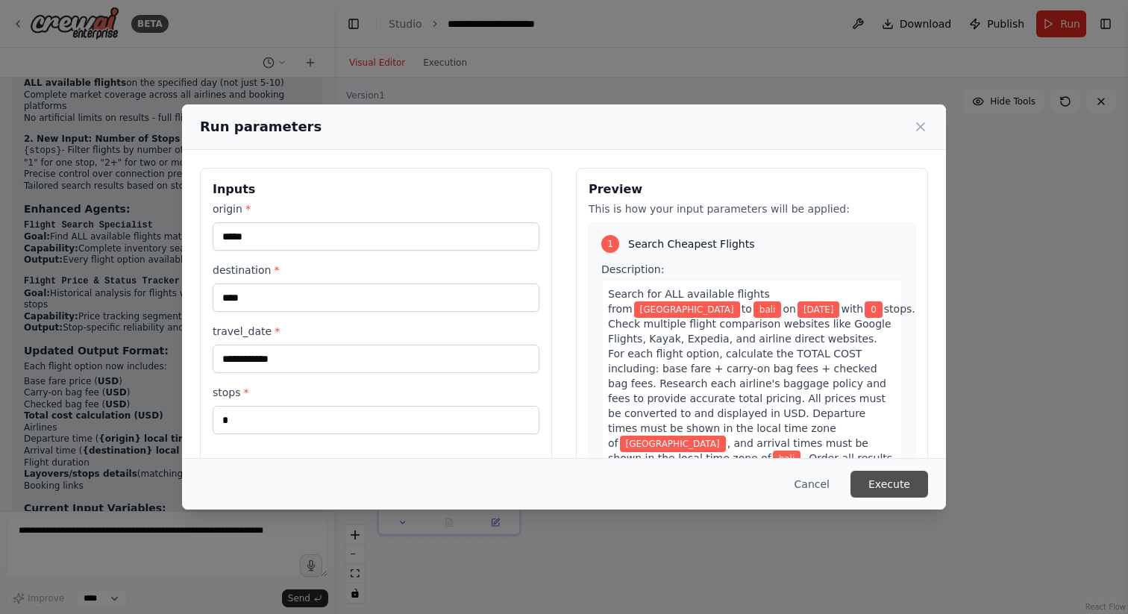
click at [884, 491] on button "Execute" at bounding box center [889, 484] width 78 height 27
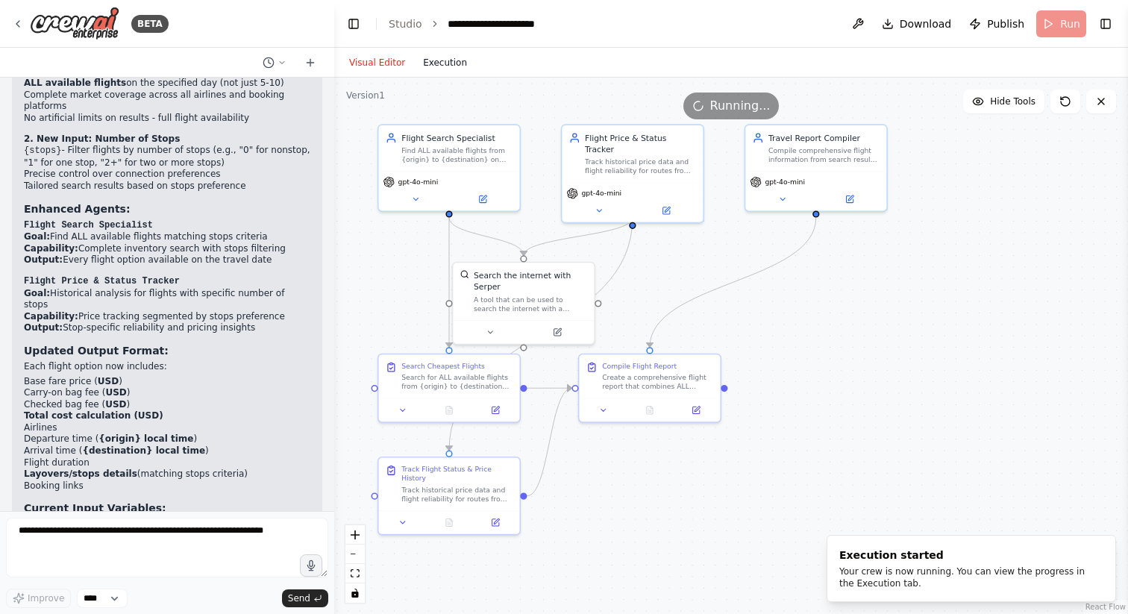
scroll to position [0, 0]
click at [448, 60] on button "Execution" at bounding box center [445, 63] width 62 height 18
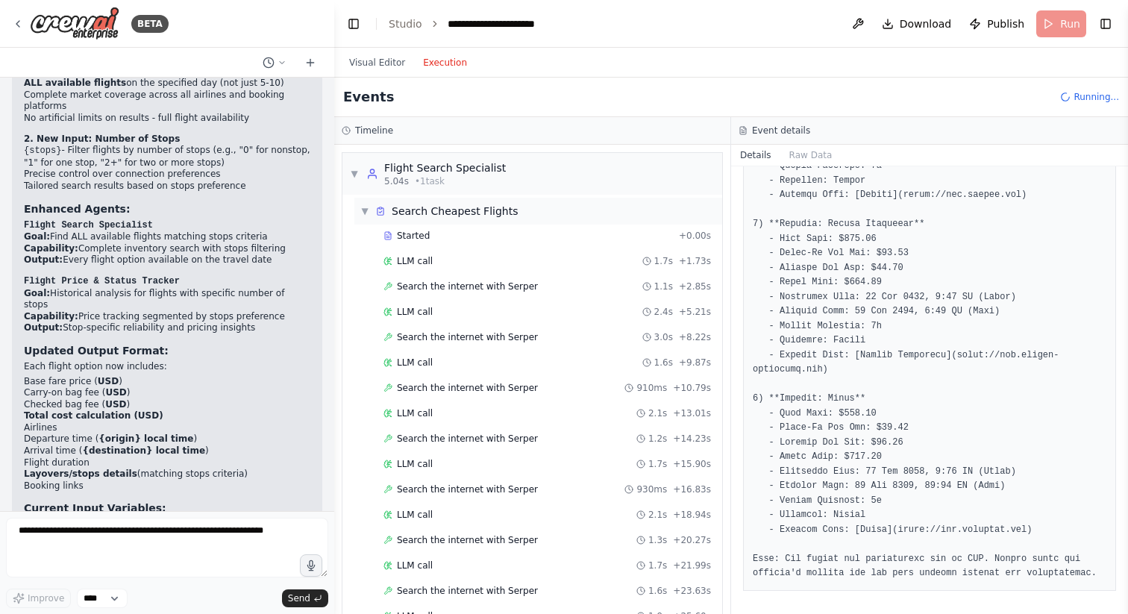
click at [458, 206] on div "Search Cheapest Flights" at bounding box center [455, 211] width 127 height 15
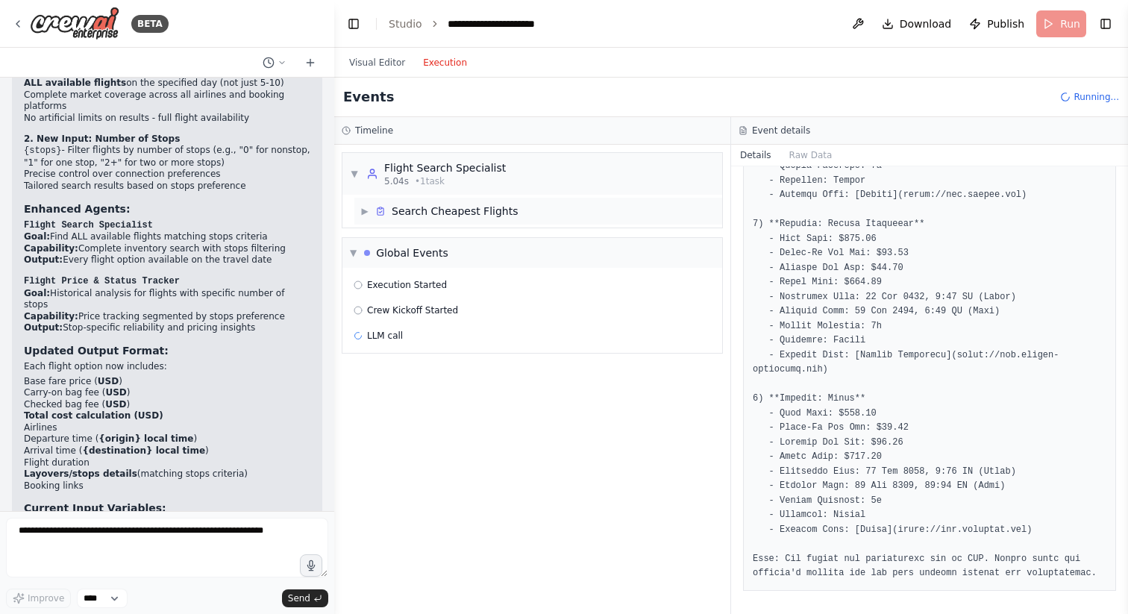
click at [458, 206] on div "Search Cheapest Flights" at bounding box center [455, 211] width 127 height 15
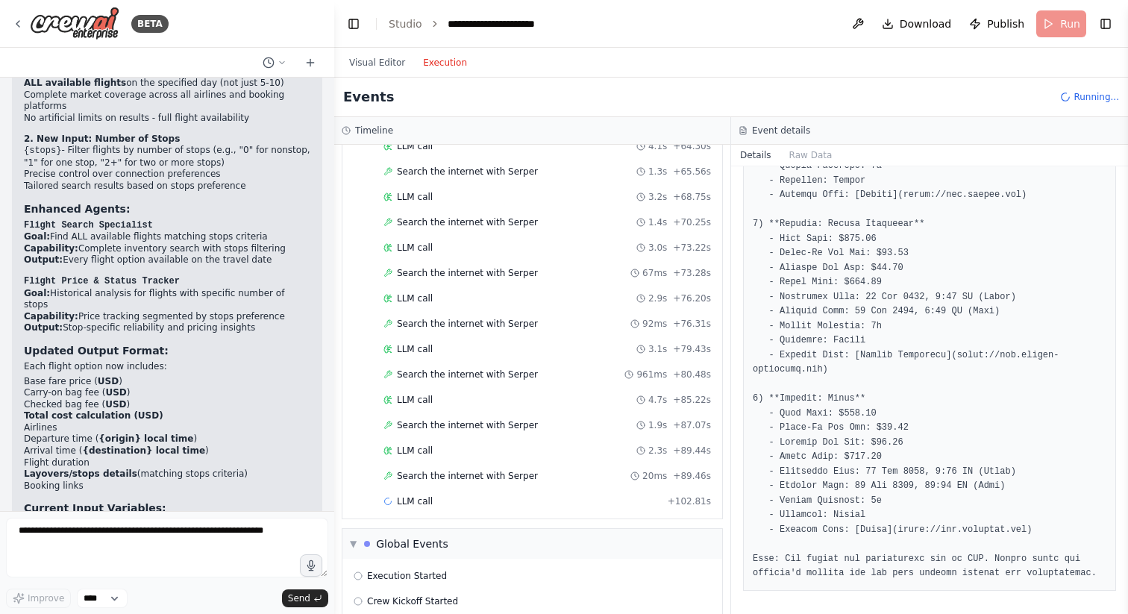
scroll to position [1075, 0]
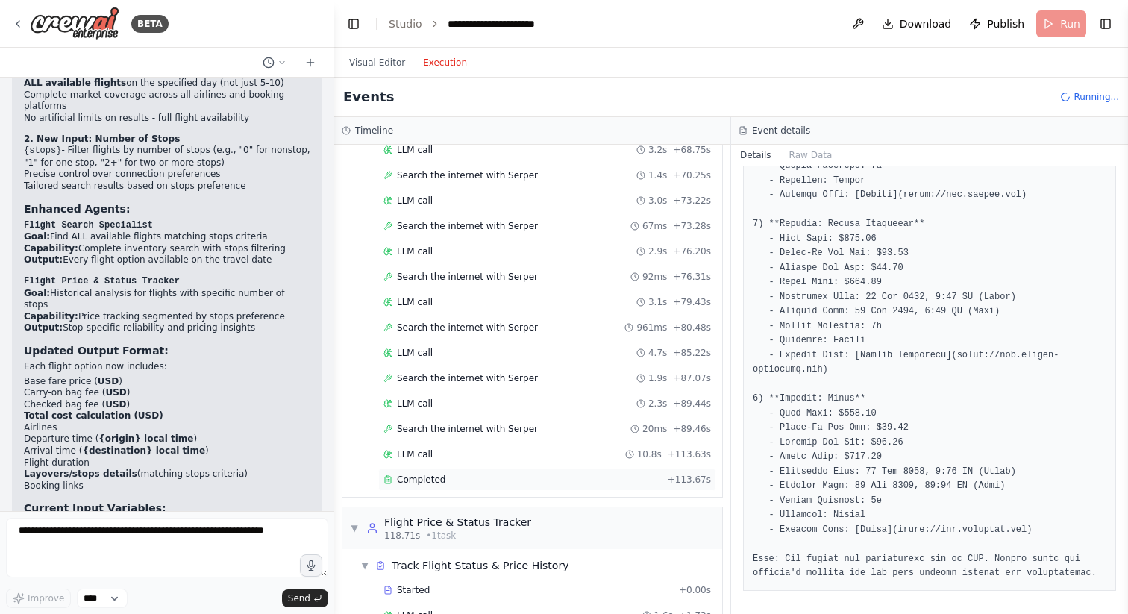
click at [533, 485] on div "Completed + 113.67s" at bounding box center [547, 479] width 338 height 22
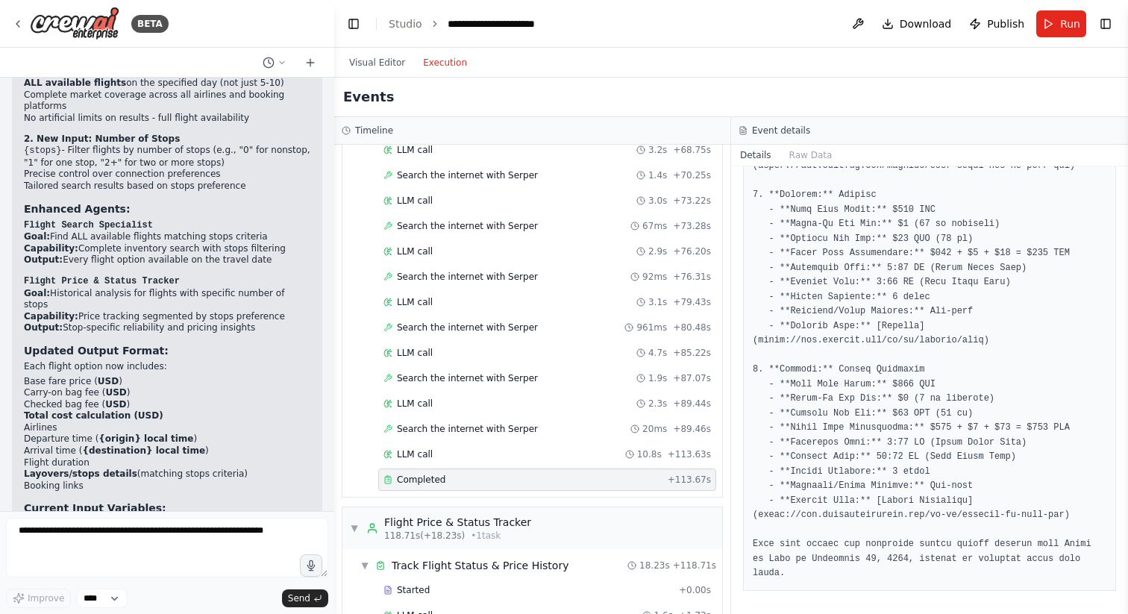
scroll to position [0, 0]
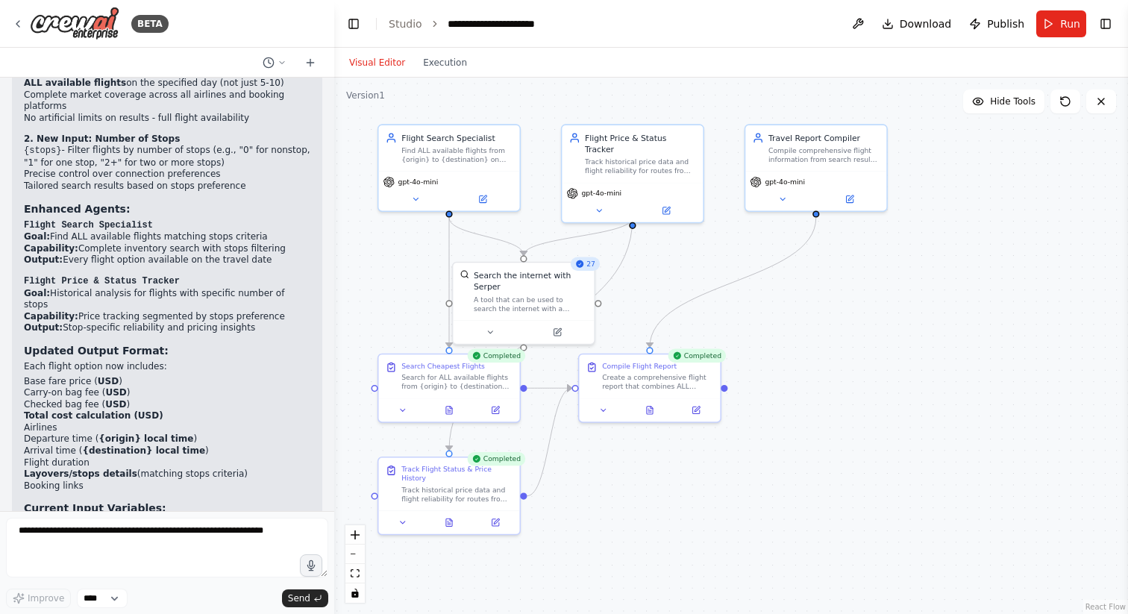
click at [396, 55] on button "Visual Editor" at bounding box center [377, 63] width 74 height 18
click at [796, 185] on div "gpt-4o-mini" at bounding box center [815, 189] width 141 height 40
click at [411, 202] on button at bounding box center [415, 196] width 65 height 13
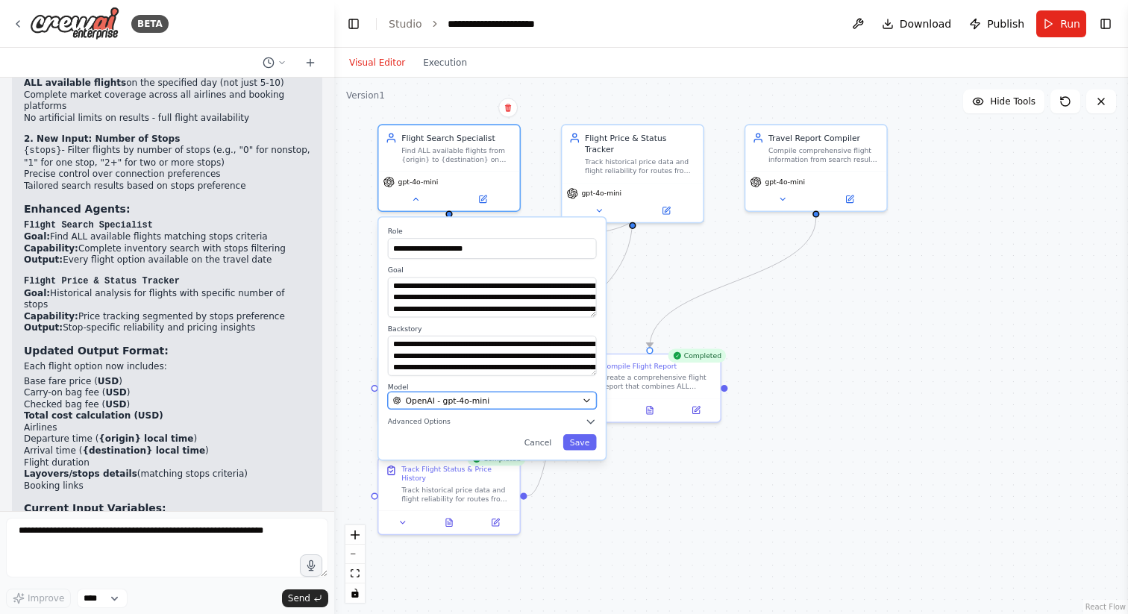
click at [494, 401] on div "OpenAI - gpt-4o-mini" at bounding box center [485, 399] width 184 height 11
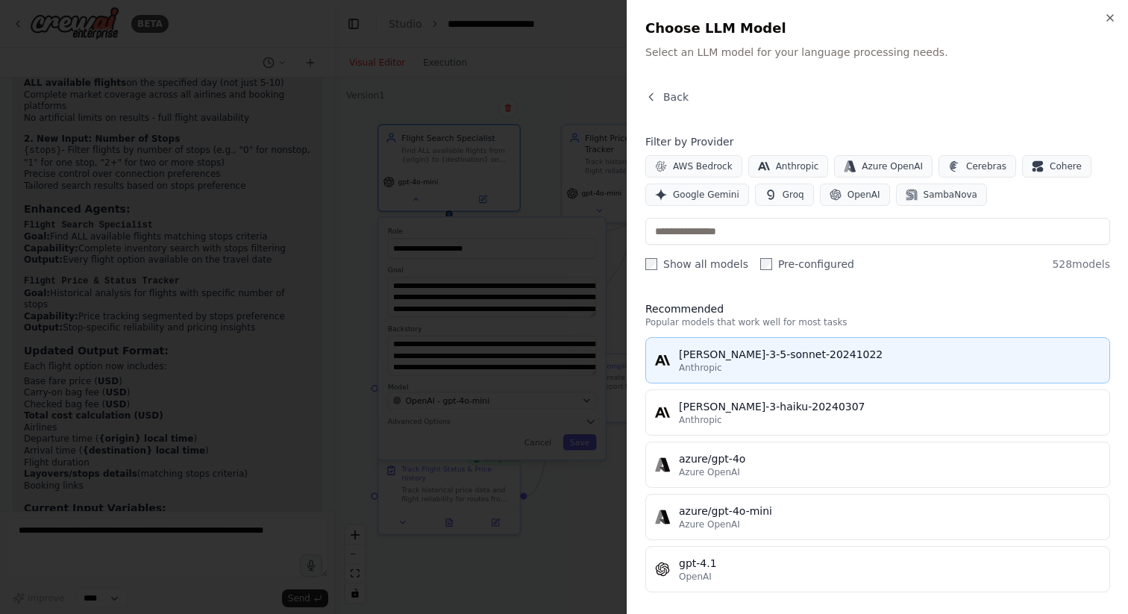
click at [851, 373] on div "Anthropic" at bounding box center [889, 368] width 421 height 12
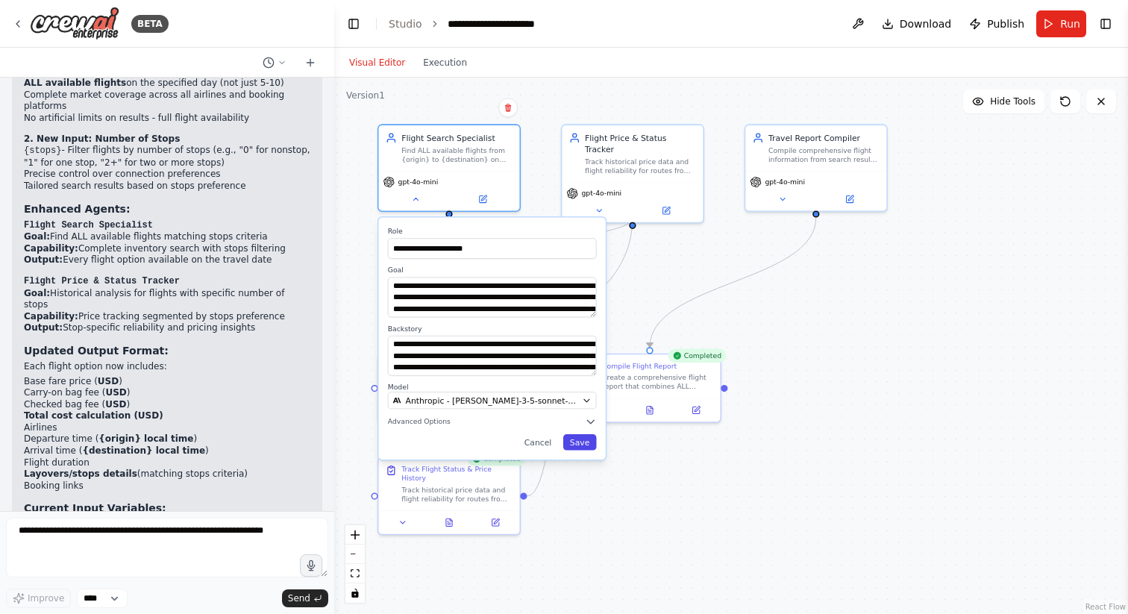
click at [585, 445] on button "Save" at bounding box center [580, 442] width 34 height 16
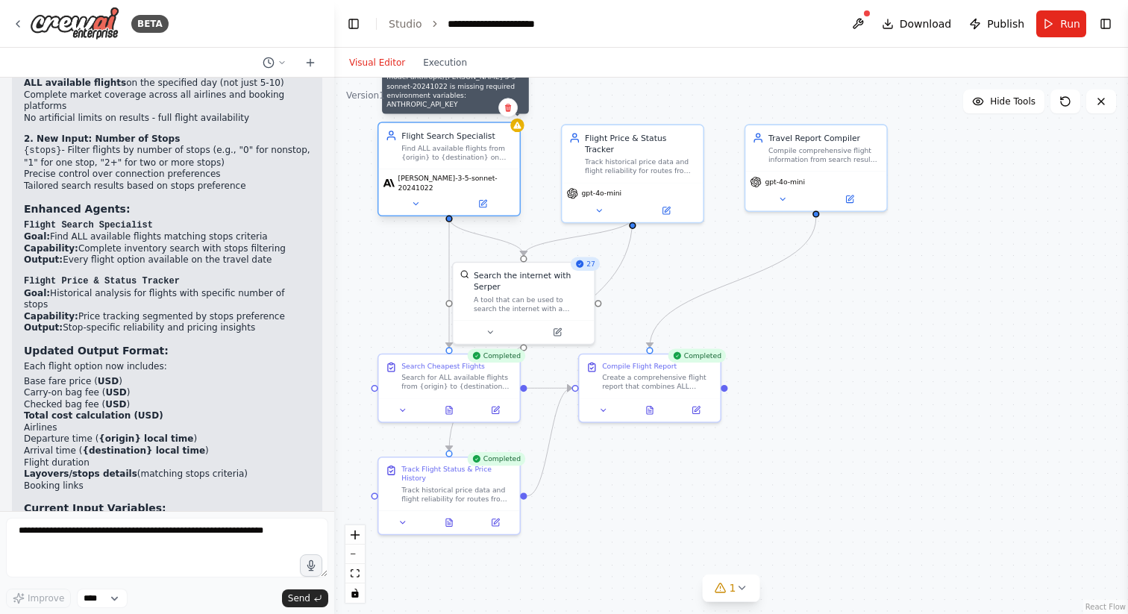
click at [519, 132] on div "Flight Search Specialist Find ALL available flights from {origin} to {destinati…" at bounding box center [448, 145] width 141 height 45
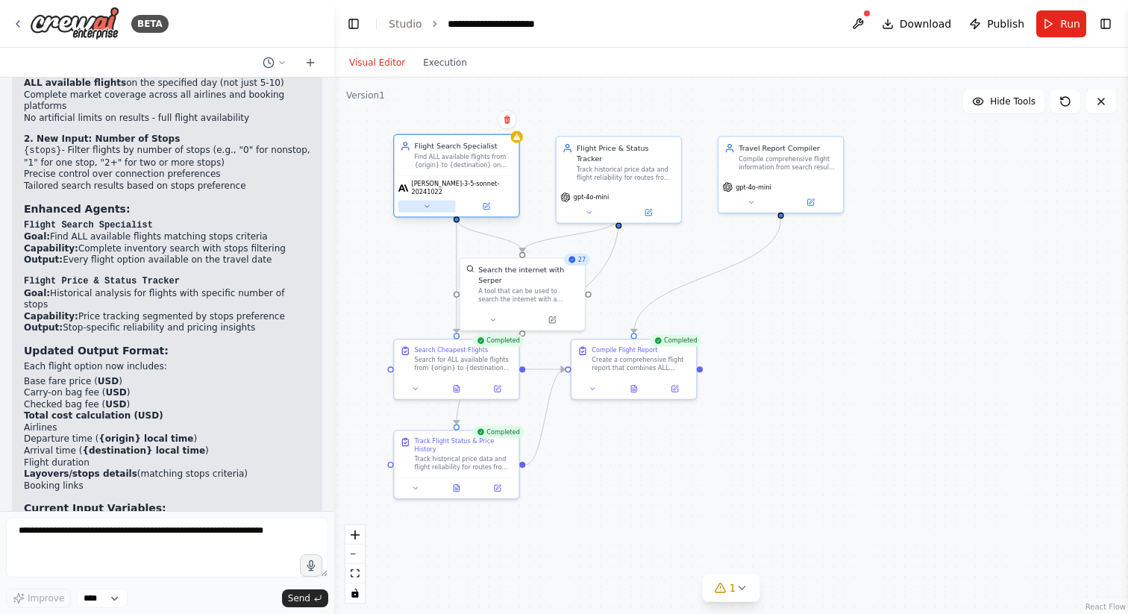
click at [424, 205] on button at bounding box center [426, 207] width 57 height 12
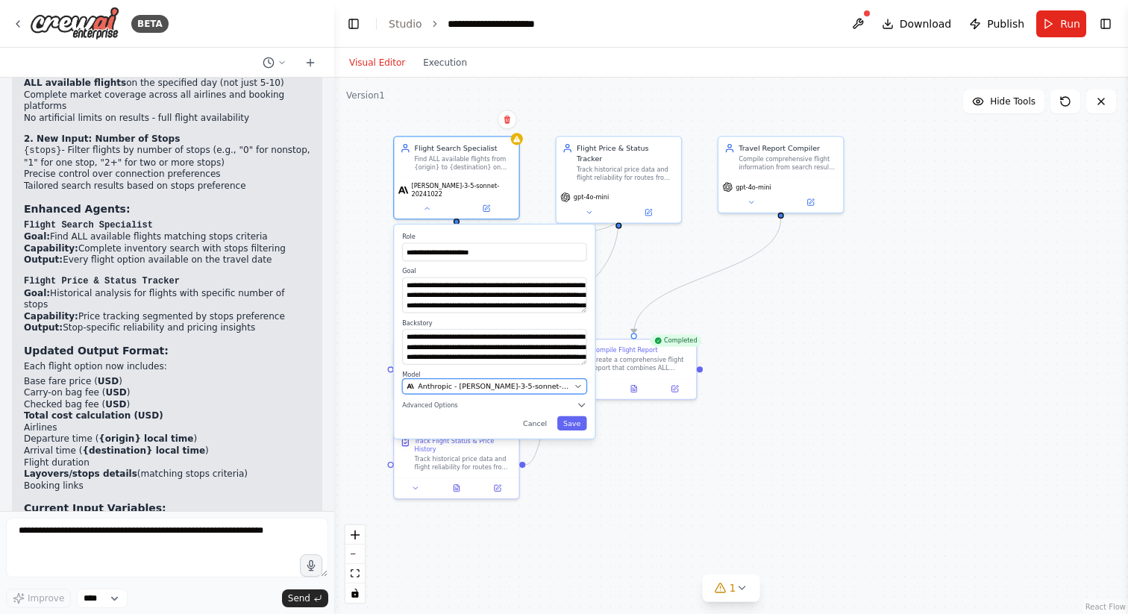
click at [465, 382] on span "Anthropic - claude-3-5-sonnet-20241022" at bounding box center [494, 386] width 152 height 10
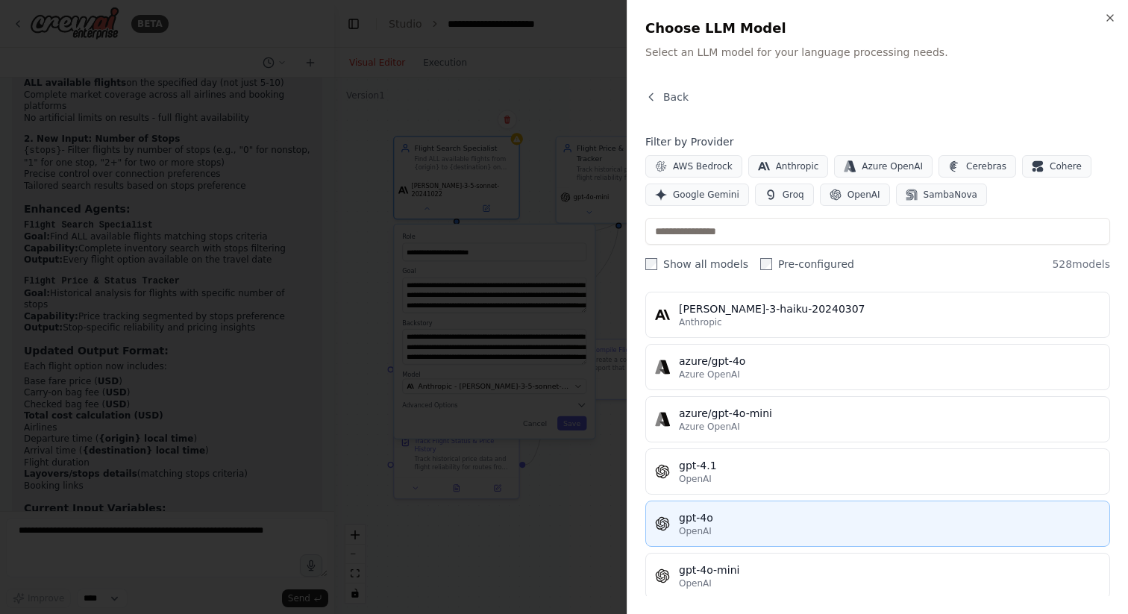
scroll to position [115, 0]
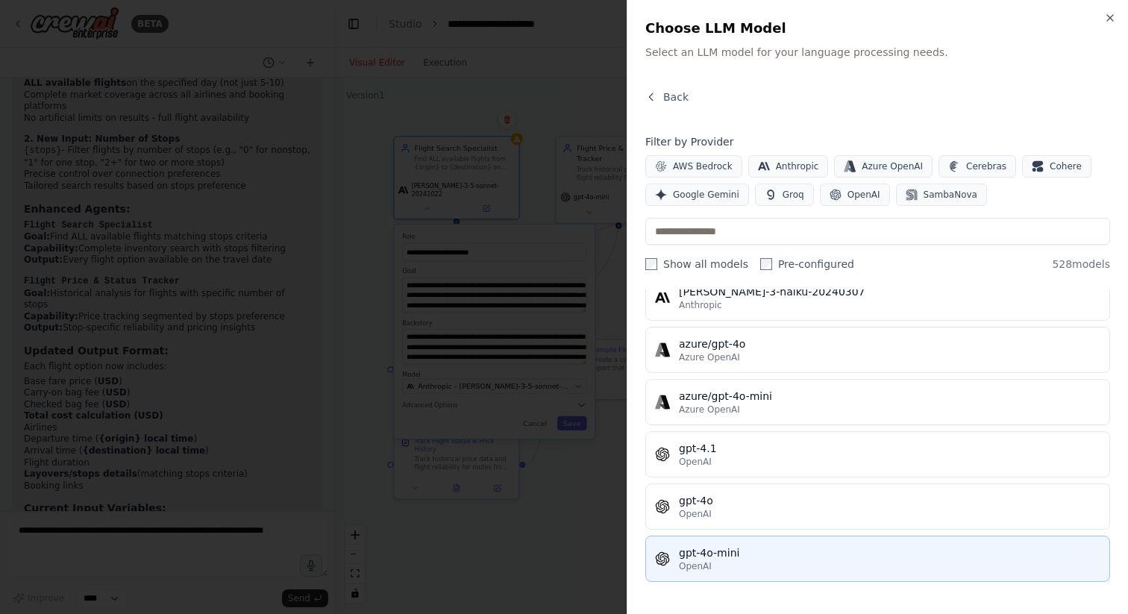
click at [745, 547] on div "gpt-4o-mini" at bounding box center [889, 552] width 421 height 15
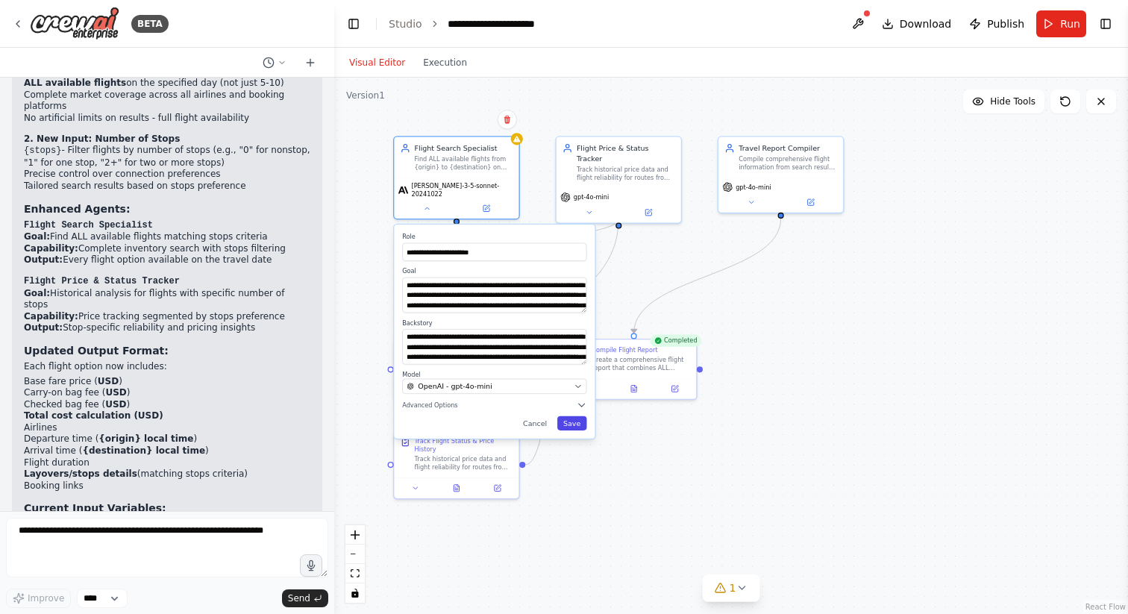
click at [580, 418] on button "Save" at bounding box center [572, 423] width 30 height 14
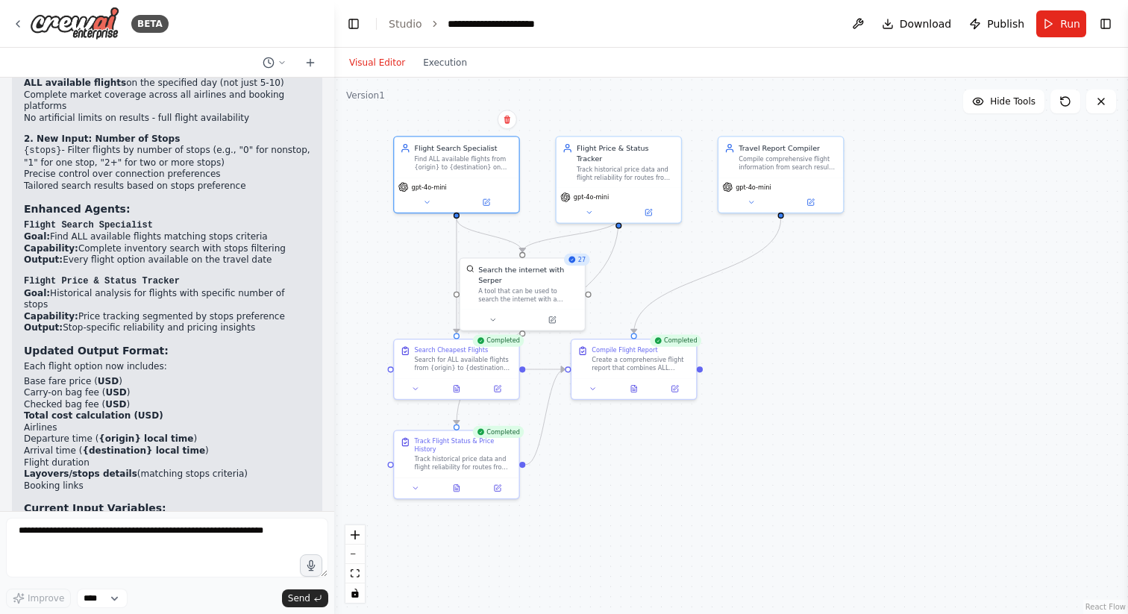
click at [627, 478] on div ".deletable-edge-delete-btn { width: 20px; height: 20px; border: 0px solid #ffff…" at bounding box center [730, 346] width 793 height 536
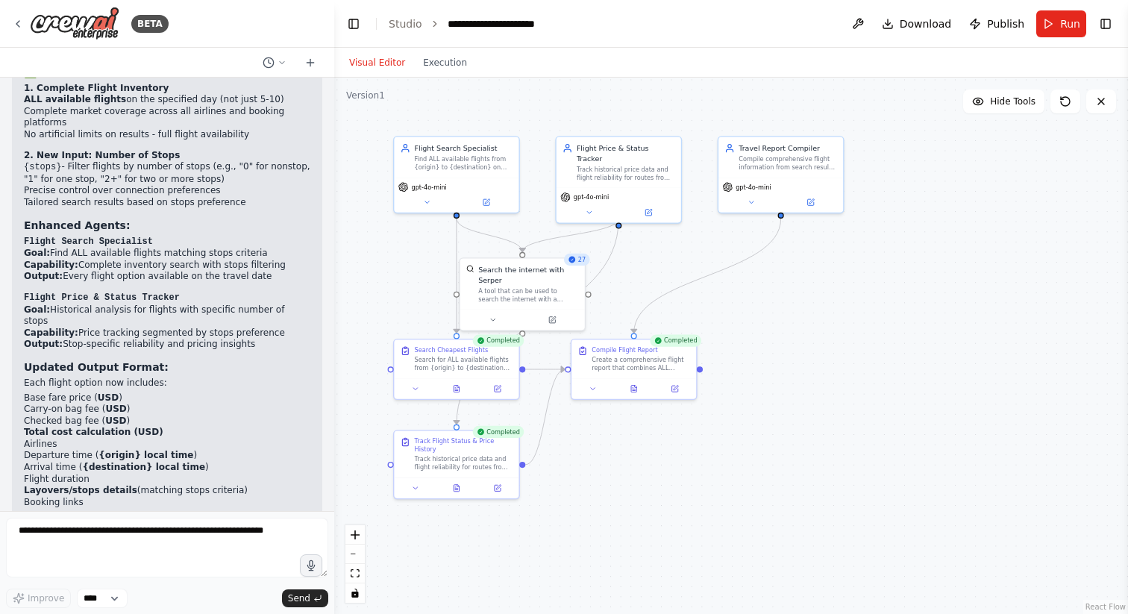
scroll to position [5709, 0]
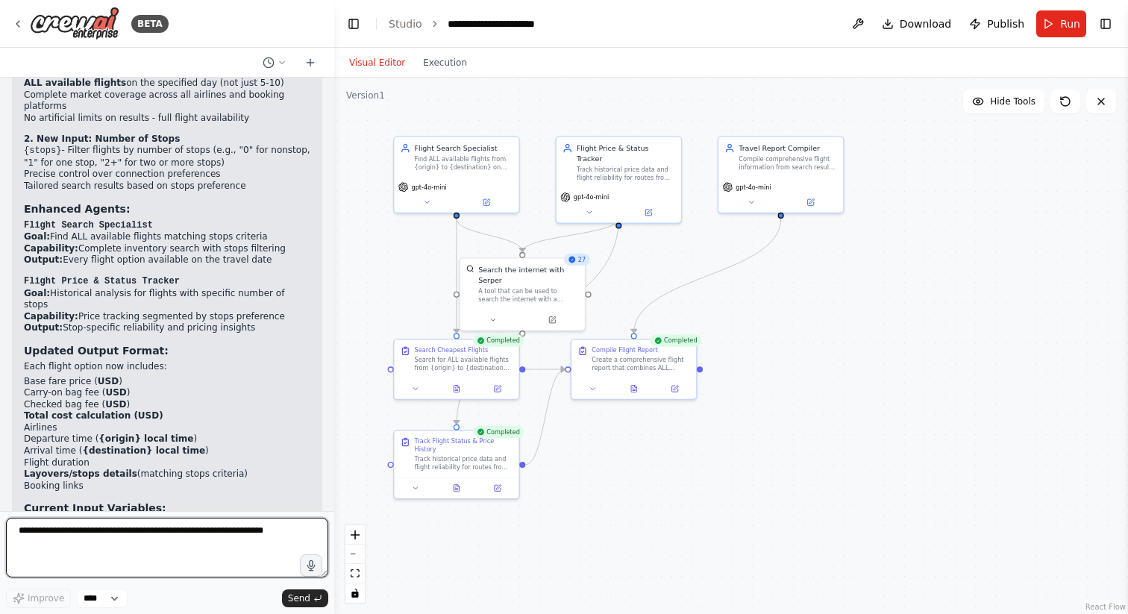
click at [161, 545] on textarea at bounding box center [167, 548] width 322 height 60
type textarea "**********"
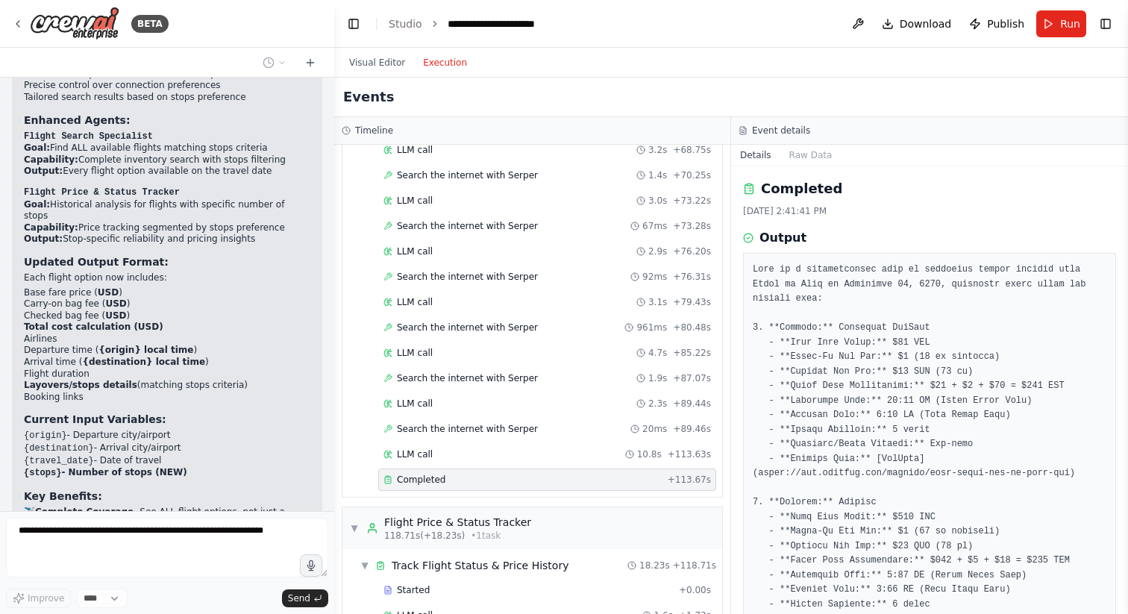
click at [449, 66] on button "Execution" at bounding box center [445, 63] width 62 height 18
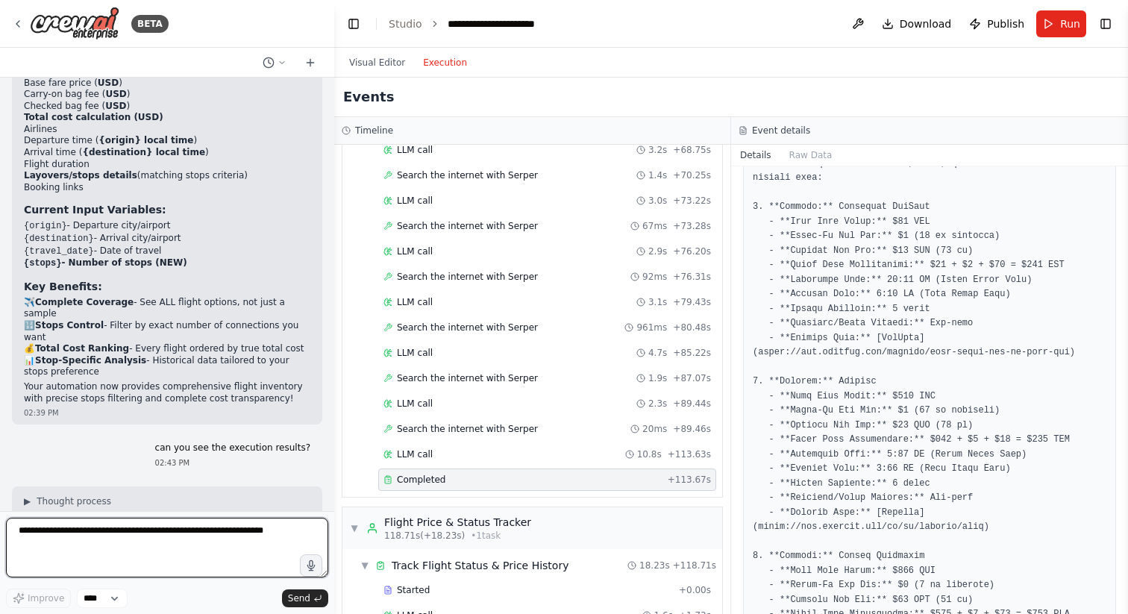
scroll to position [123, 0]
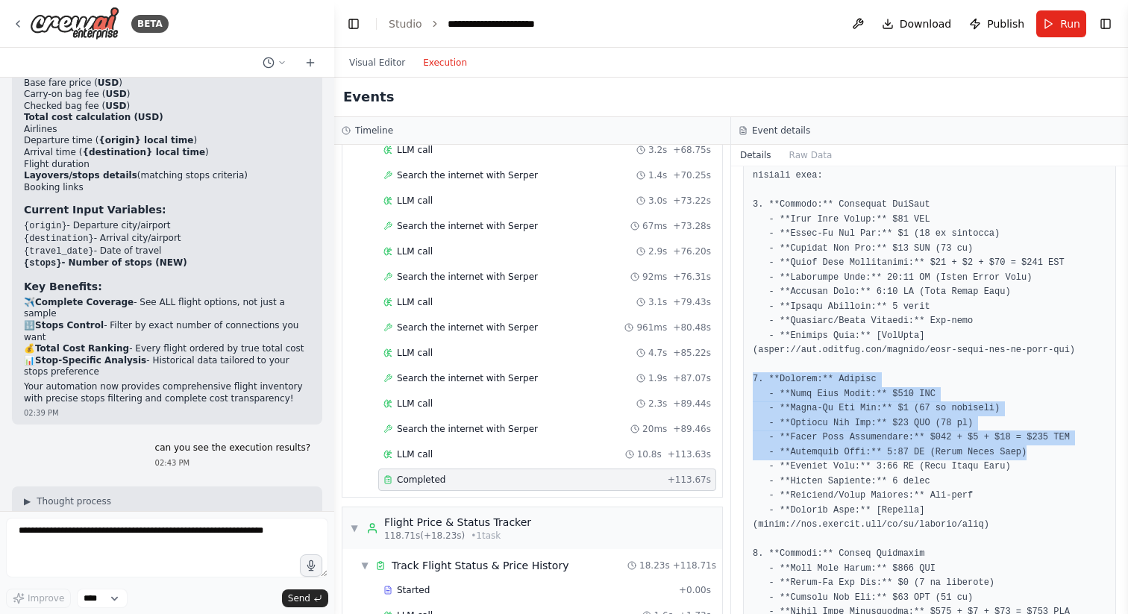
drag, startPoint x: 1028, startPoint y: 457, endPoint x: 748, endPoint y: 383, distance: 290.1
click at [748, 383] on div at bounding box center [929, 452] width 373 height 645
copy pre "2. **Airline:** Jetstar - **Base Fare Price:** $172 USD - **Carry-On Bag Fee:**…"
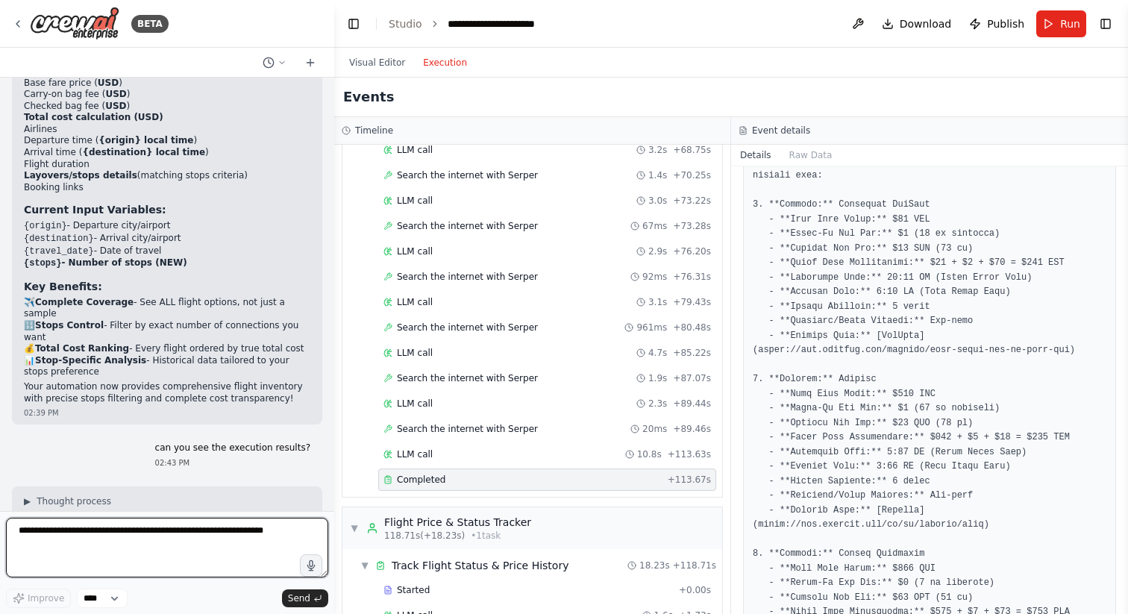
click at [109, 538] on textarea at bounding box center [167, 548] width 322 height 60
paste textarea "**********"
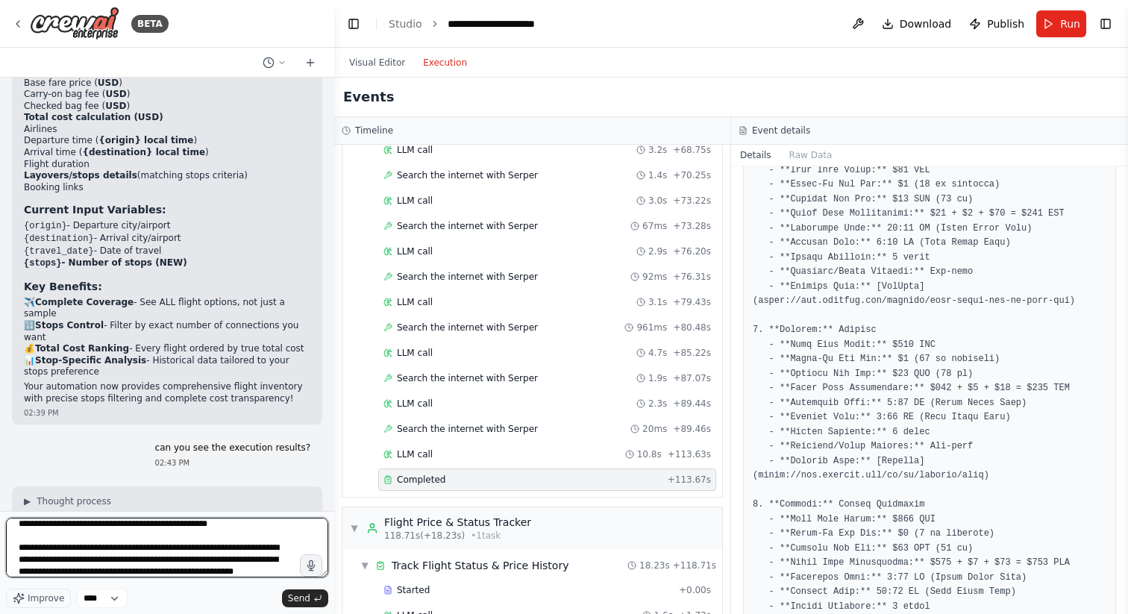
scroll to position [90, 0]
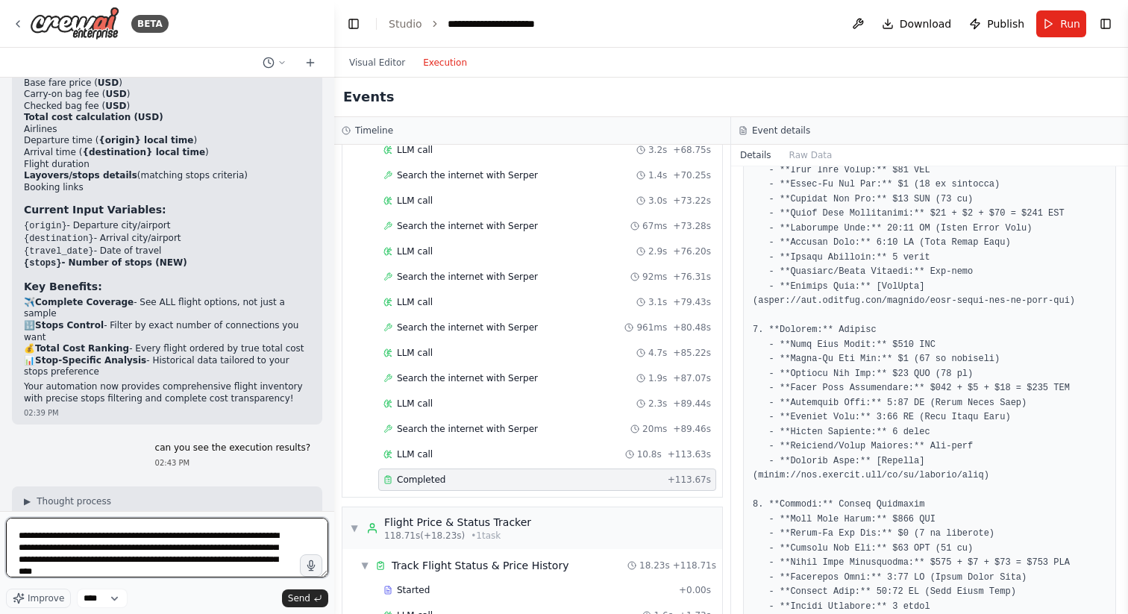
type textarea "**********"
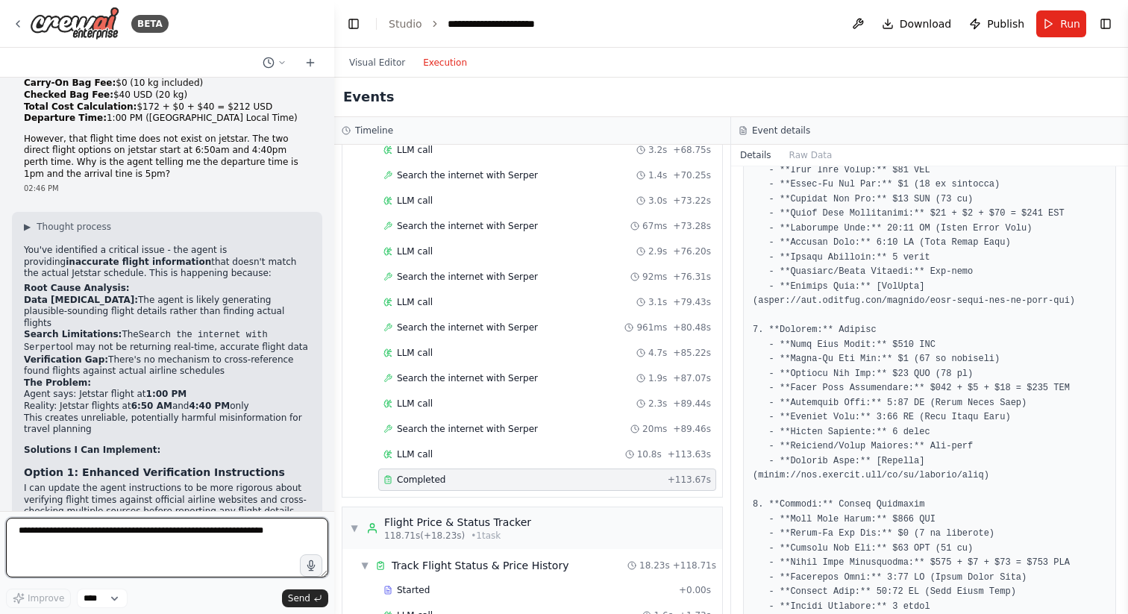
scroll to position [6709, 0]
click at [192, 541] on textarea at bounding box center [167, 548] width 322 height 60
type textarea "***"
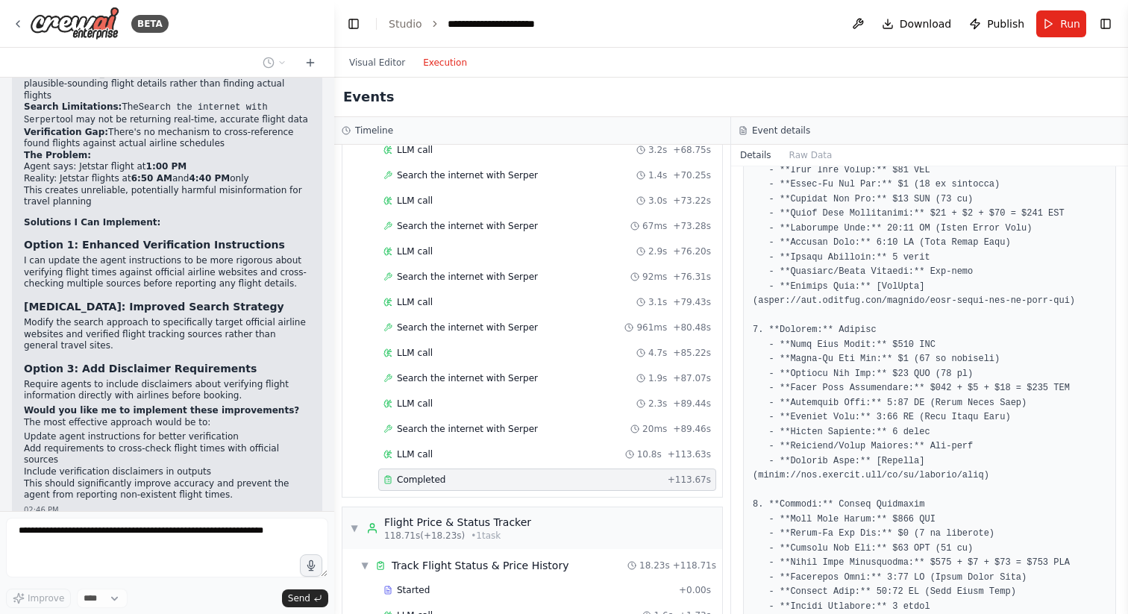
scroll to position [6972, 0]
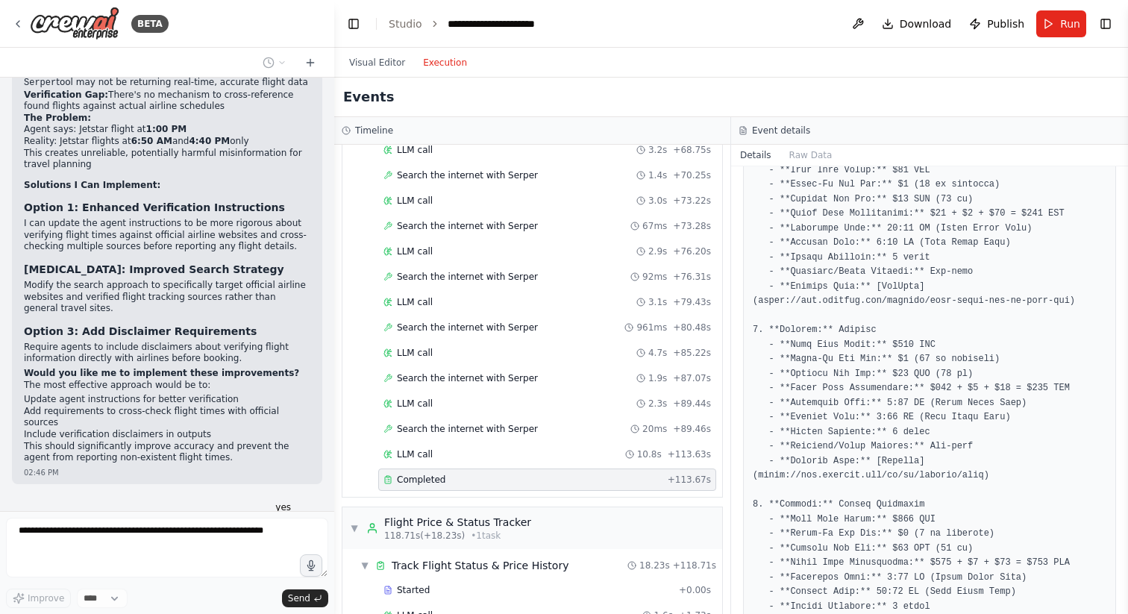
click at [204, 496] on div "yes 02:47 PM" at bounding box center [167, 515] width 310 height 38
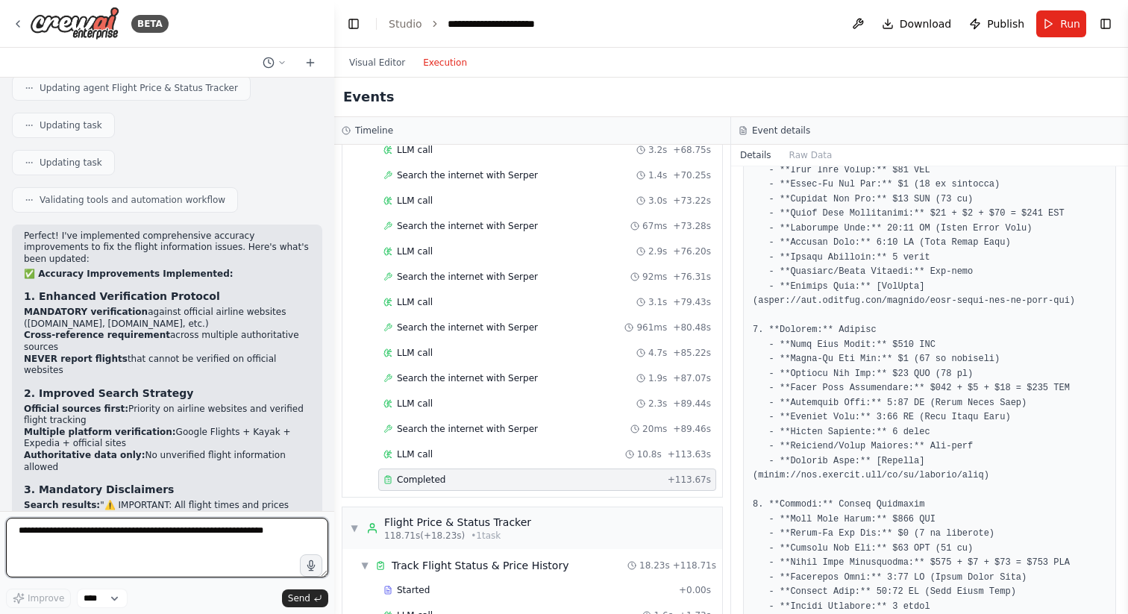
scroll to position [7675, 0]
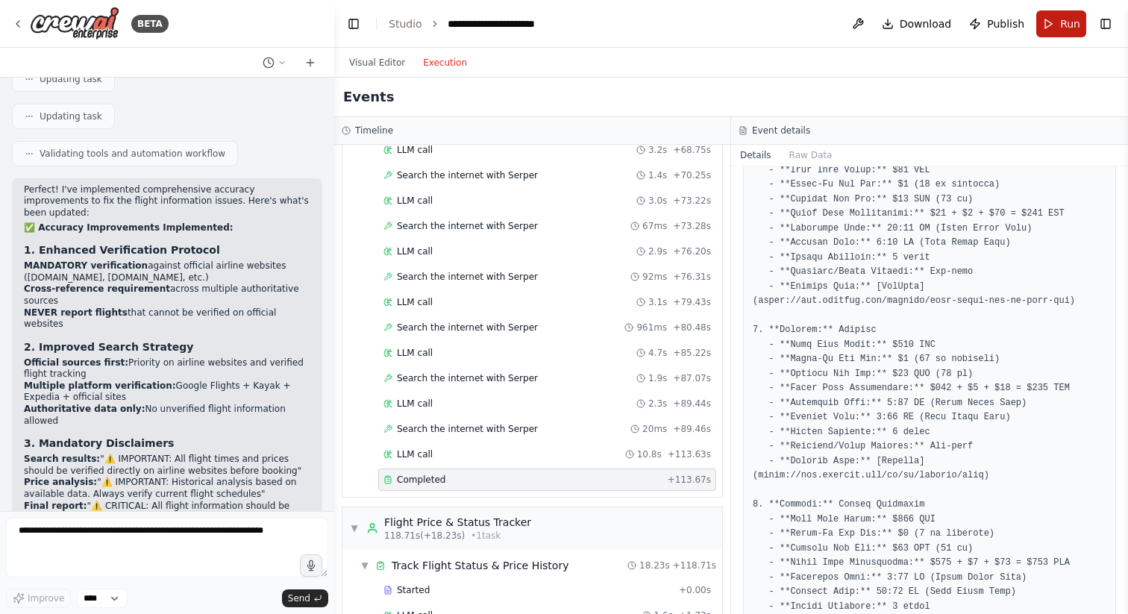
click at [1057, 22] on button "Run" at bounding box center [1061, 23] width 50 height 27
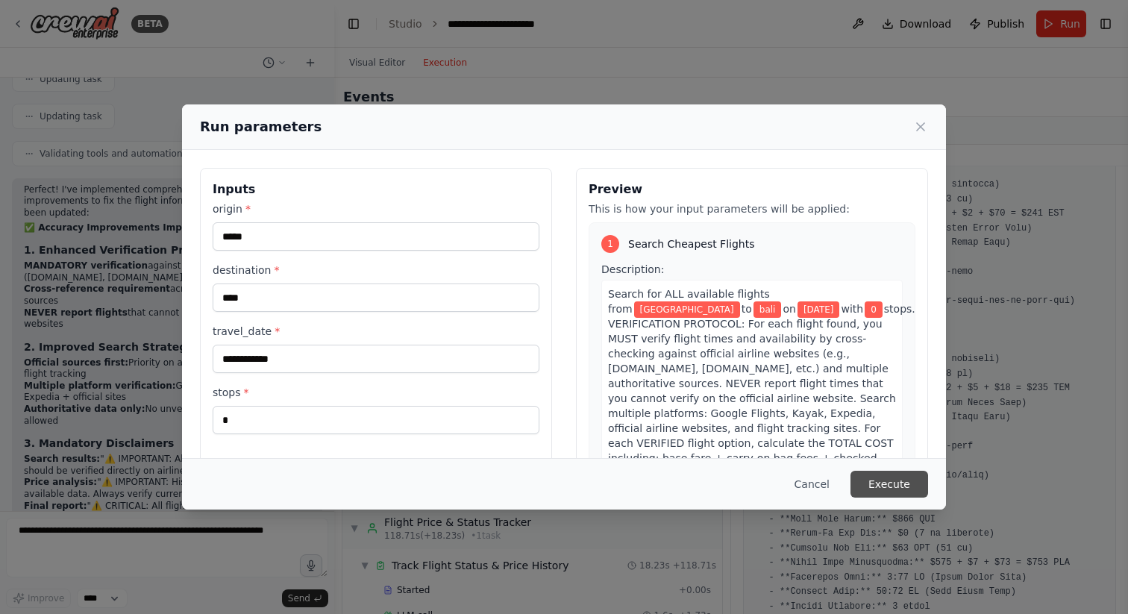
click at [882, 488] on button "Execute" at bounding box center [889, 484] width 78 height 27
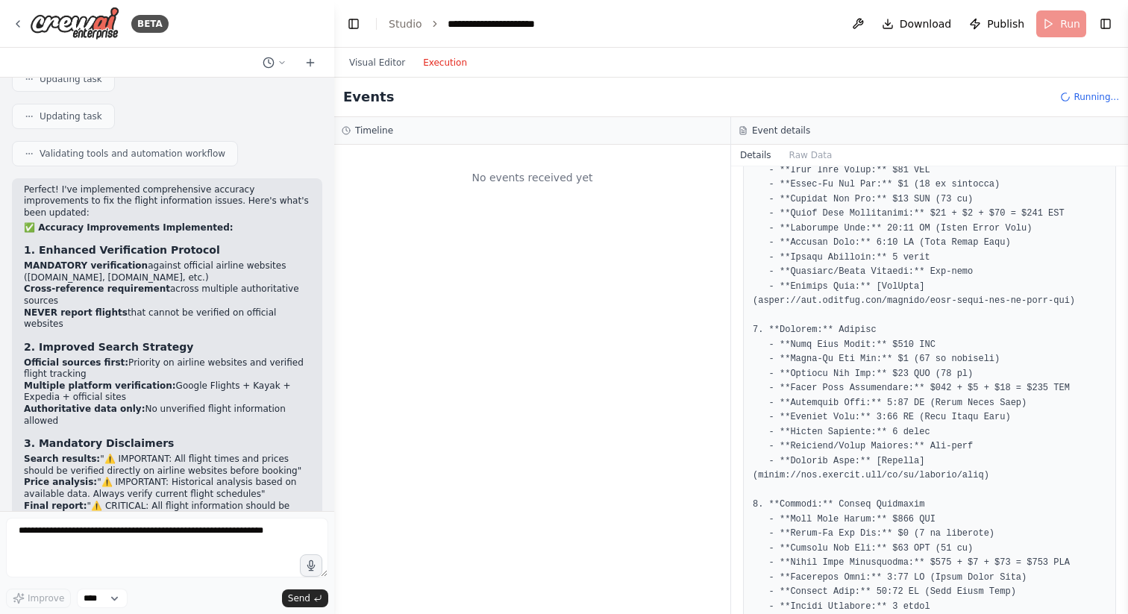
scroll to position [0, 0]
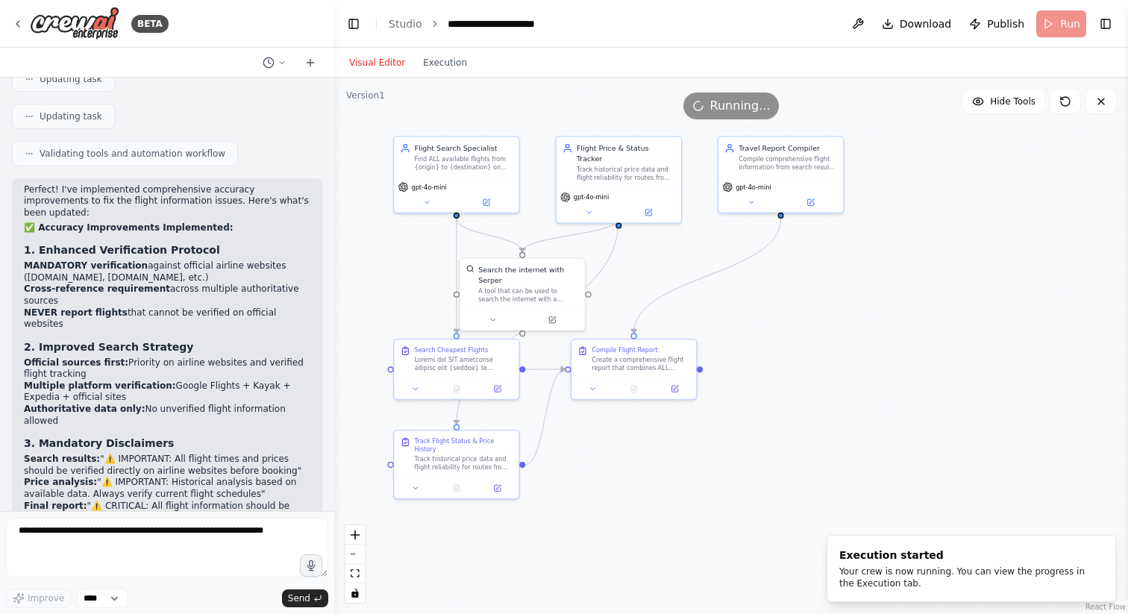
click at [380, 55] on button "Visual Editor" at bounding box center [377, 63] width 74 height 18
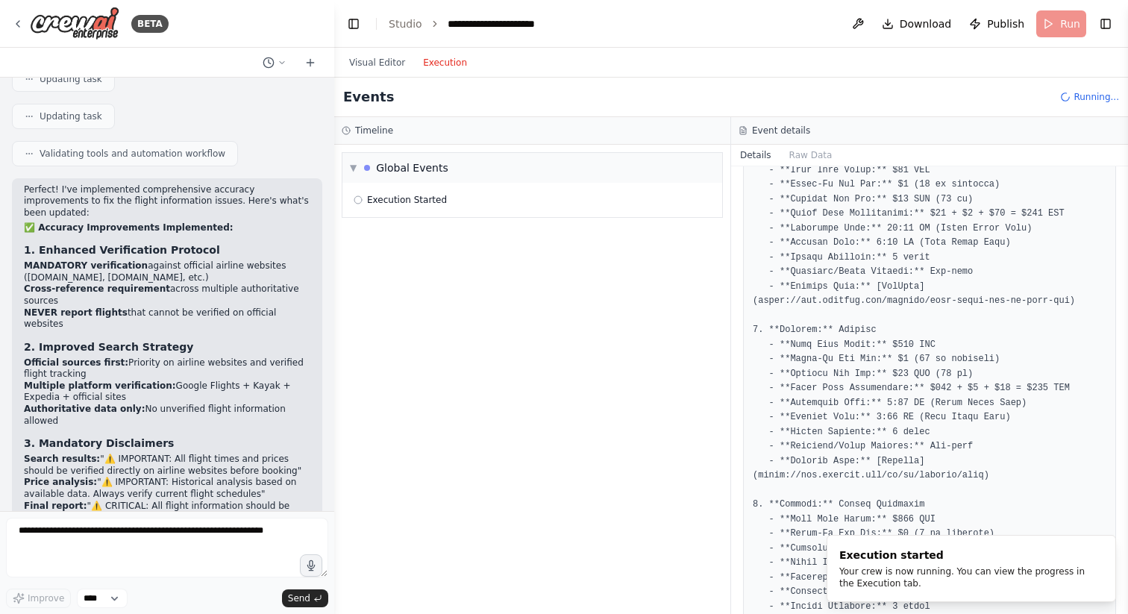
click at [440, 55] on button "Execution" at bounding box center [445, 63] width 62 height 18
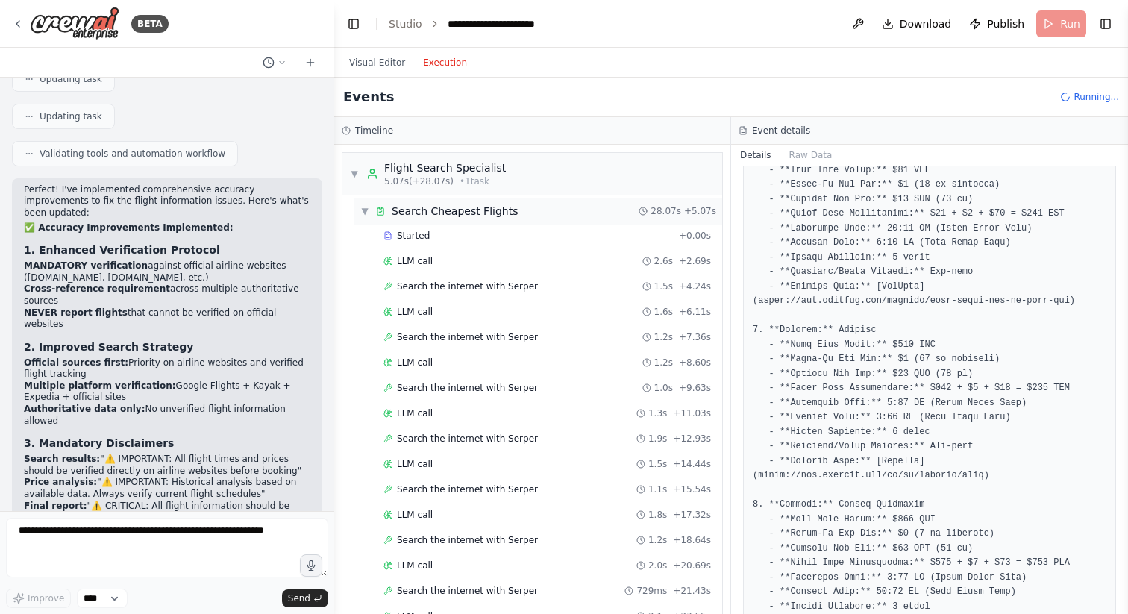
click at [476, 205] on div "Search Cheapest Flights" at bounding box center [455, 211] width 127 height 15
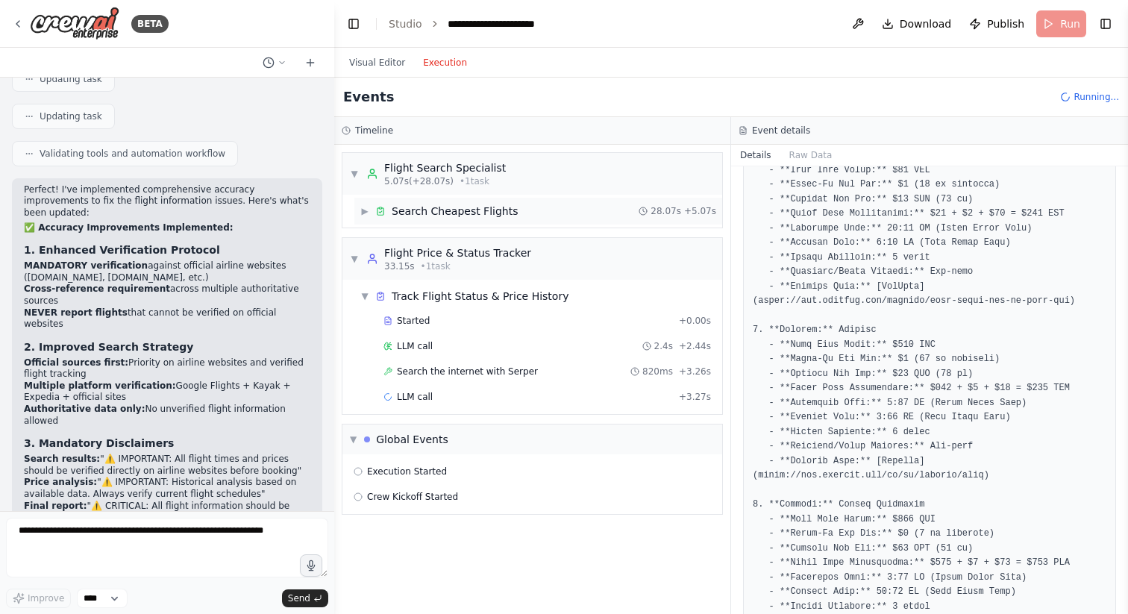
click at [476, 205] on div "Search Cheapest Flights" at bounding box center [455, 211] width 127 height 15
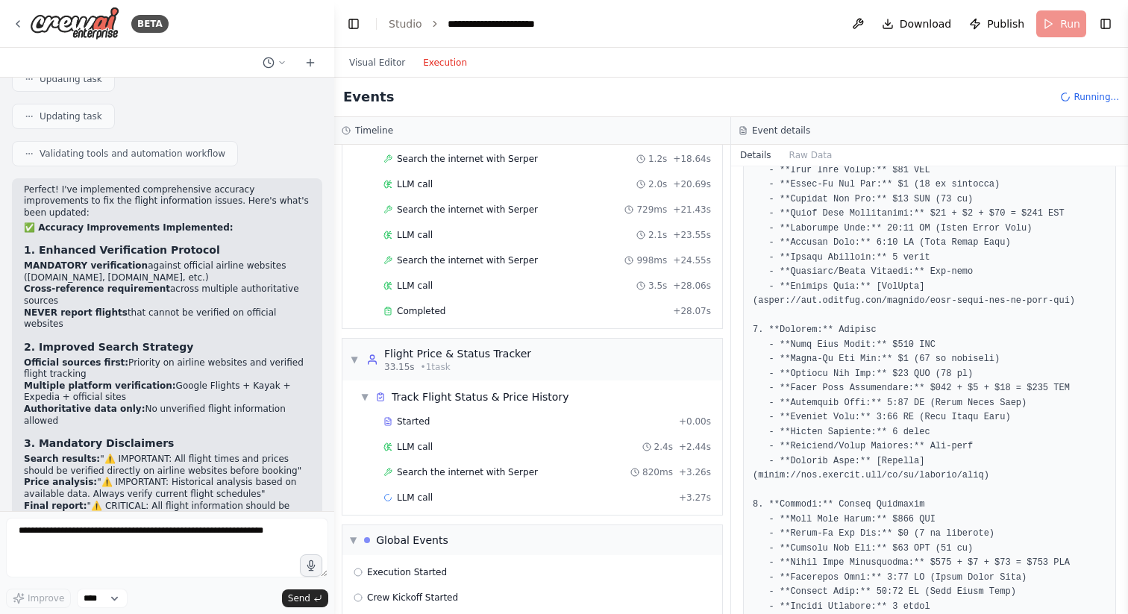
scroll to position [386, 0]
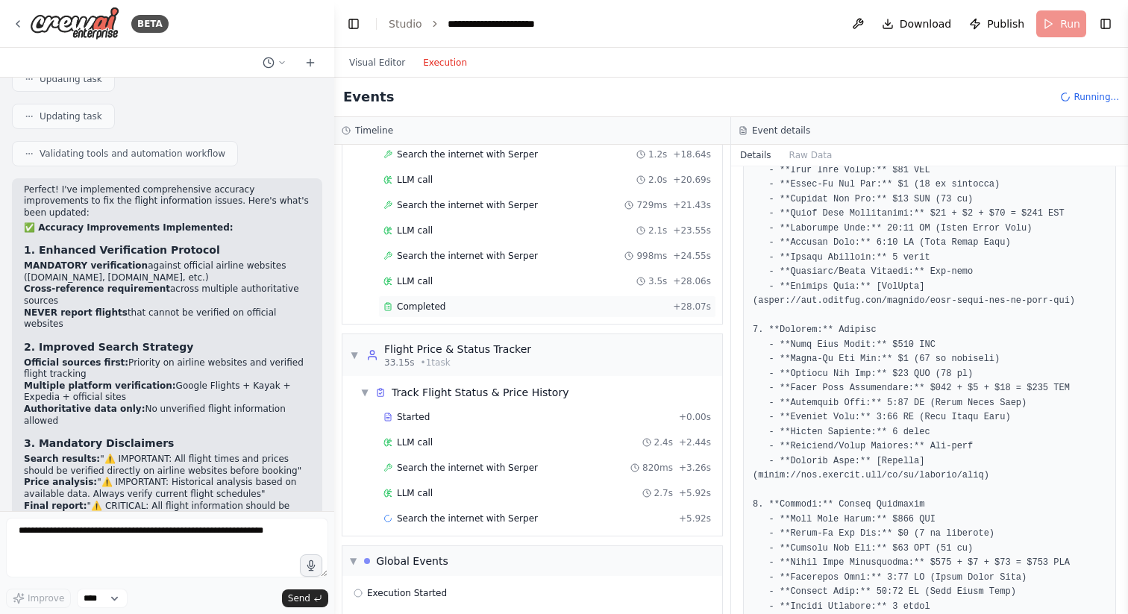
click at [482, 302] on div "Completed" at bounding box center [524, 307] width 283 height 12
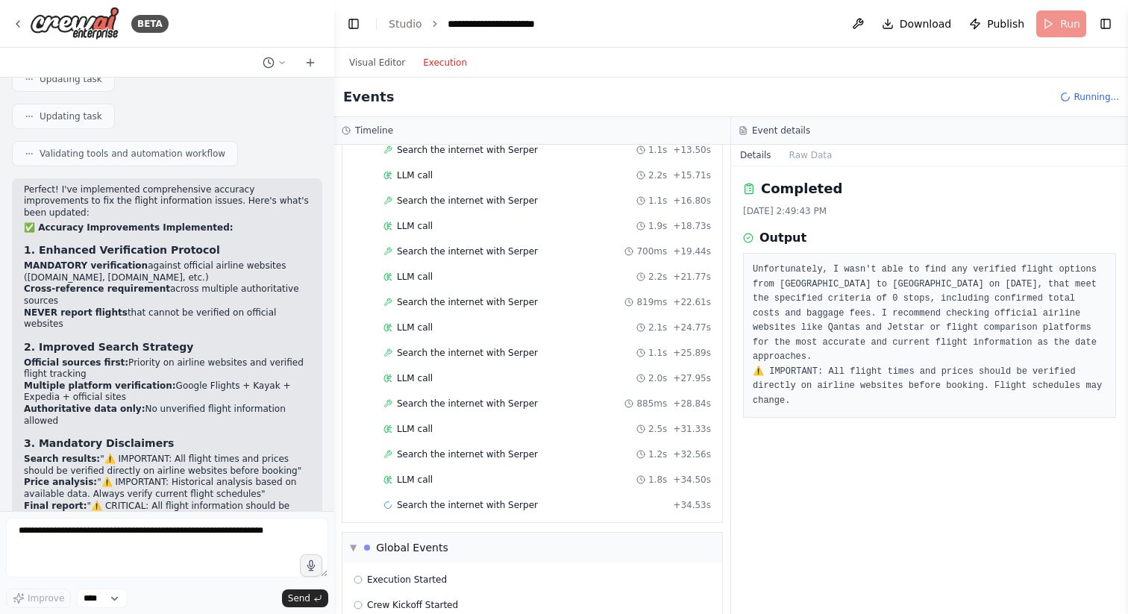
scroll to position [856, 0]
click at [430, 557] on span "Completed" at bounding box center [421, 555] width 48 height 12
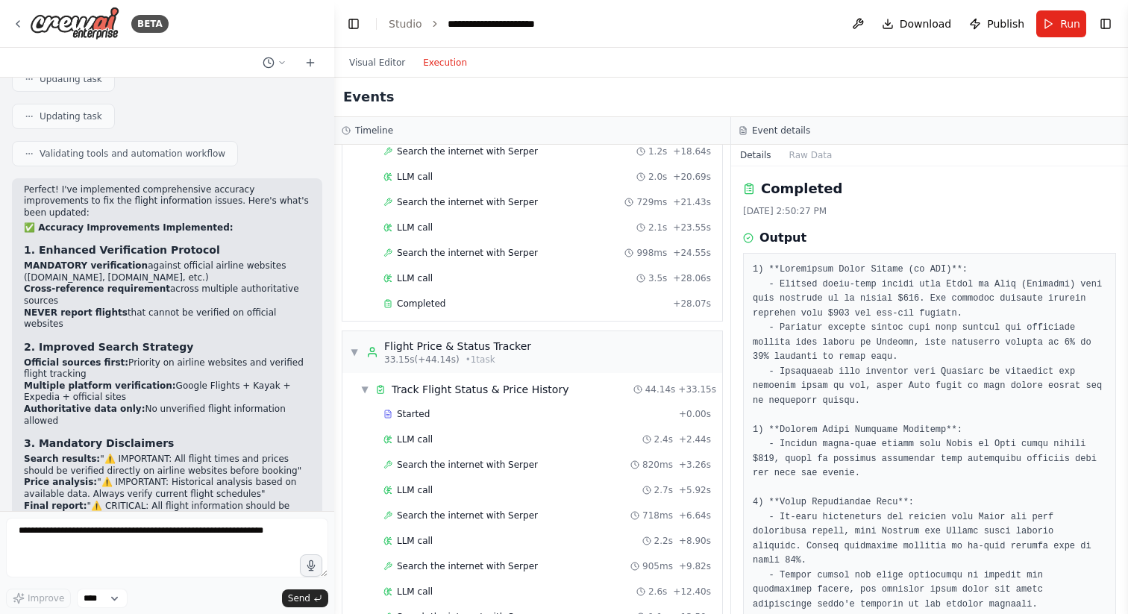
scroll to position [387, 0]
click at [524, 312] on div "Completed + 28.07s" at bounding box center [547, 305] width 338 height 22
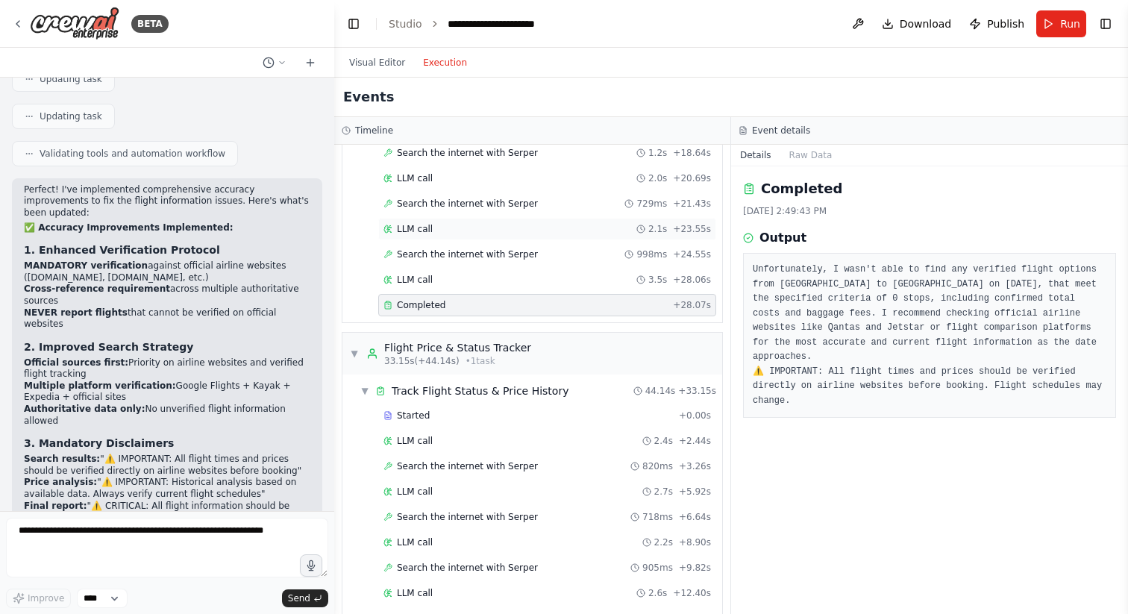
scroll to position [0, 0]
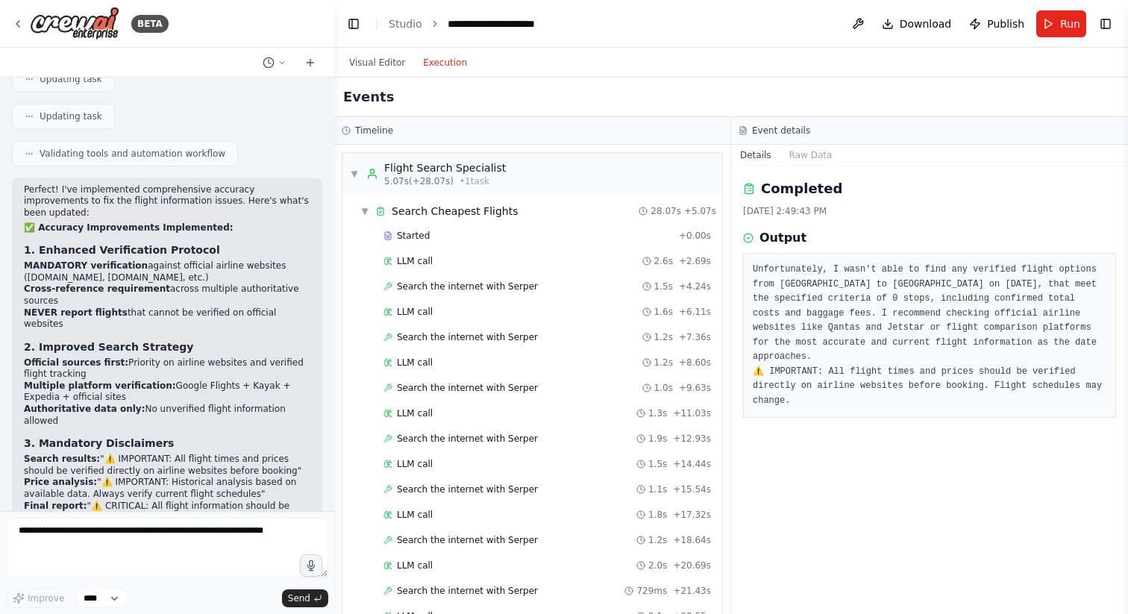
click at [391, 48] on div "Visual Editor Execution" at bounding box center [408, 63] width 136 height 30
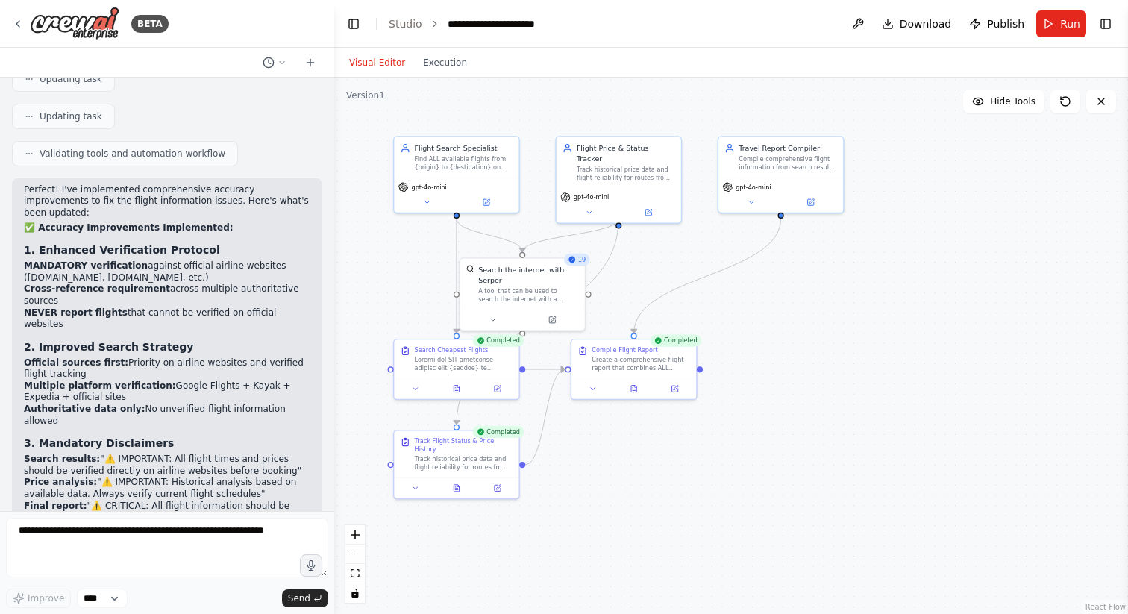
click at [382, 63] on button "Visual Editor" at bounding box center [377, 63] width 74 height 18
click at [684, 389] on button at bounding box center [674, 386] width 35 height 12
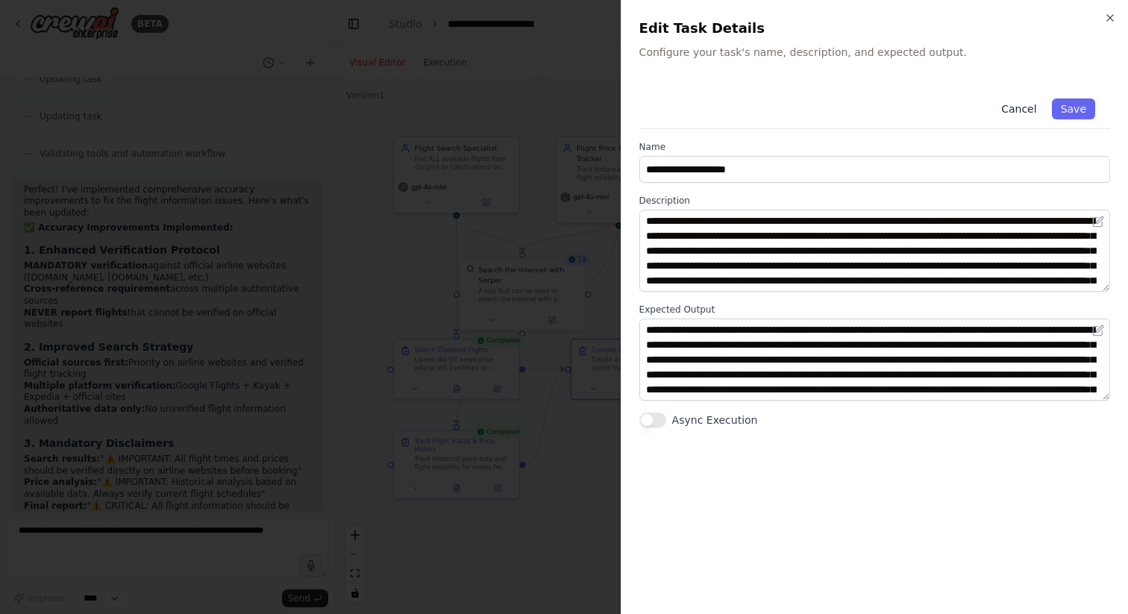
click at [1019, 110] on button "Cancel" at bounding box center [1018, 108] width 53 height 21
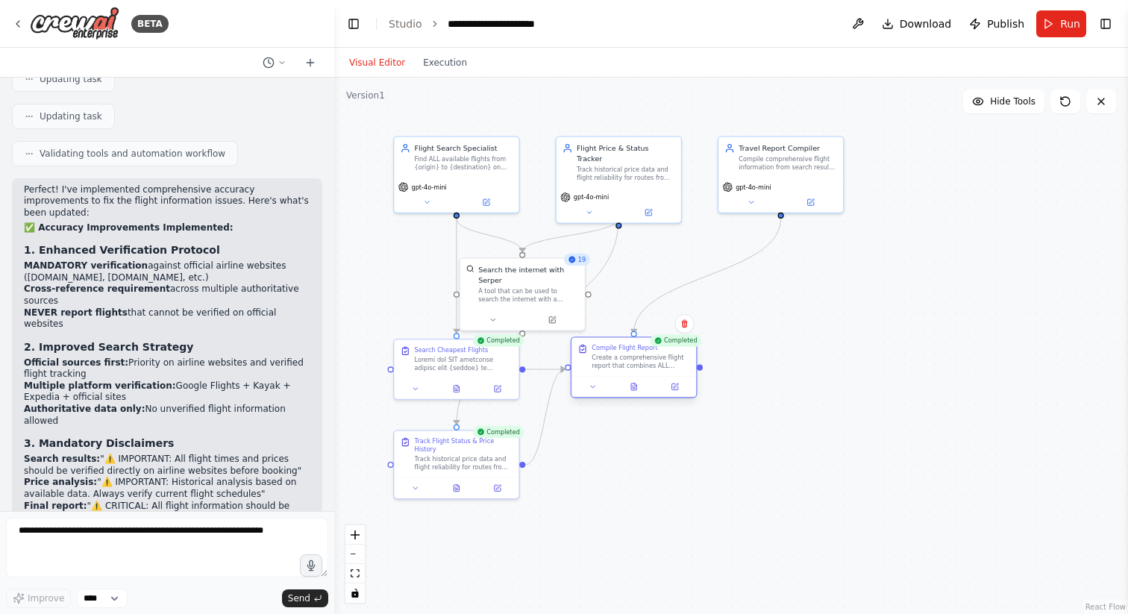
click at [591, 396] on div at bounding box center [633, 386] width 125 height 21
click at [597, 392] on button at bounding box center [597, 386] width 35 height 12
click at [691, 325] on icon at bounding box center [689, 324] width 6 height 8
click at [635, 331] on button "Confirm" at bounding box center [646, 324] width 53 height 18
click at [498, 450] on div "Track Flight Status & Price History" at bounding box center [464, 443] width 98 height 16
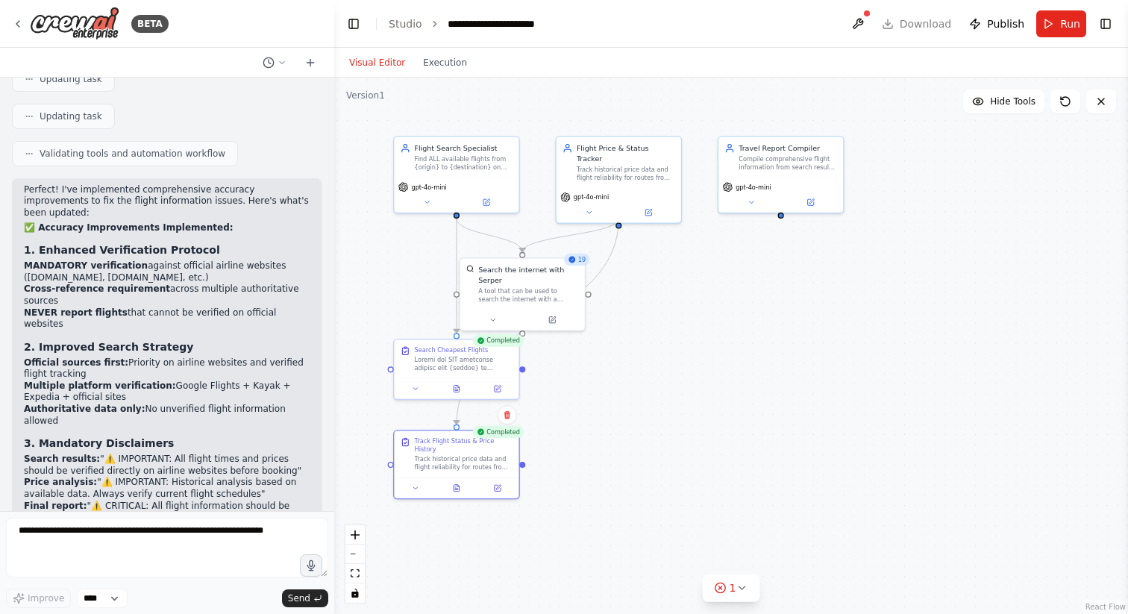
click at [510, 424] on div "Confirm" at bounding box center [506, 414] width 25 height 25
click at [507, 413] on icon at bounding box center [507, 415] width 6 height 8
click at [479, 418] on button "Confirm" at bounding box center [464, 415] width 53 height 18
click at [469, 415] on button "Confirm" at bounding box center [464, 415] width 53 height 18
click at [647, 397] on div ".deletable-edge-delete-btn { width: 20px; height: 20px; border: 0px solid #ffff…" at bounding box center [730, 346] width 793 height 536
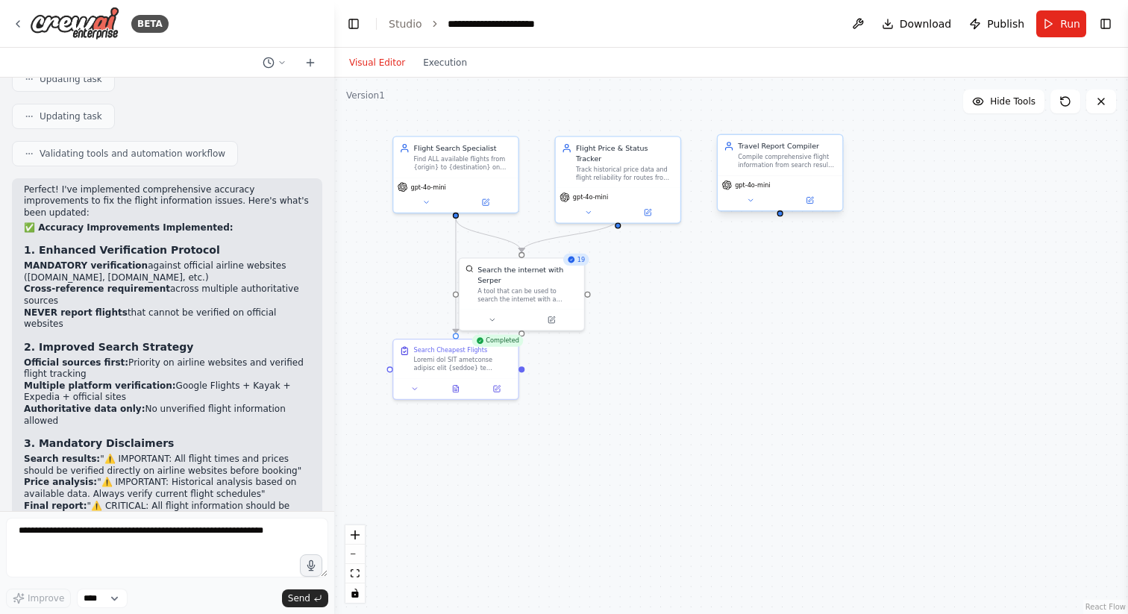
click at [812, 170] on div "Travel Report Compiler Compile comprehensive flight information from search res…" at bounding box center [779, 155] width 125 height 40
click at [831, 126] on button at bounding box center [830, 119] width 19 height 19
click at [831, 128] on button at bounding box center [829, 119] width 19 height 19
click at [782, 121] on button "Confirm" at bounding box center [787, 119] width 53 height 18
click at [662, 374] on div ".deletable-edge-delete-btn { width: 20px; height: 20px; border: 0px solid #ffff…" at bounding box center [730, 346] width 793 height 536
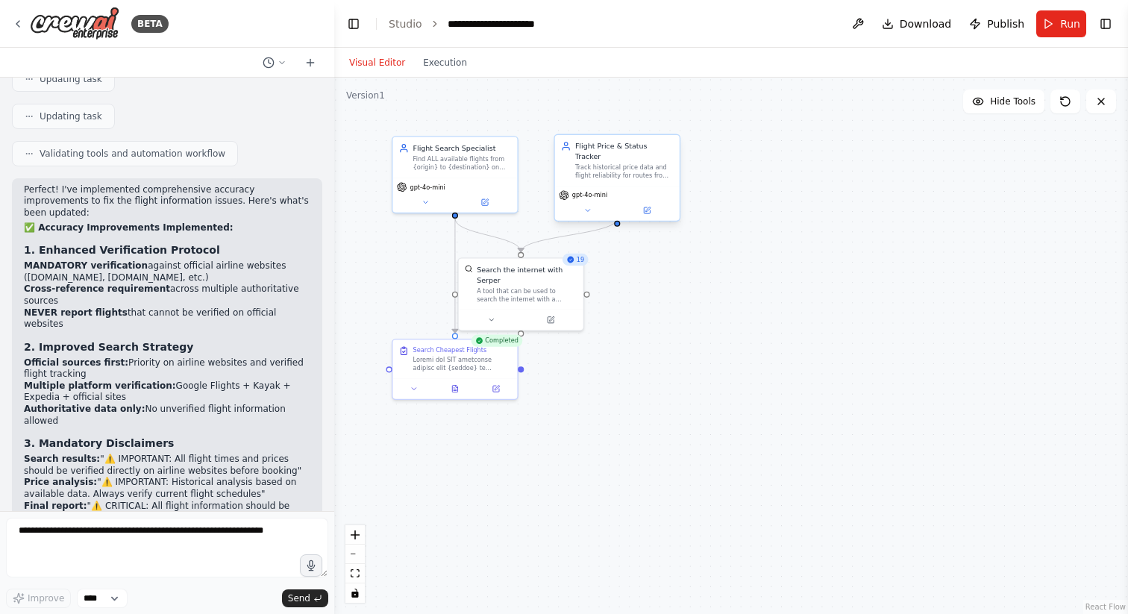
click at [678, 186] on div "gpt-4o-mini" at bounding box center [617, 203] width 125 height 35
click at [670, 118] on icon at bounding box center [667, 120] width 6 height 8
click at [632, 121] on button "Confirm" at bounding box center [625, 119] width 53 height 18
click at [679, 356] on div ".deletable-edge-delete-btn { width: 20px; height: 20px; border: 0px solid #ffff…" at bounding box center [730, 346] width 793 height 536
click at [517, 143] on div "Flight Search Specialist Find ALL available flights from {origin} to {destinati…" at bounding box center [455, 173] width 127 height 78
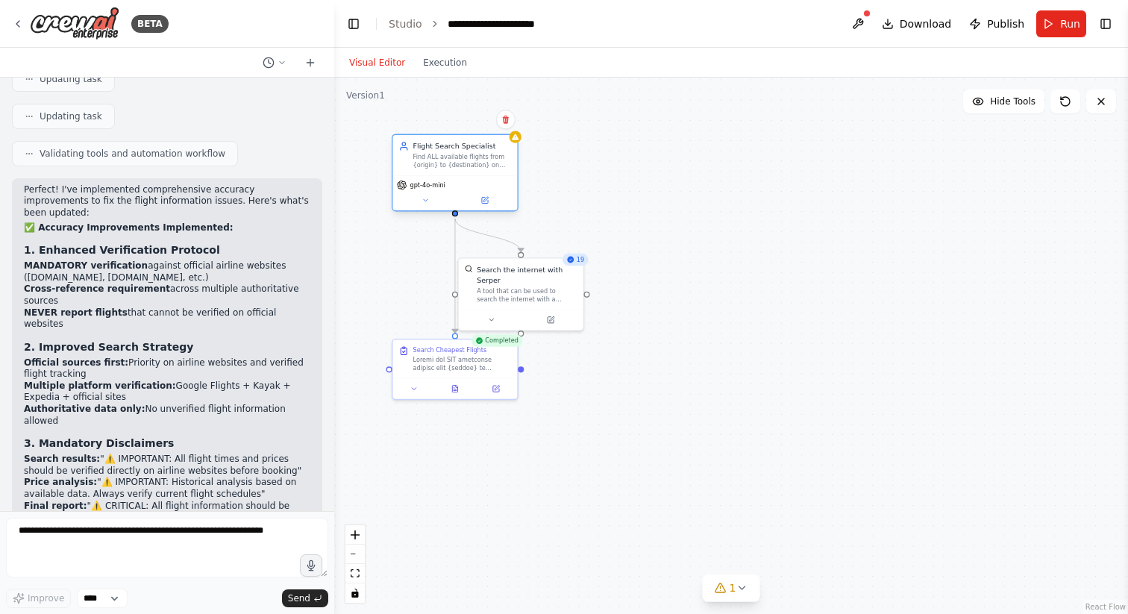
click at [518, 145] on div "Flight Search Specialist Find ALL available flights from {origin} to {destinati…" at bounding box center [455, 173] width 127 height 78
click at [575, 172] on div ".deletable-edge-delete-btn { width: 20px; height: 20px; border: 0px solid #ffff…" at bounding box center [730, 346] width 793 height 536
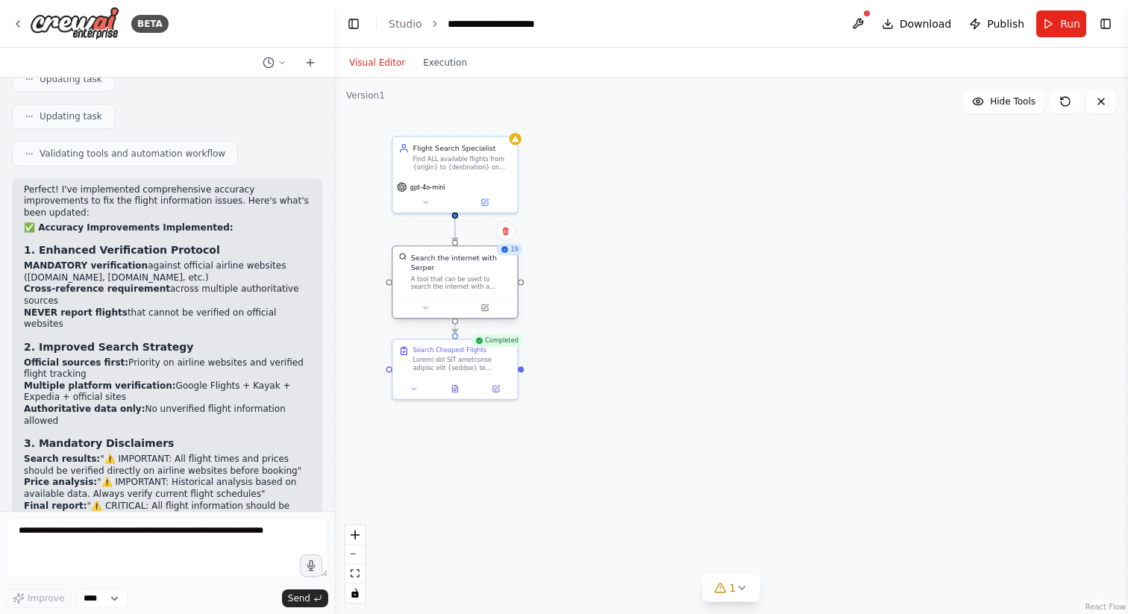
drag, startPoint x: 572, startPoint y: 281, endPoint x: 507, endPoint y: 268, distance: 66.3
click at [507, 268] on div "Search the internet with Serper" at bounding box center [461, 262] width 100 height 20
click at [457, 328] on circle "Edge from 929df12e-678b-4bf0-a375-d575d7a5d307 to dc146a6b-0fa1-453f-9d81-20f7a…" at bounding box center [455, 328] width 10 height 10
drag, startPoint x: 456, startPoint y: 324, endPoint x: 456, endPoint y: 339, distance: 15.7
click at [456, 339] on div "Flight Search Specialist Find ALL available flights from {origin} to {destinati…" at bounding box center [610, 267] width 539 height 364
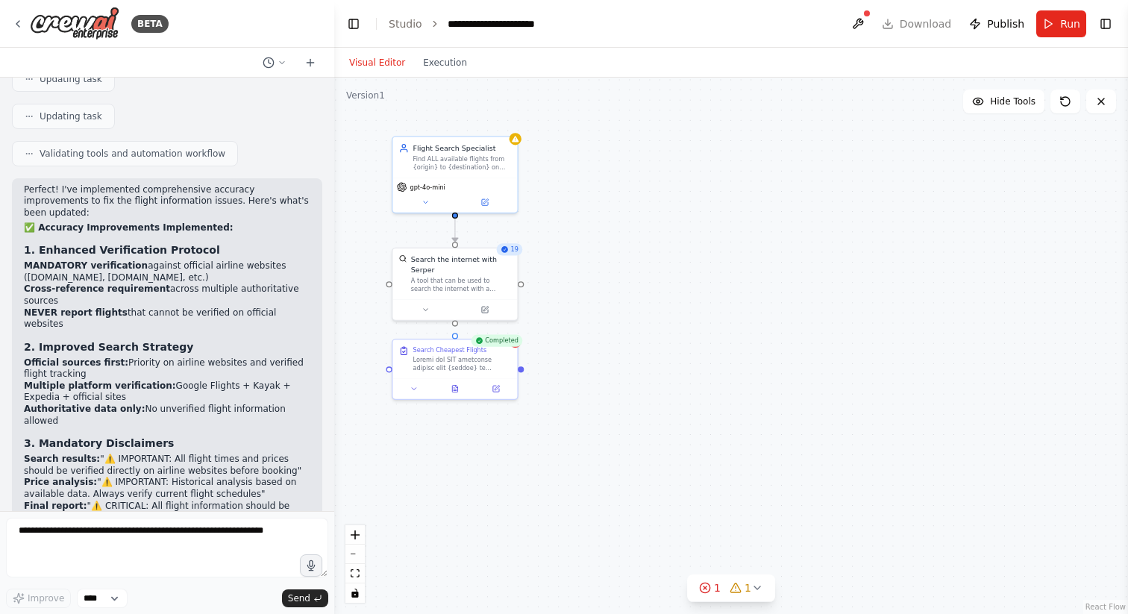
click at [578, 303] on div ".deletable-edge-delete-btn { width: 20px; height: 20px; border: 0px solid #ffff…" at bounding box center [730, 346] width 793 height 536
drag, startPoint x: 443, startPoint y: 283, endPoint x: 571, endPoint y: 272, distance: 128.8
click at [572, 273] on div "A tool that can be used to search the internet with a search_query. Supports di…" at bounding box center [592, 273] width 100 height 16
drag, startPoint x: 586, startPoint y: 315, endPoint x: 451, endPoint y: 333, distance: 136.3
click at [451, 333] on div ".deletable-edge-delete-btn { width: 20px; height: 20px; border: 0px solid #ffff…" at bounding box center [730, 346] width 793 height 536
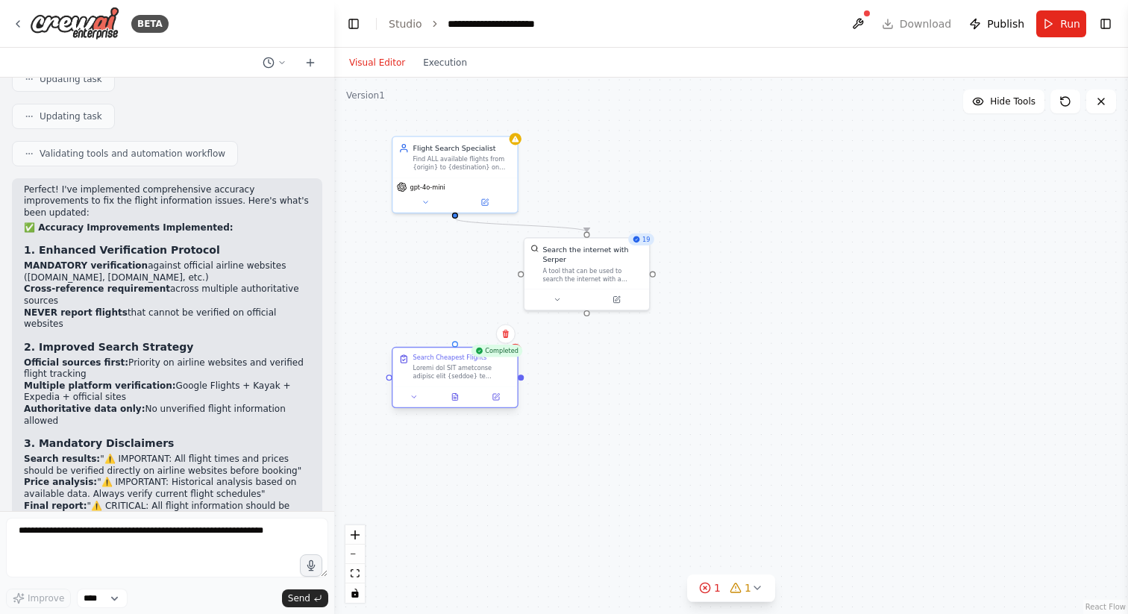
drag, startPoint x: 456, startPoint y: 365, endPoint x: 456, endPoint y: 430, distance: 65.6
click at [456, 380] on div at bounding box center [462, 372] width 98 height 16
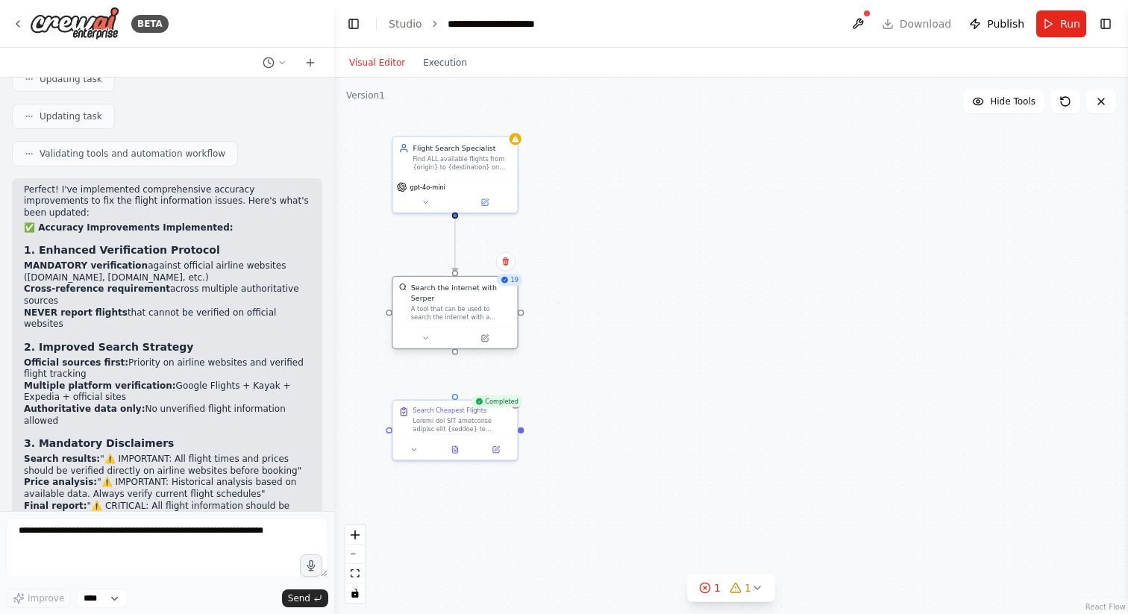
drag, startPoint x: 597, startPoint y: 284, endPoint x: 464, endPoint y: 323, distance: 139.0
click at [464, 323] on div "Search the internet with Serper A tool that can be used to search the internet …" at bounding box center [454, 302] width 125 height 51
click at [454, 357] on div ".deletable-edge-delete-btn { width: 20px; height: 20px; border: 0px solid #ffff…" at bounding box center [730, 346] width 793 height 536
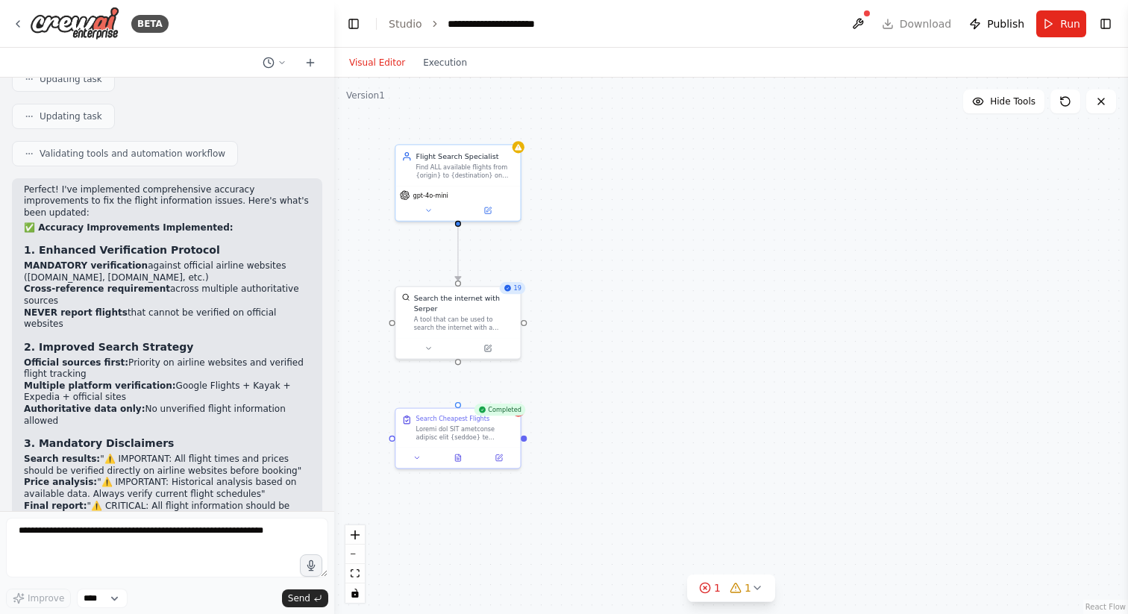
drag, startPoint x: 454, startPoint y: 357, endPoint x: 457, endPoint y: 365, distance: 8.7
click at [457, 365] on div ".deletable-edge-delete-btn { width: 20px; height: 20px; border: 0px solid #ffff…" at bounding box center [730, 346] width 793 height 536
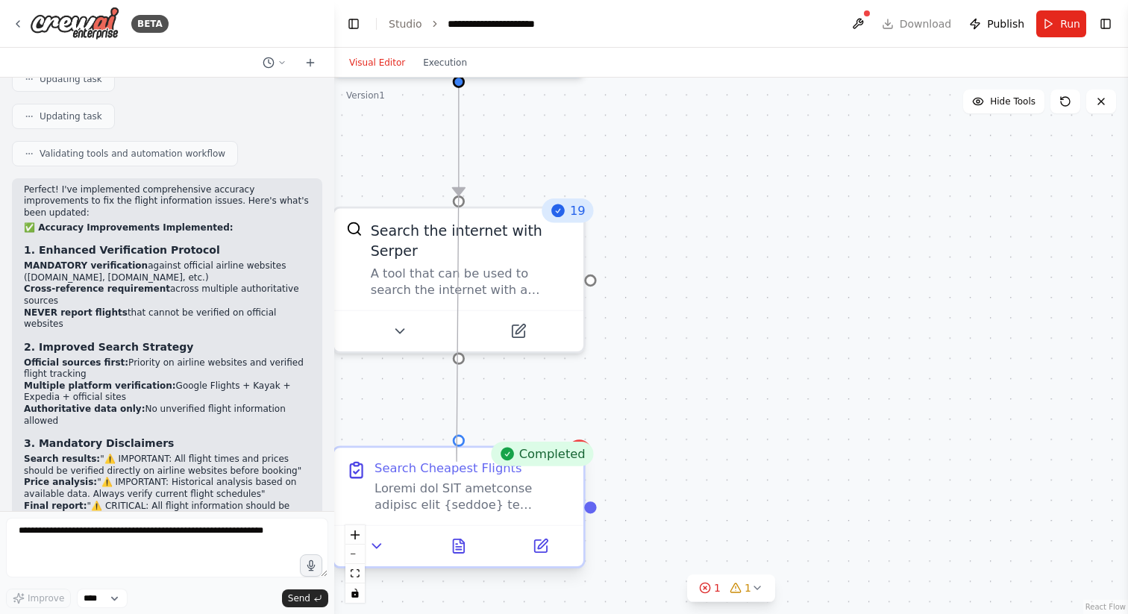
drag, startPoint x: 460, startPoint y: 359, endPoint x: 458, endPoint y: 446, distance: 86.5
click at [457, 446] on div ".deletable-edge-delete-btn { width: 20px; height: 20px; border: 0px solid #ffff…" at bounding box center [730, 346] width 793 height 536
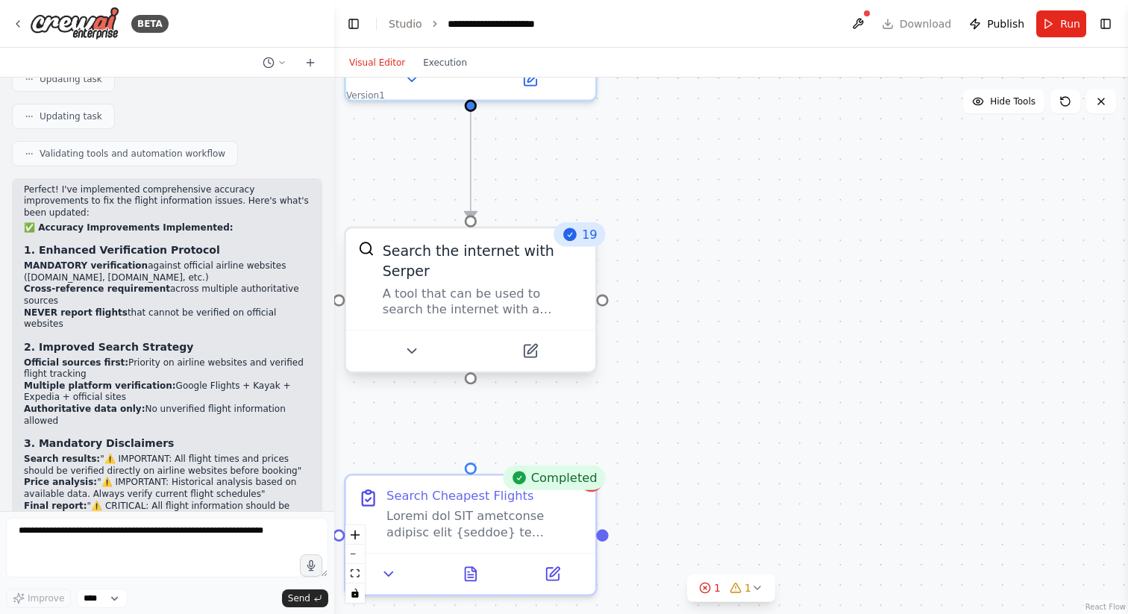
drag, startPoint x: 456, startPoint y: 364, endPoint x: 469, endPoint y: 366, distance: 12.9
click at [468, 366] on div ".deletable-edge-delete-btn { width: 20px; height: 20px; border: 0px solid #ffff…" at bounding box center [730, 346] width 793 height 536
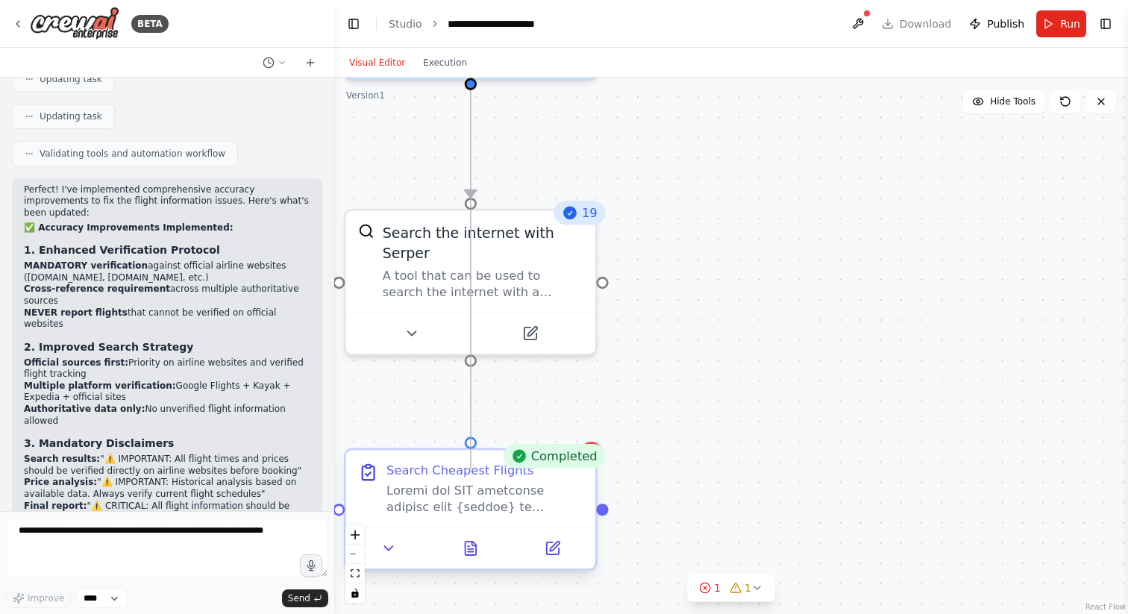
drag, startPoint x: 471, startPoint y: 353, endPoint x: 471, endPoint y: 450, distance: 96.2
click at [471, 451] on div "Flight Search Specialist Find ALL available flights from {origin} to {destinati…" at bounding box center [781, 188] width 1078 height 729
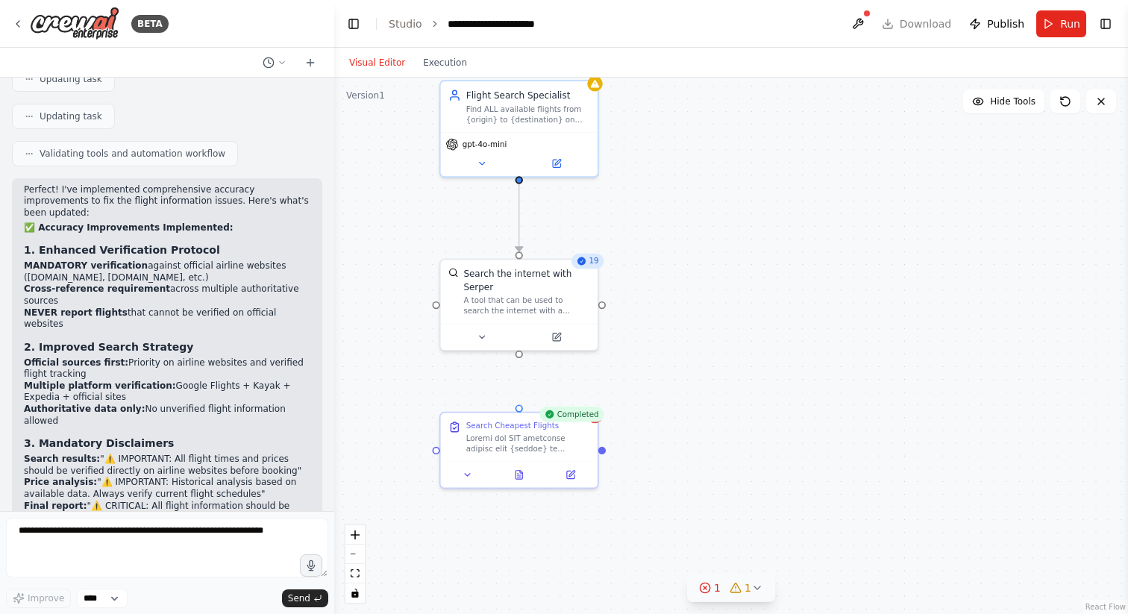
click at [726, 593] on div "1 1" at bounding box center [725, 587] width 52 height 15
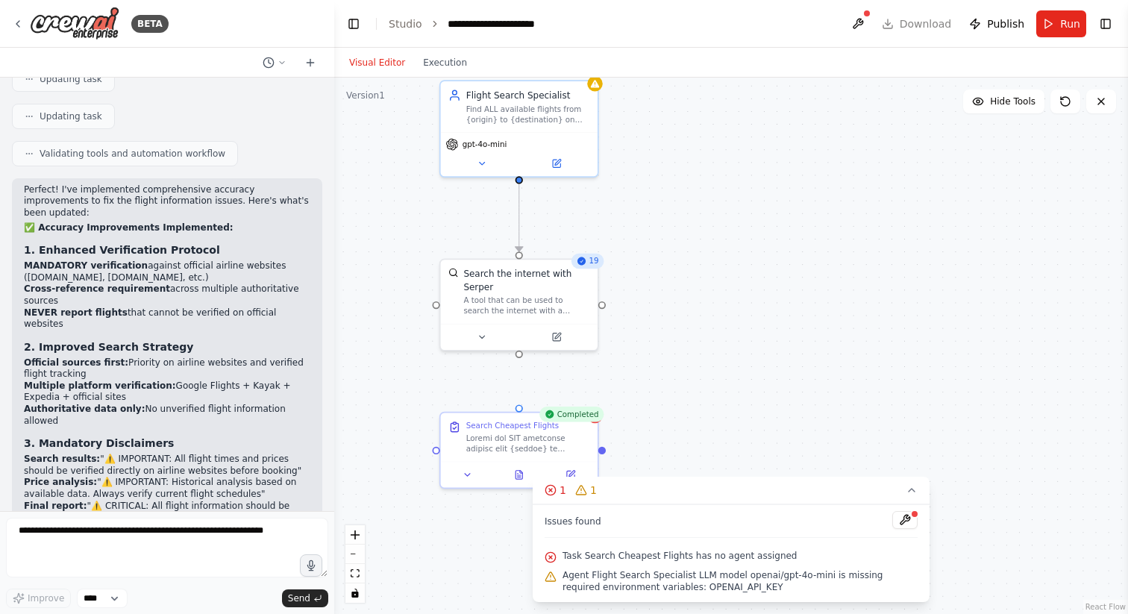
click at [751, 555] on span "Task Search Cheapest Flights has no agent assigned" at bounding box center [679, 556] width 235 height 12
click at [908, 484] on icon at bounding box center [911, 490] width 12 height 12
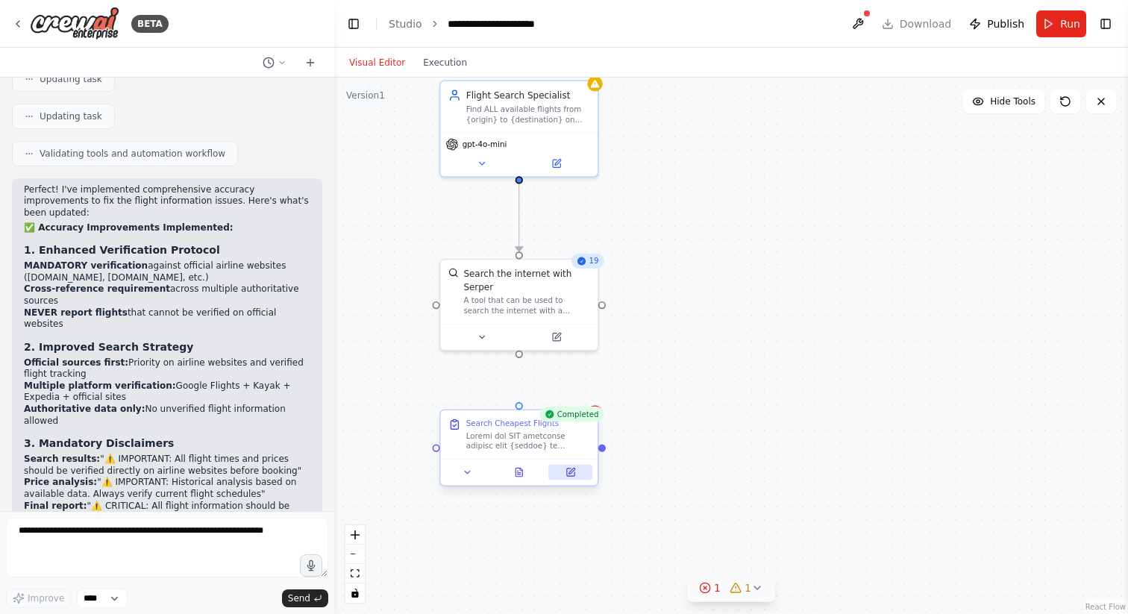
click at [574, 474] on icon at bounding box center [570, 472] width 10 height 10
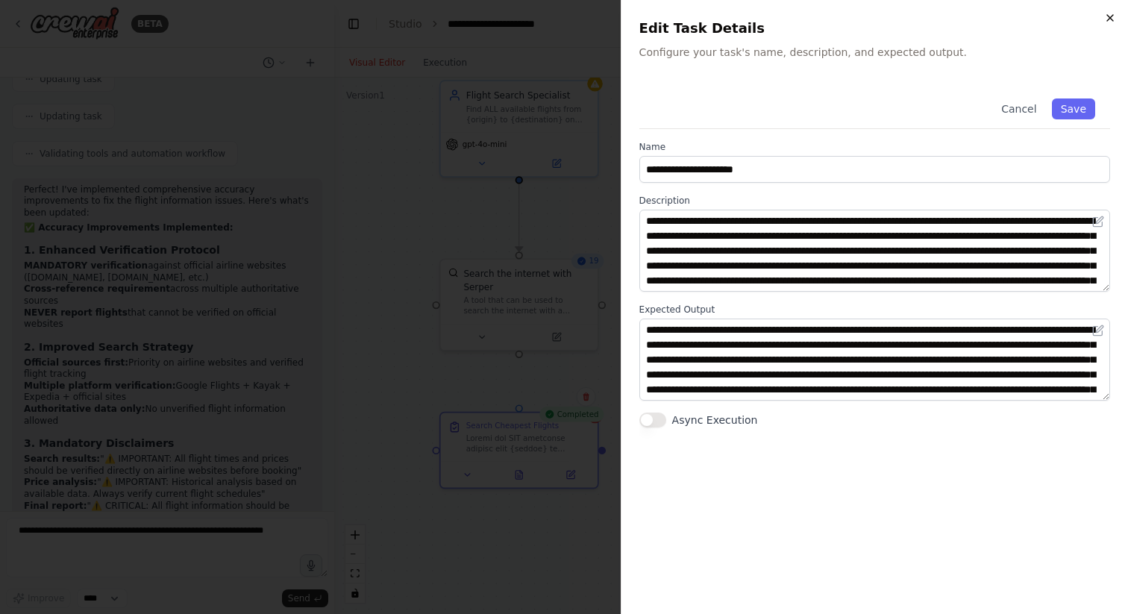
click at [1110, 12] on icon "button" at bounding box center [1110, 18] width 12 height 12
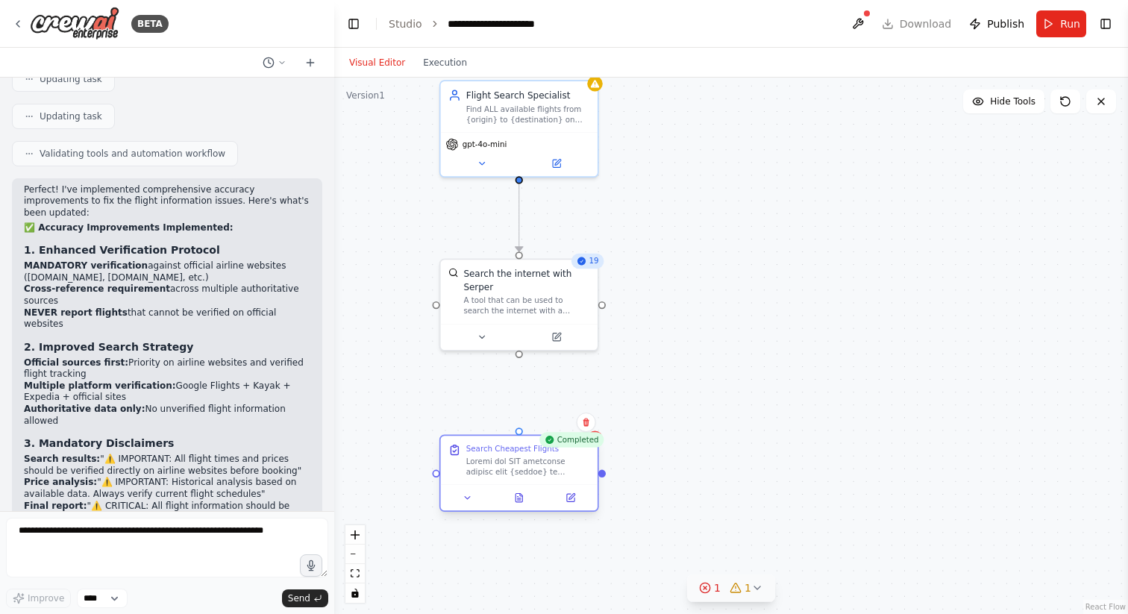
drag, startPoint x: 552, startPoint y: 450, endPoint x: 552, endPoint y: 478, distance: 27.6
click at [552, 479] on div "Search Cheapest Flights" at bounding box center [519, 459] width 157 height 48
drag, startPoint x: 519, startPoint y: 180, endPoint x: 524, endPoint y: 435, distance: 254.3
click at [524, 435] on div ".deletable-edge-delete-btn { width: 20px; height: 20px; border: 0px solid #ffff…" at bounding box center [730, 346] width 793 height 536
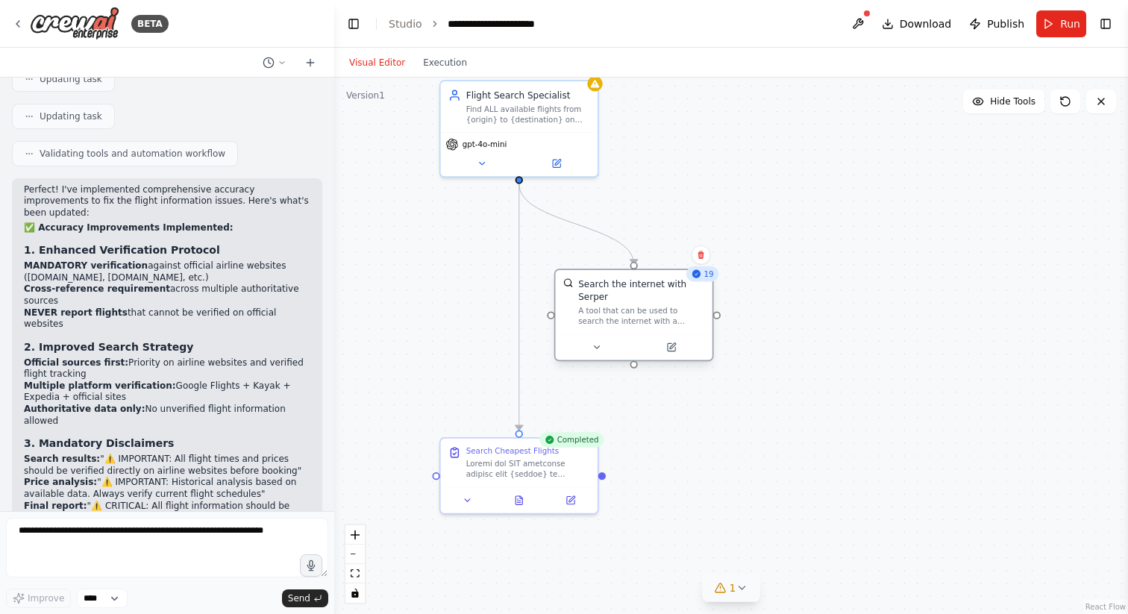
drag, startPoint x: 556, startPoint y: 292, endPoint x: 671, endPoint y: 301, distance: 115.2
click at [670, 301] on div "Search the internet with Serper A tool that can be used to search the internet …" at bounding box center [641, 301] width 126 height 48
click at [732, 590] on span "1" at bounding box center [732, 587] width 7 height 15
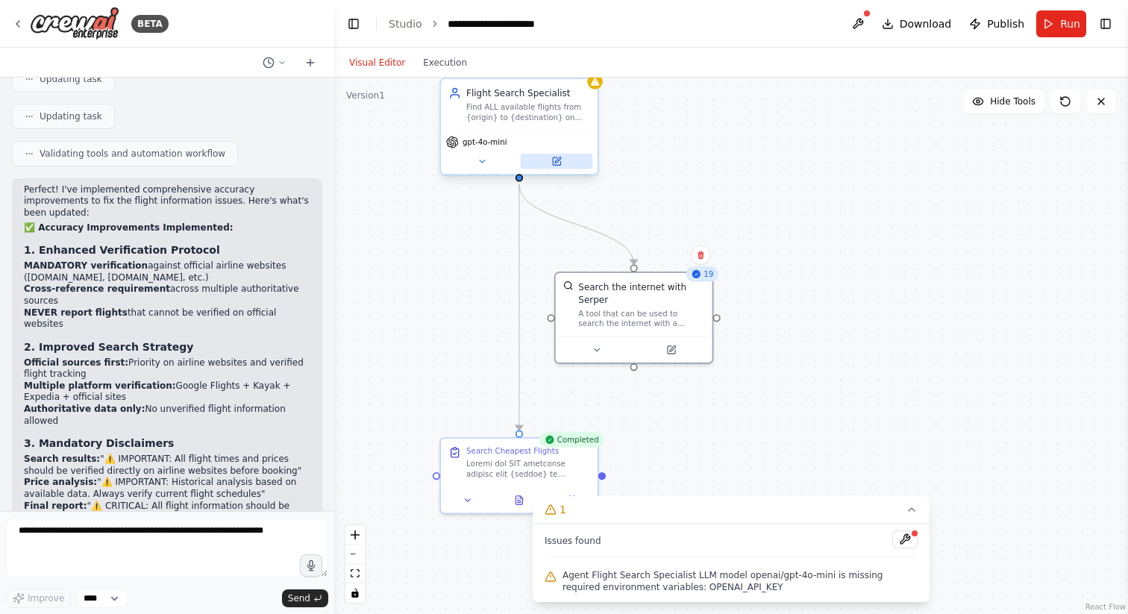
click at [566, 162] on button at bounding box center [557, 161] width 72 height 15
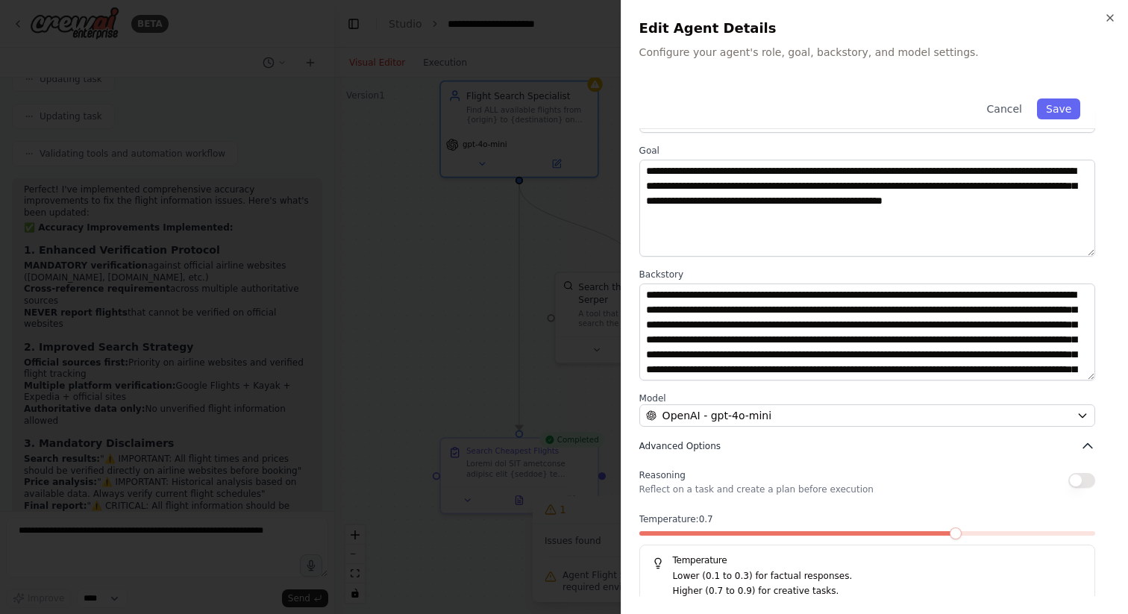
scroll to position [62, 0]
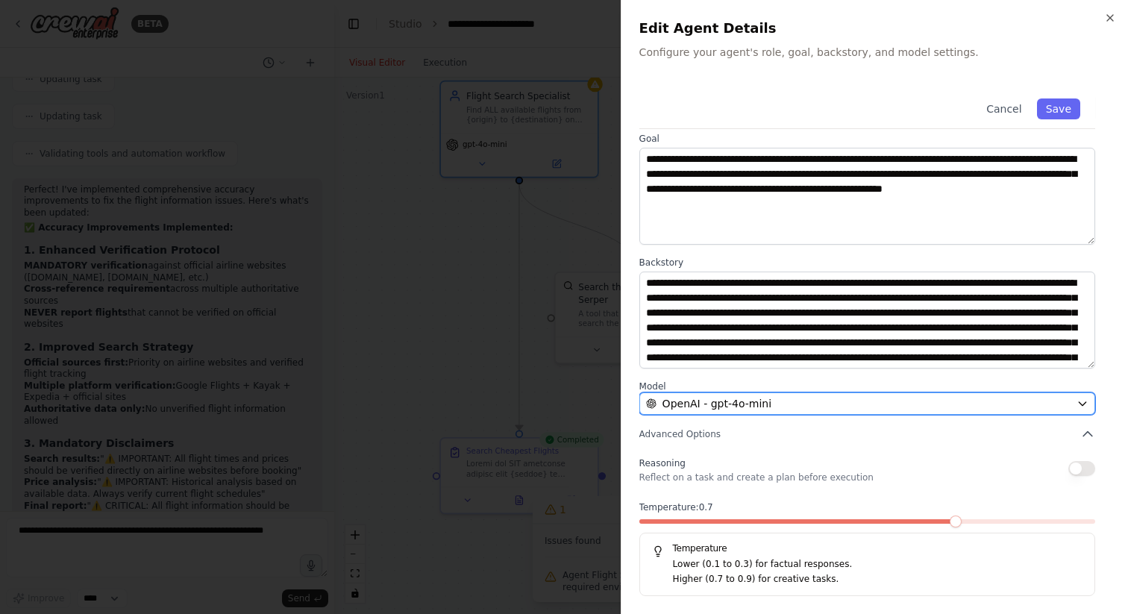
click at [827, 403] on div "OpenAI - gpt-4o-mini" at bounding box center [858, 403] width 424 height 15
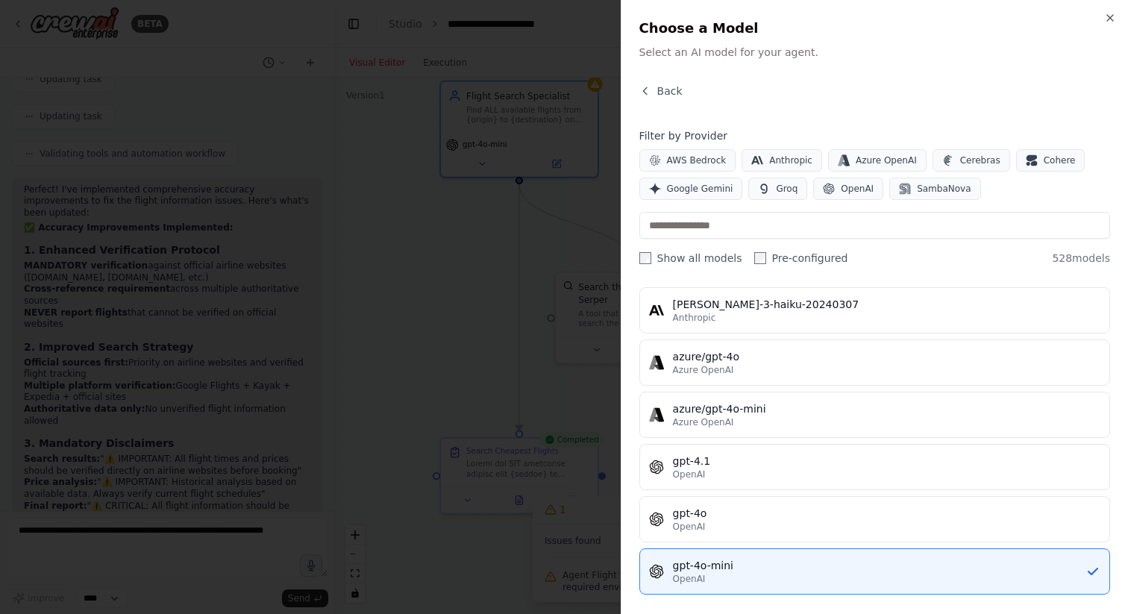
scroll to position [121, 0]
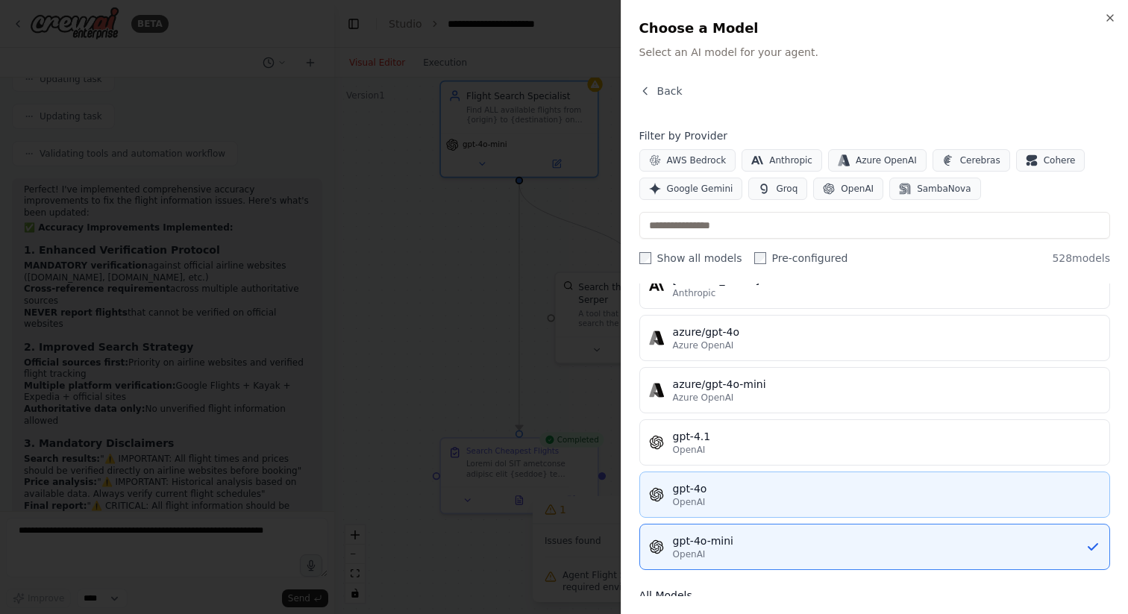
click at [758, 506] on div "OpenAI" at bounding box center [886, 502] width 427 height 12
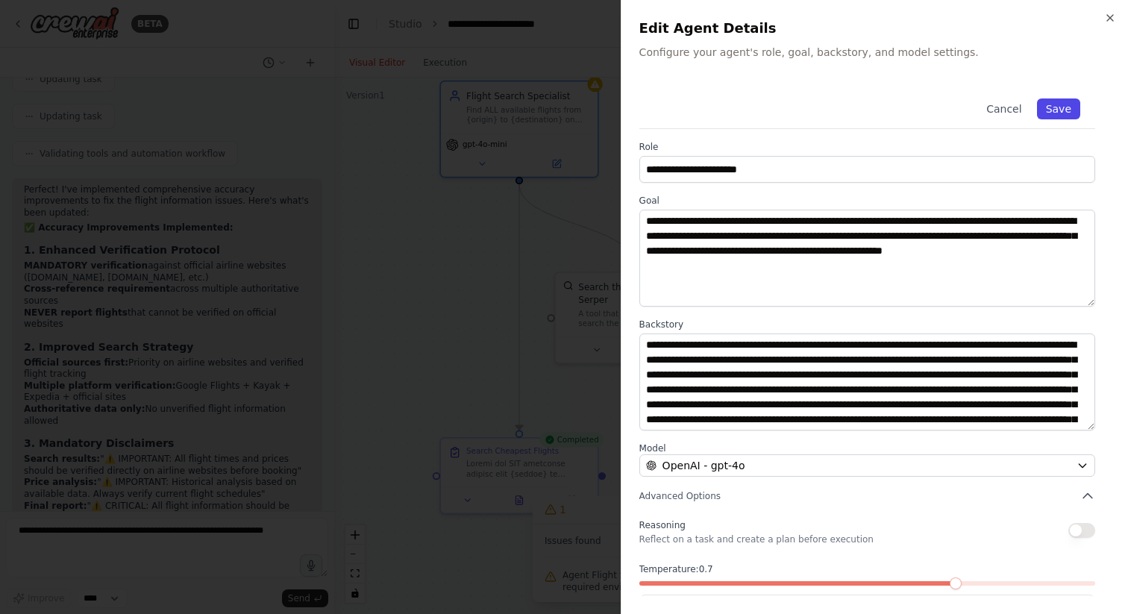
click at [1067, 110] on button "Save" at bounding box center [1058, 108] width 43 height 21
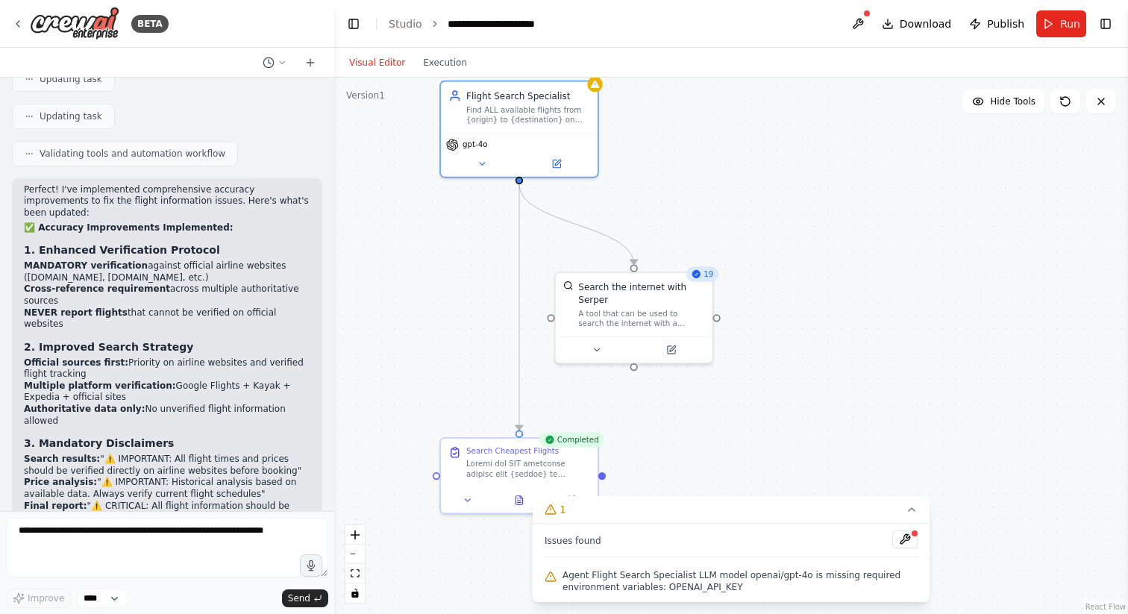
click at [804, 188] on div ".deletable-edge-delete-btn { width: 20px; height: 20px; border: 0px solid #ffff…" at bounding box center [730, 346] width 793 height 536
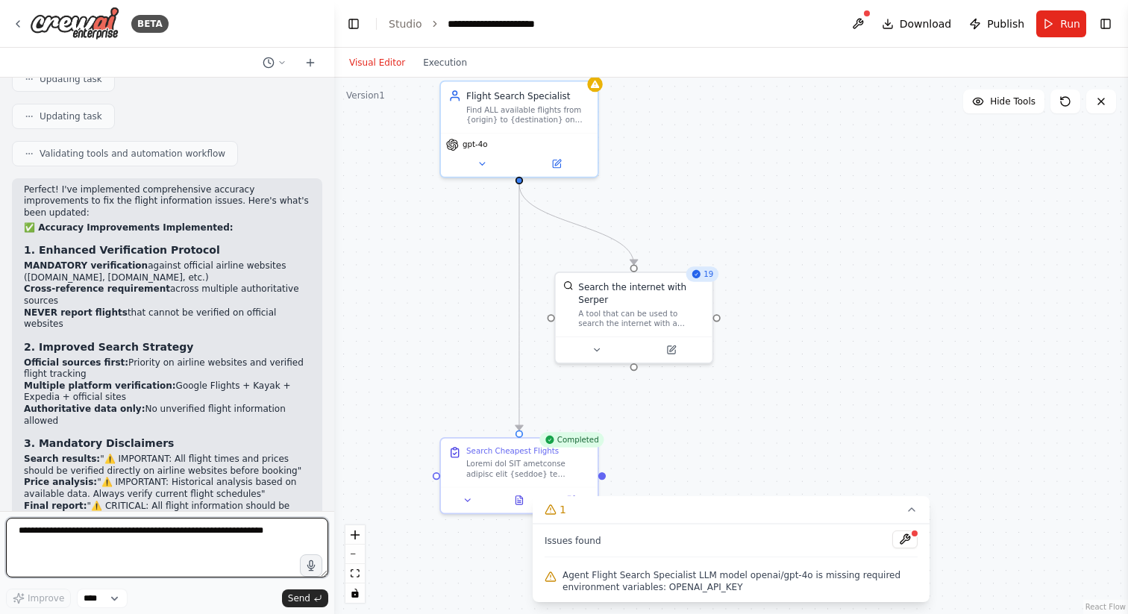
click at [107, 548] on textarea at bounding box center [167, 548] width 322 height 60
type textarea "**********"
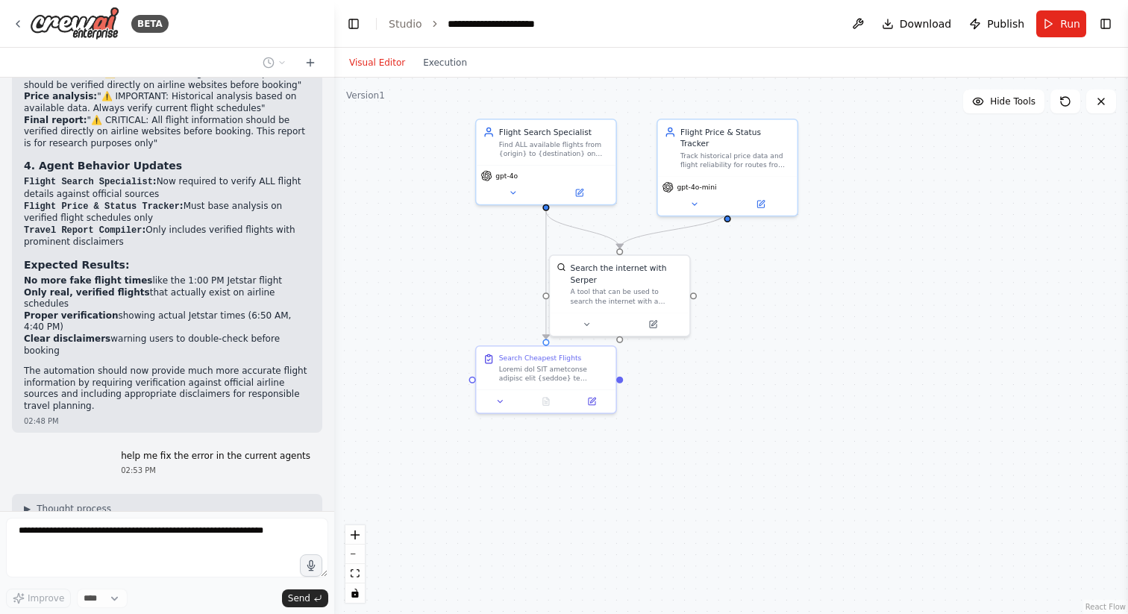
scroll to position [8098, 0]
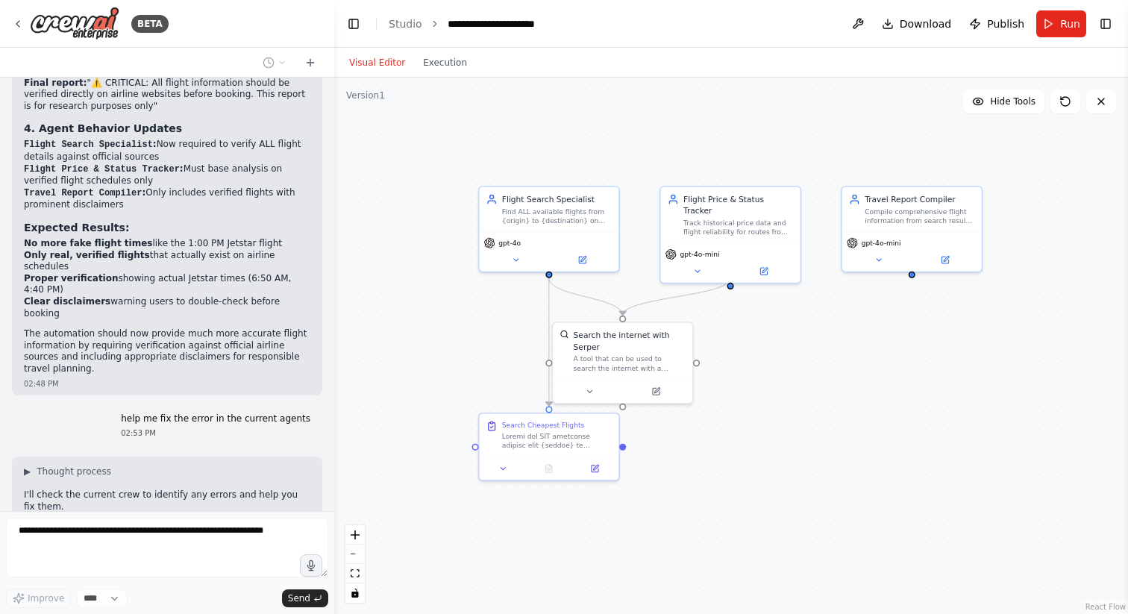
drag, startPoint x: 763, startPoint y: 400, endPoint x: 765, endPoint y: 469, distance: 69.4
click at [765, 469] on div ".deletable-edge-delete-btn { width: 20px; height: 20px; border: 0px solid #ffff…" at bounding box center [730, 346] width 793 height 536
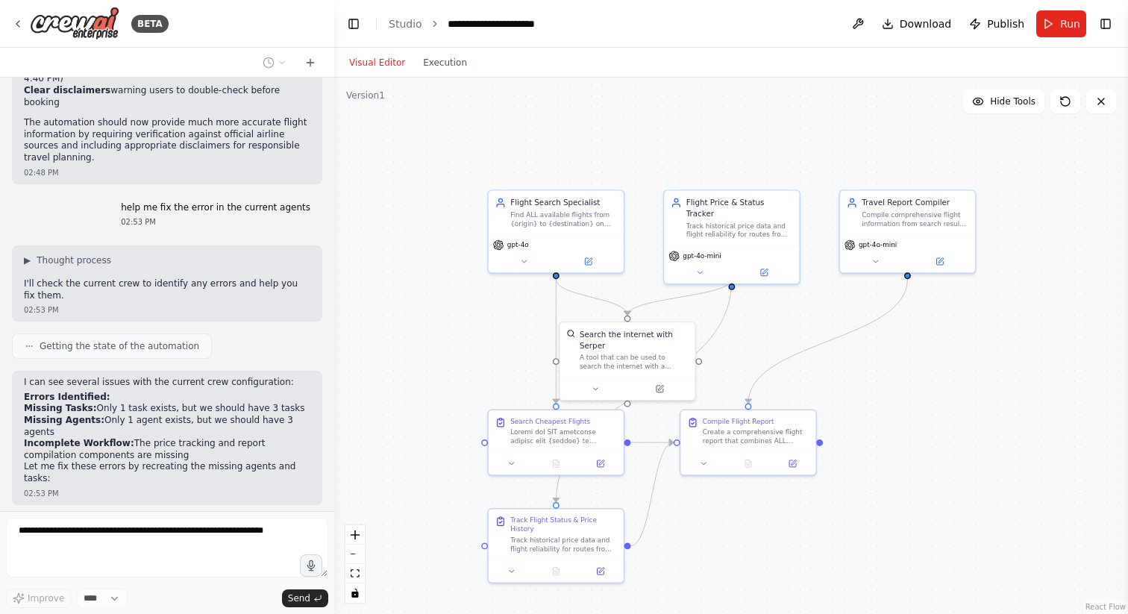
scroll to position [8321, 0]
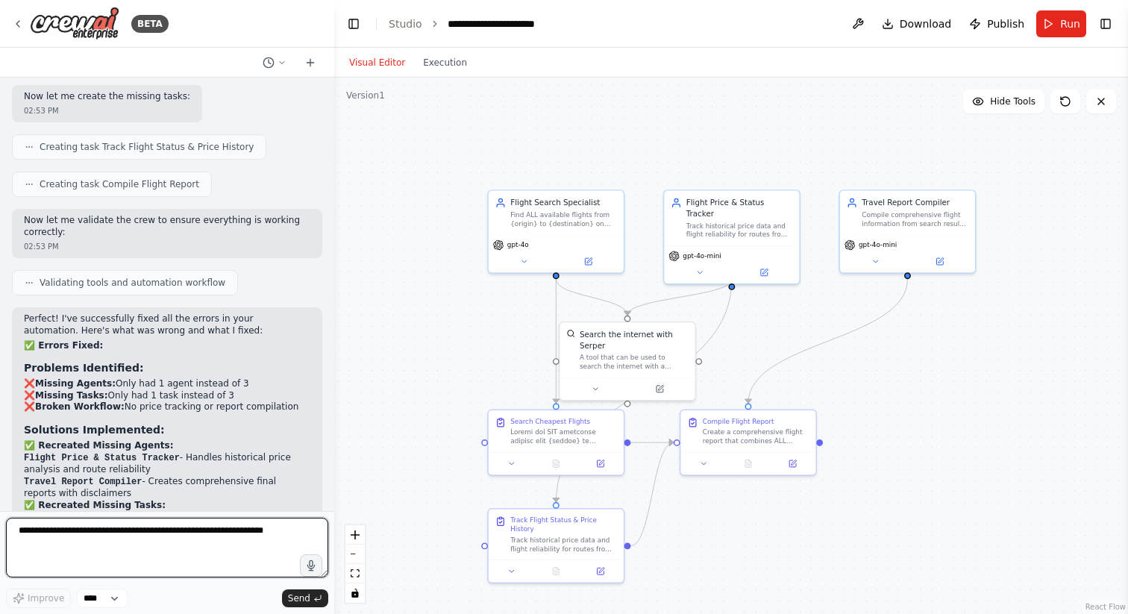
click at [116, 534] on textarea at bounding box center [167, 548] width 322 height 60
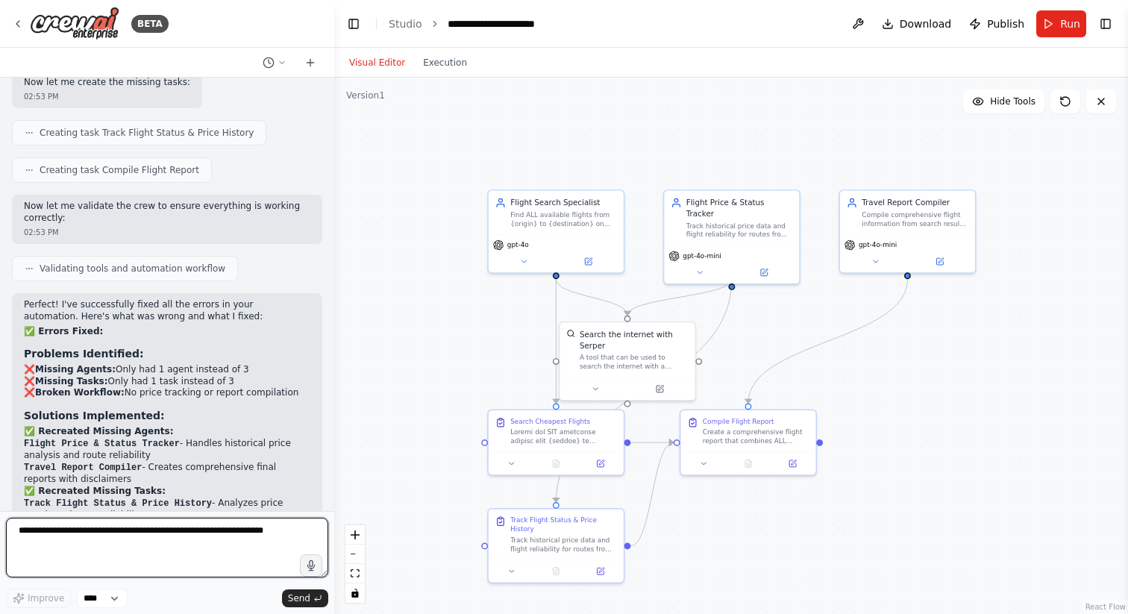
scroll to position [8853, 0]
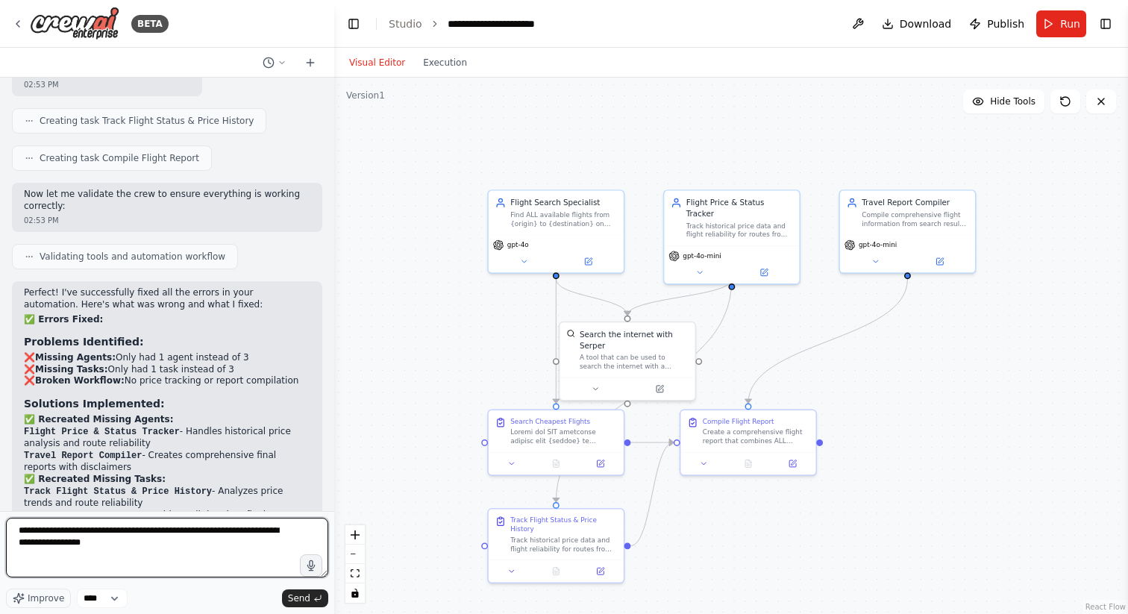
type textarea "**********"
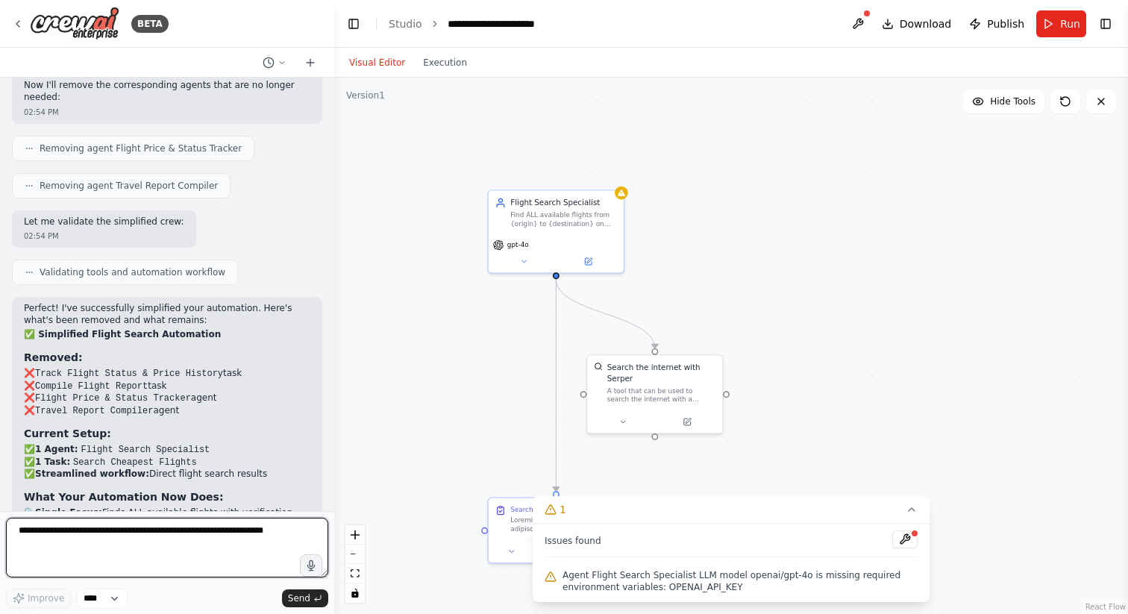
scroll to position [9892, 0]
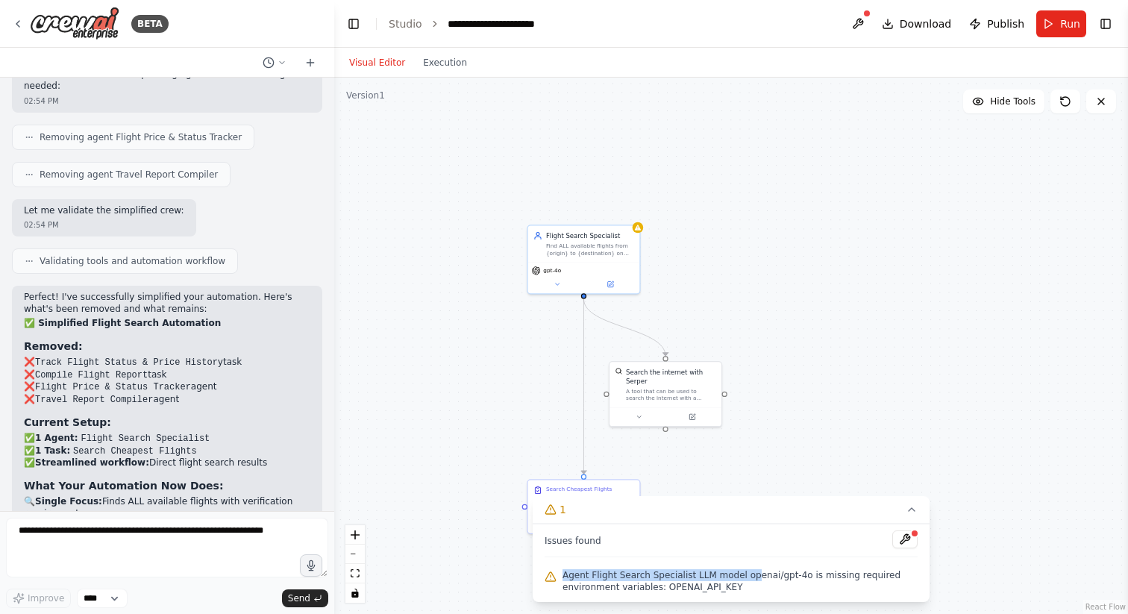
drag, startPoint x: 749, startPoint y: 580, endPoint x: 564, endPoint y: 576, distance: 185.7
click at [563, 576] on span "Agent Flight Search Specialist LLM model openai/gpt-4o is missing required envi…" at bounding box center [739, 581] width 355 height 24
drag, startPoint x: 743, startPoint y: 594, endPoint x: 556, endPoint y: 576, distance: 188.7
click at [556, 576] on div "Agent Flight Search Specialist LLM model openai/gpt-4o is missing required envi…" at bounding box center [730, 581] width 373 height 30
copy span "Agent Flight Search Specialist LLM model openai/gpt-4o is missing required envi…"
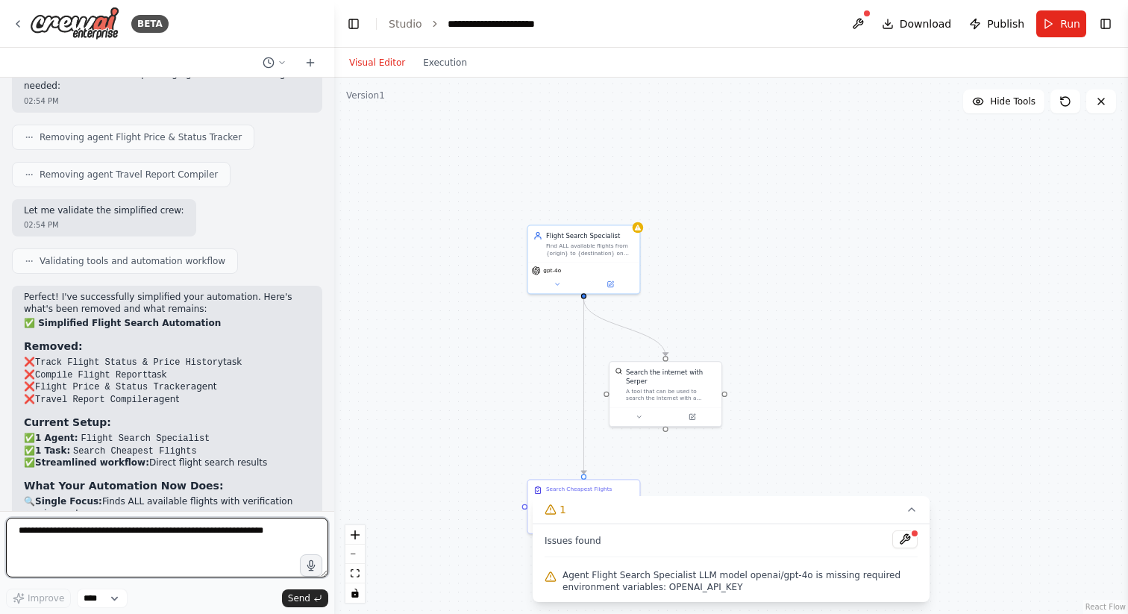
click at [142, 548] on textarea at bounding box center [167, 548] width 322 height 60
paste textarea "**********"
type textarea "**********"
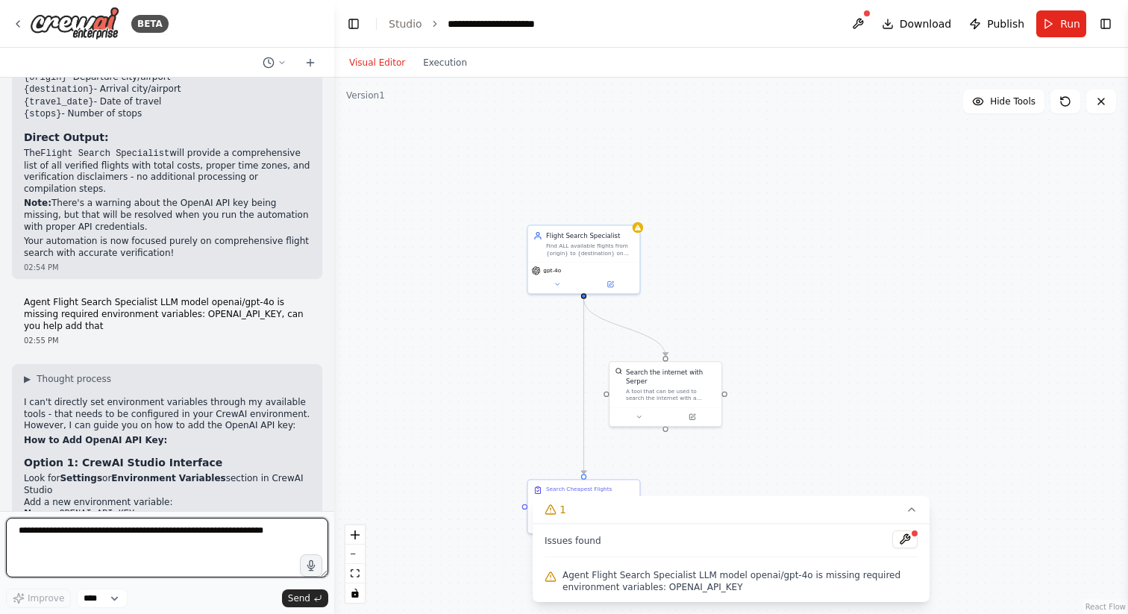
scroll to position [10483, 0]
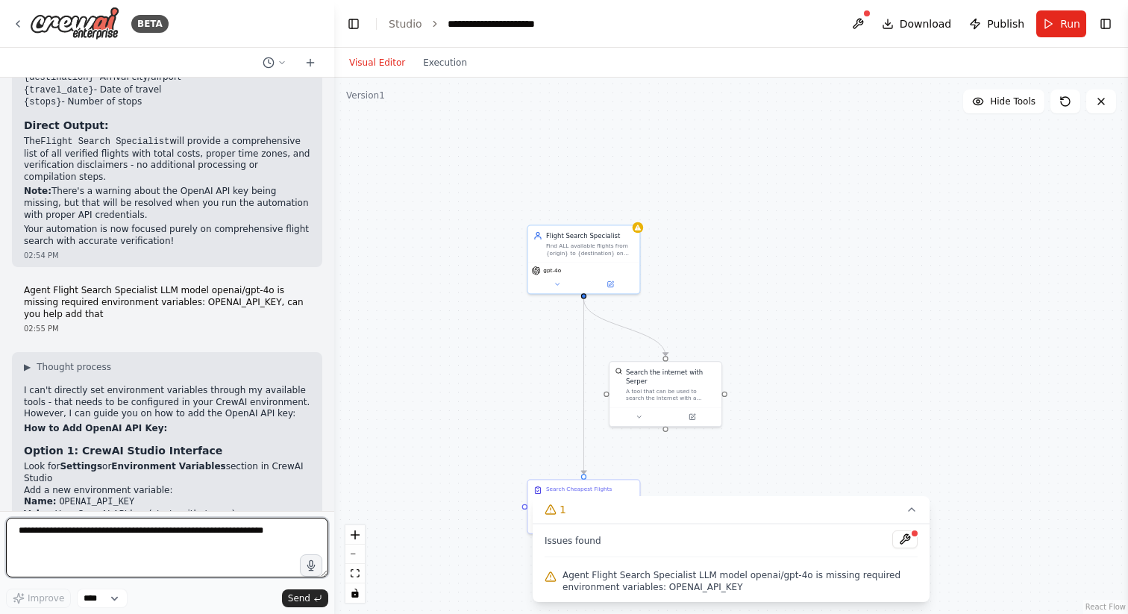
click at [183, 536] on textarea at bounding box center [167, 548] width 322 height 60
type textarea "**********"
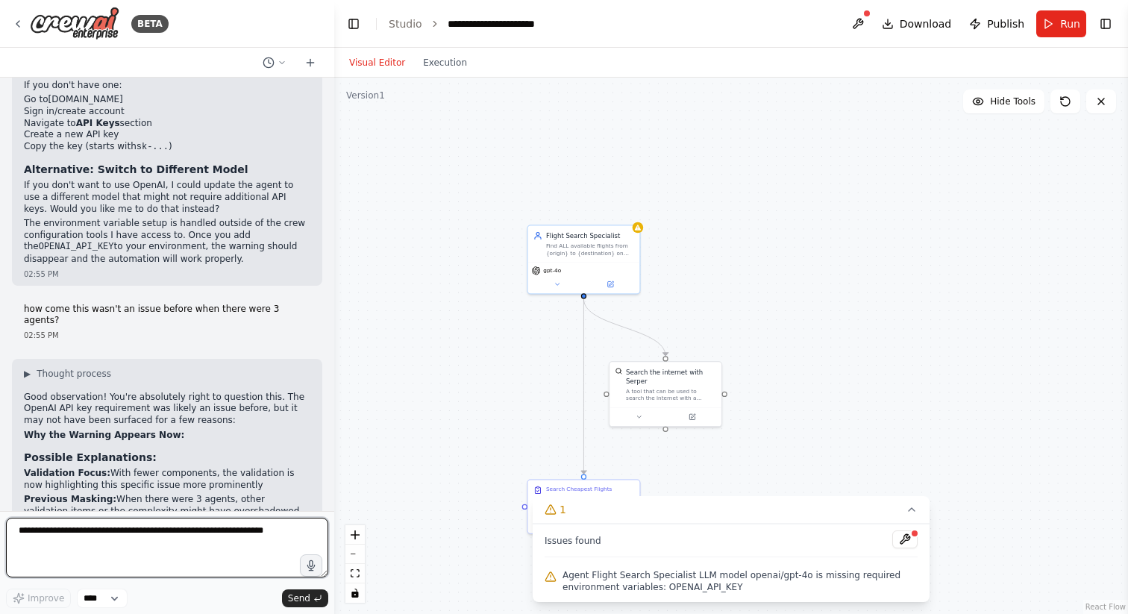
scroll to position [11069, 0]
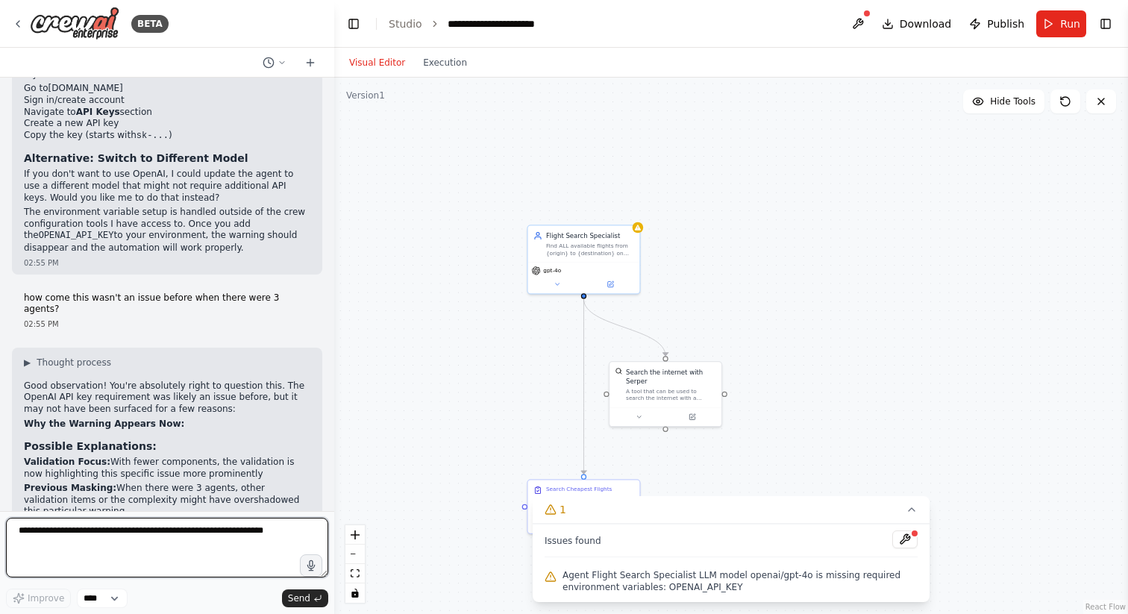
click at [75, 533] on textarea at bounding box center [167, 548] width 322 height 60
type textarea "**********"
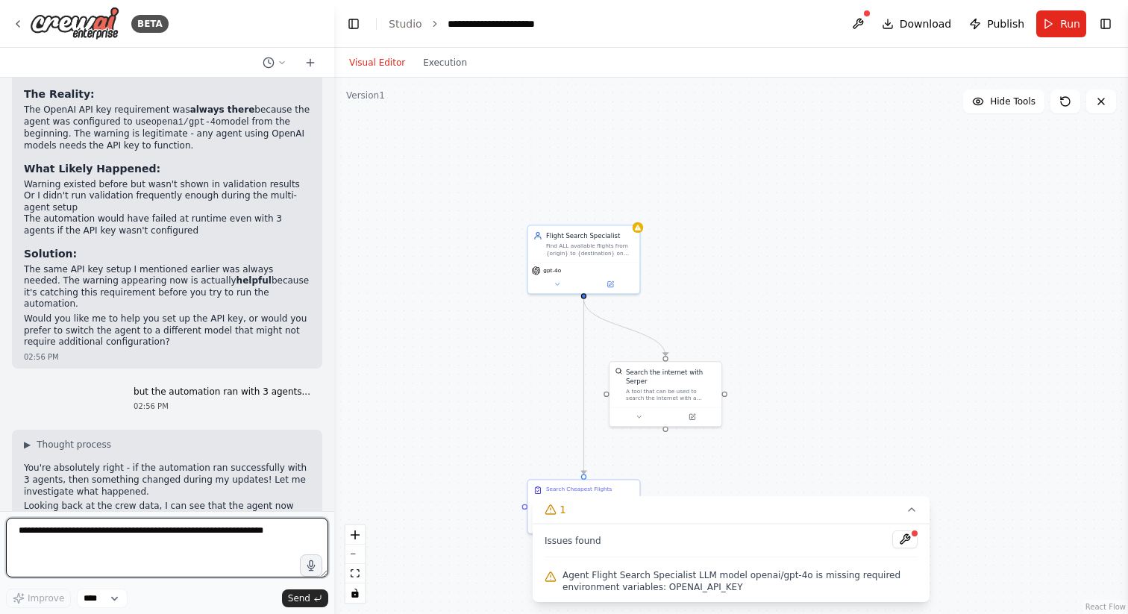
scroll to position [11609, 0]
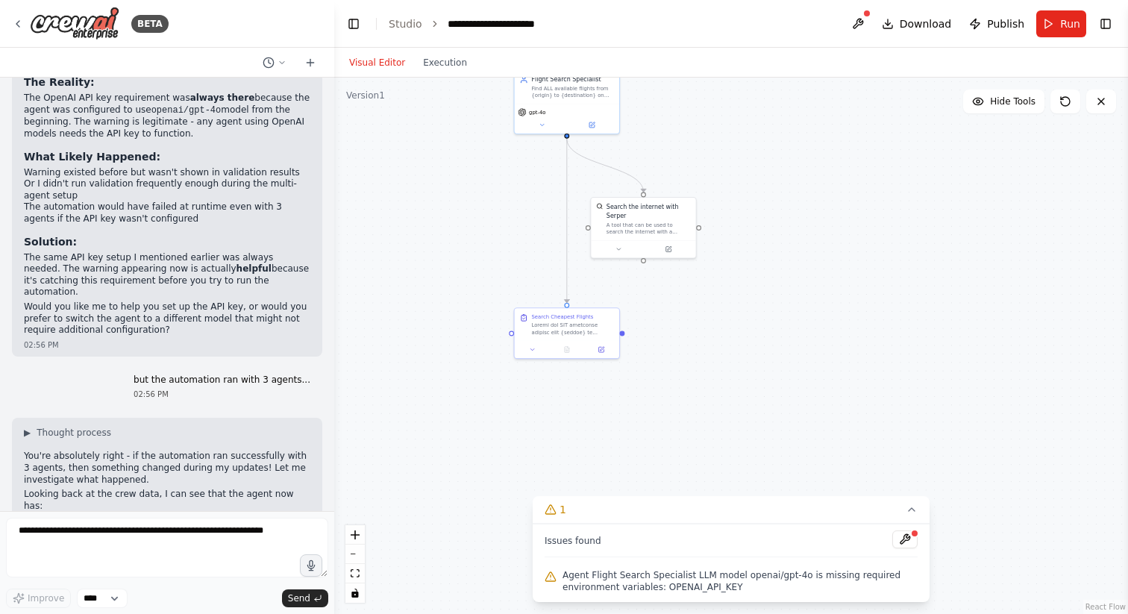
drag, startPoint x: 741, startPoint y: 305, endPoint x: 735, endPoint y: 133, distance: 171.6
click at [735, 135] on div ".deletable-edge-delete-btn { width: 20px; height: 20px; border: 0px solid #ffff…" at bounding box center [730, 346] width 793 height 536
click at [910, 511] on icon at bounding box center [911, 509] width 12 height 12
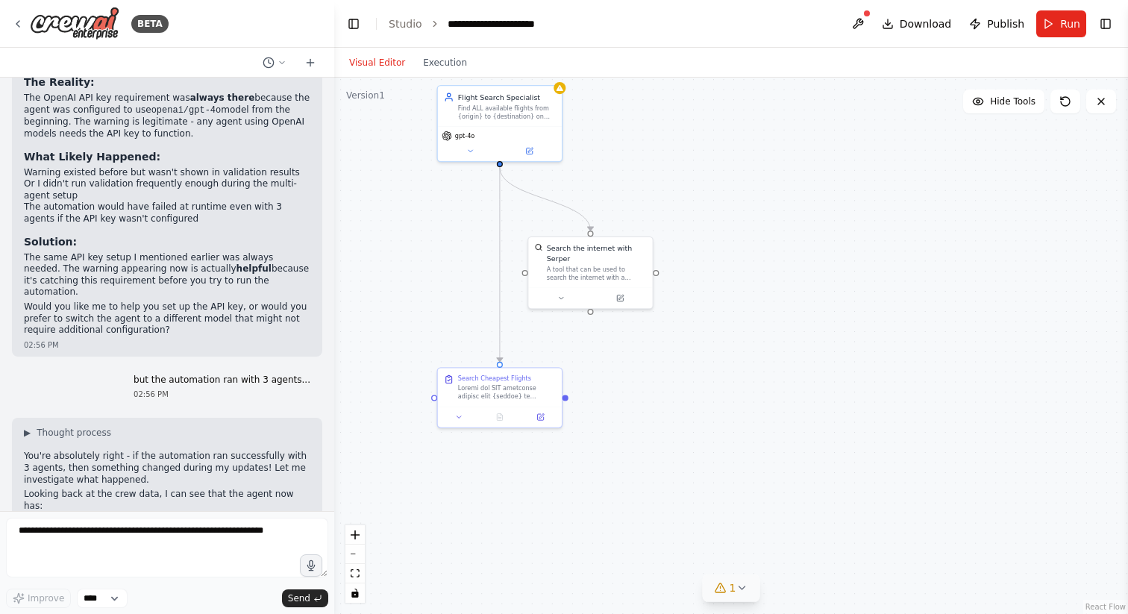
drag, startPoint x: 861, startPoint y: 310, endPoint x: 845, endPoint y: 405, distance: 96.0
click at [844, 405] on div ".deletable-edge-delete-btn { width: 20px; height: 20px; border: 0px solid #ffff…" at bounding box center [730, 346] width 793 height 536
